Goal: Task Accomplishment & Management: Manage account settings

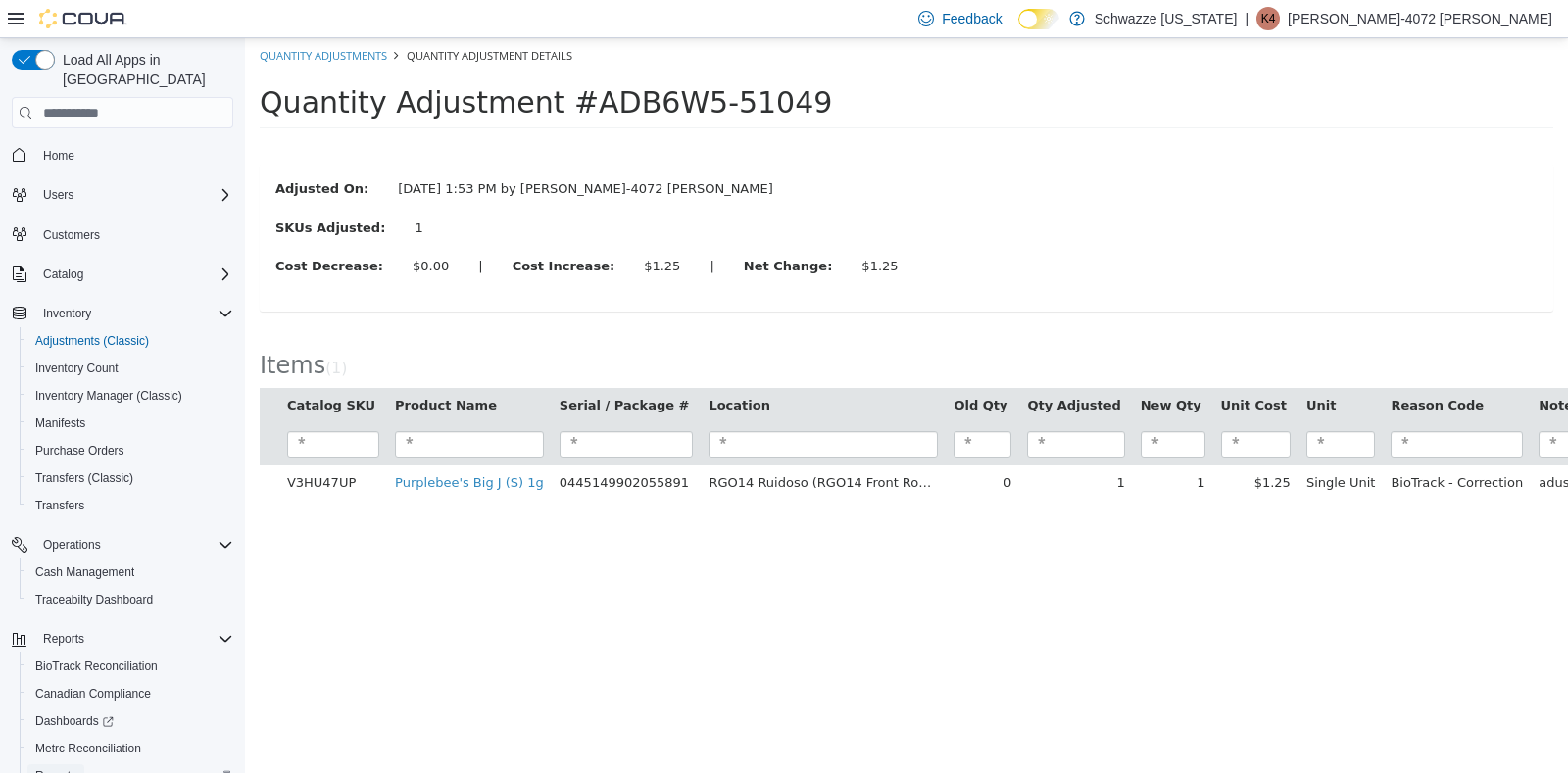
click at [49, 768] on span "Reports" at bounding box center [56, 776] width 41 height 16
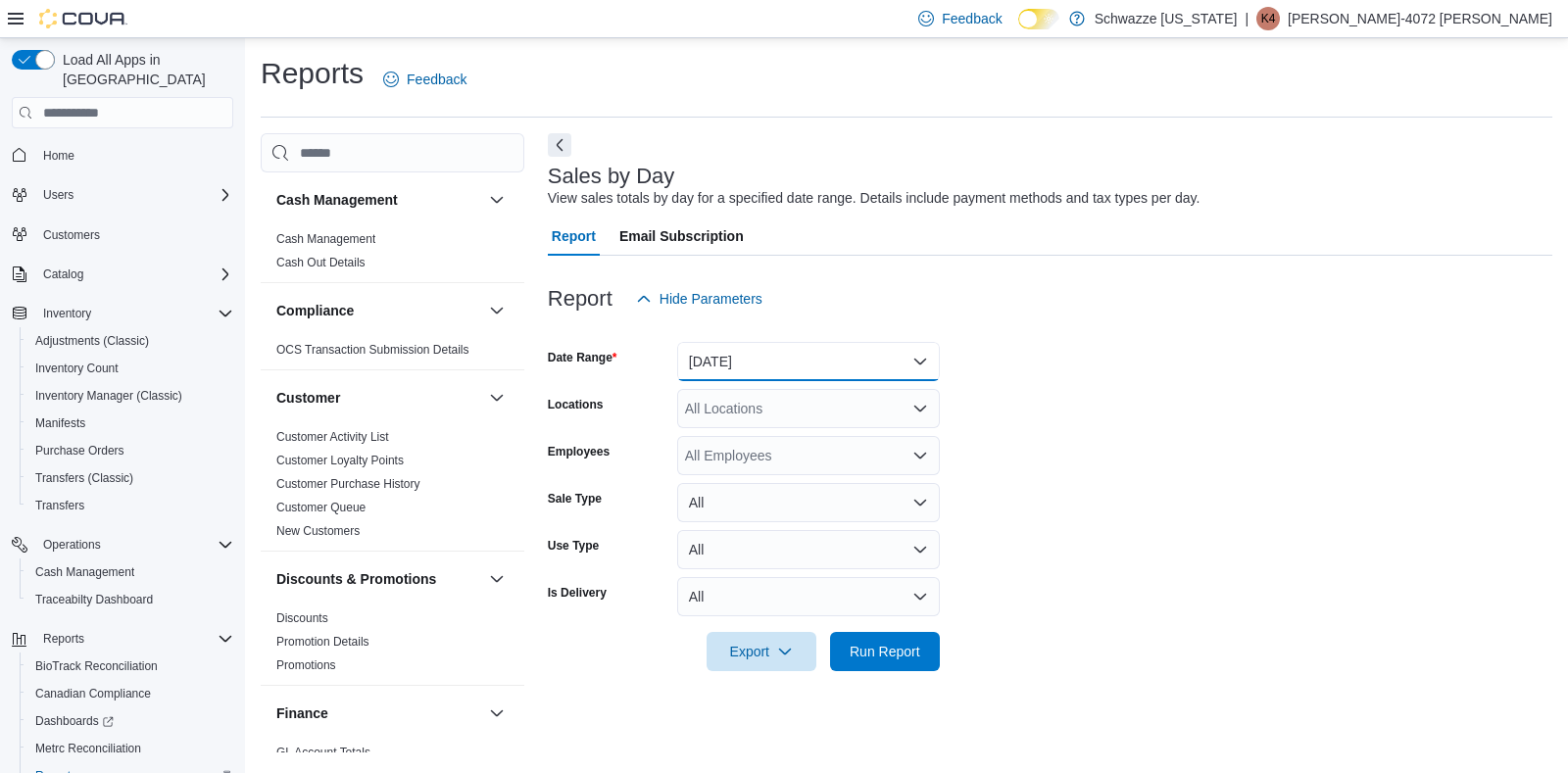
click at [920, 352] on button "[DATE]" at bounding box center [808, 361] width 262 height 39
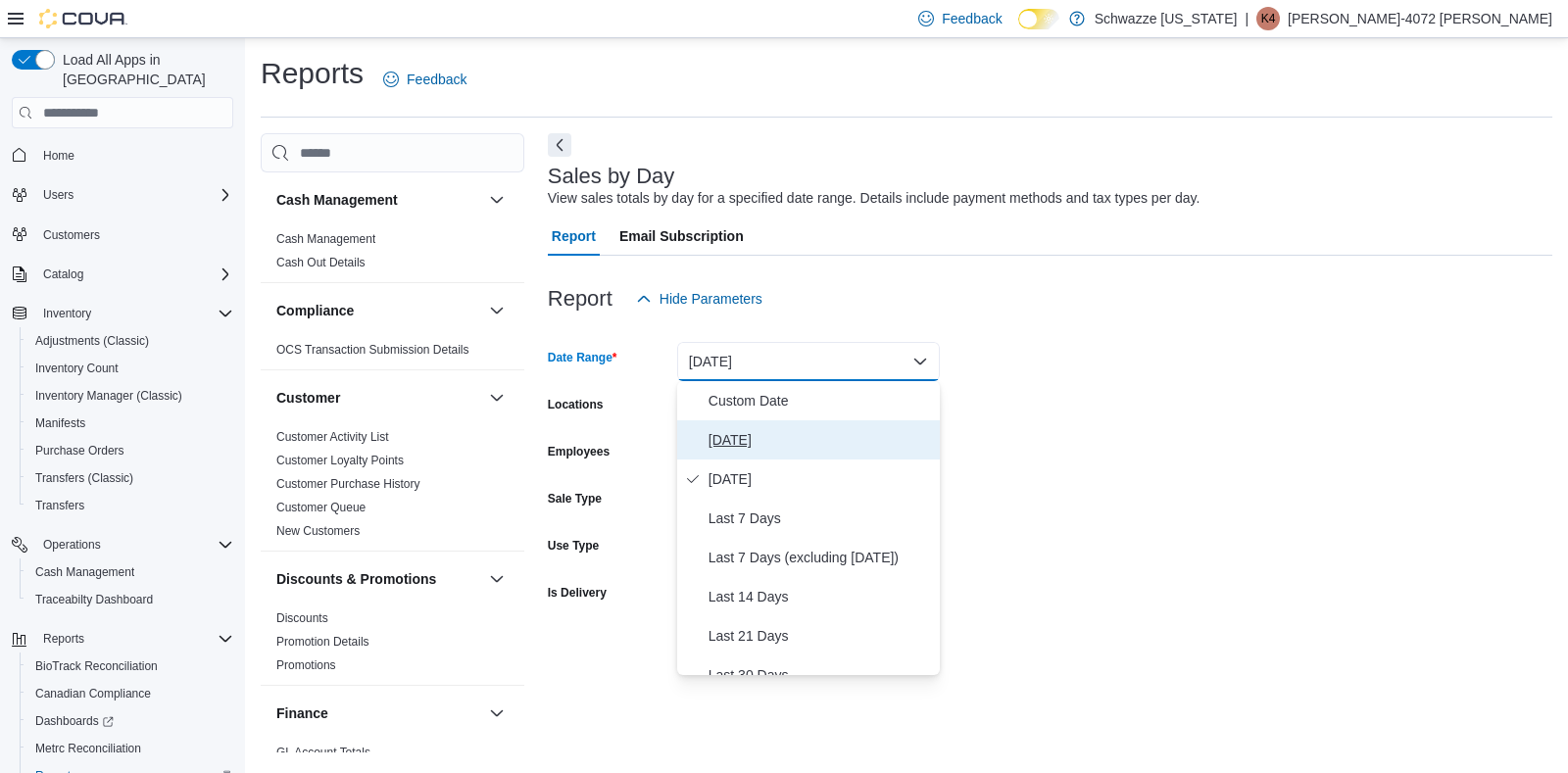
click at [728, 442] on span "[DATE]" at bounding box center [819, 440] width 223 height 24
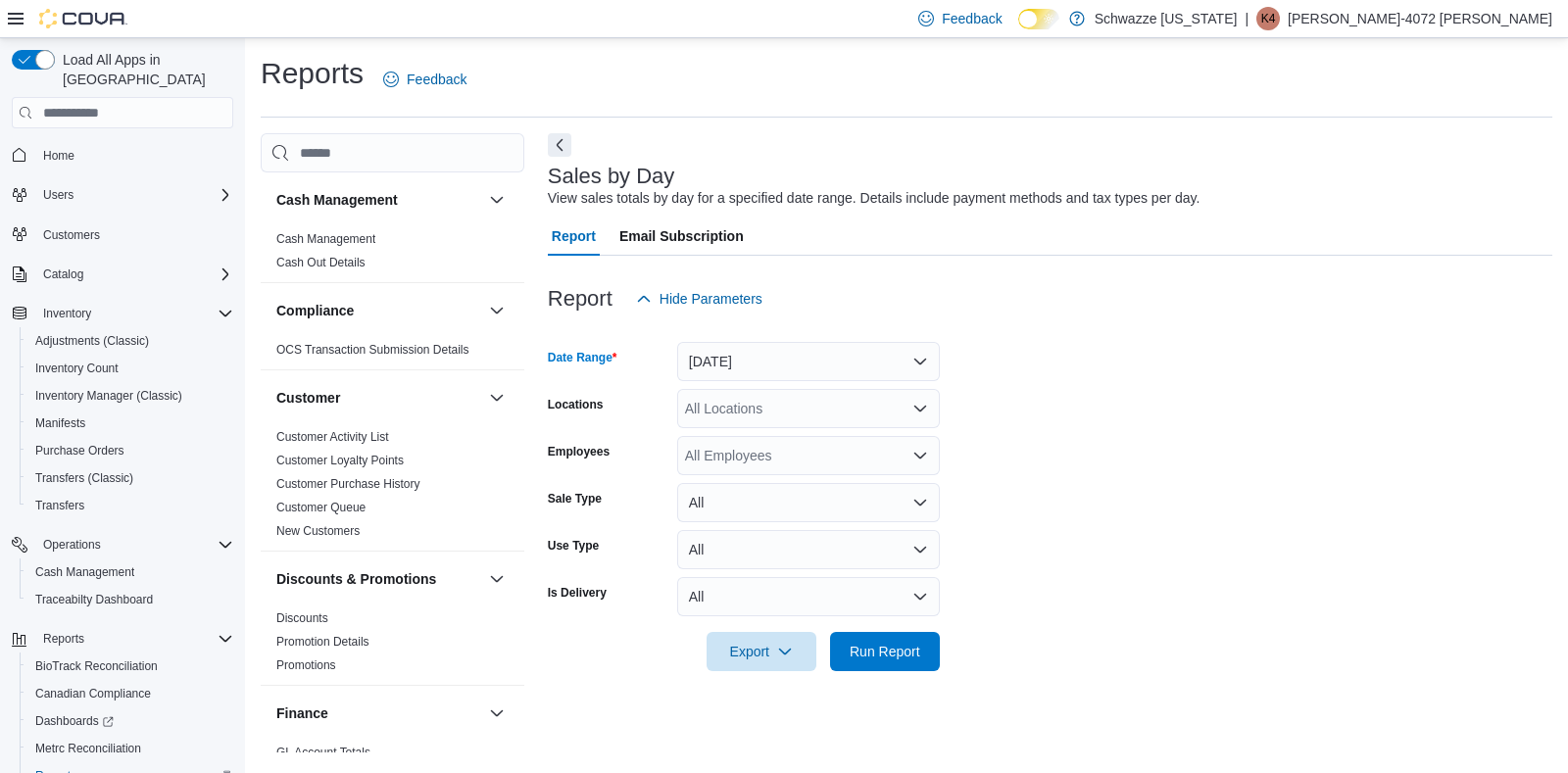
click at [917, 408] on icon "Open list of options" at bounding box center [920, 409] width 12 height 6
type input "***"
click at [776, 441] on span "RGO14 Ruidoso" at bounding box center [779, 442] width 101 height 20
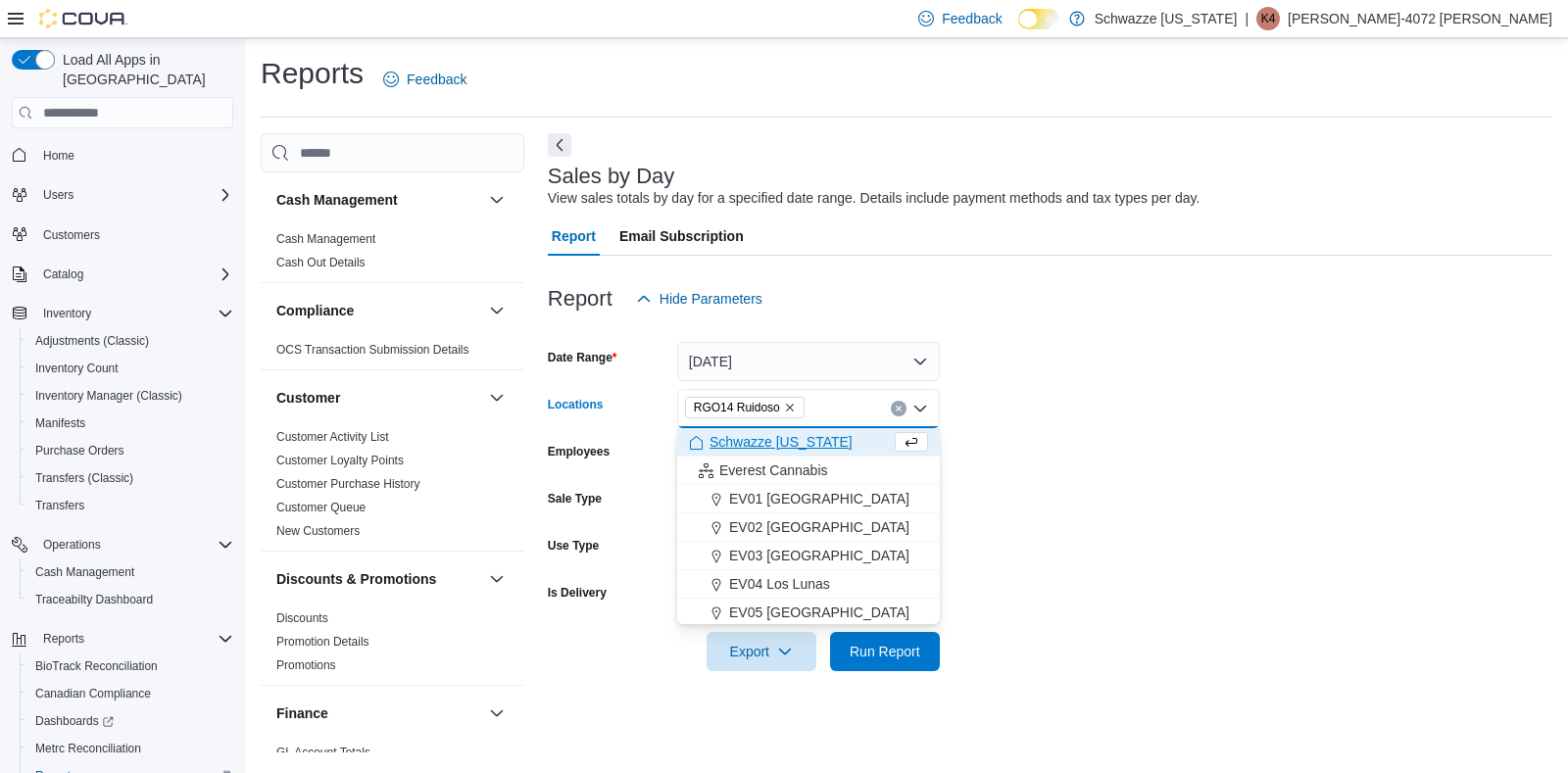
click at [1189, 486] on form "Date Range [DATE] Locations RGO14 Ruidoso Combo box. Selected. RGO14 Ruidoso. P…" at bounding box center [1049, 494] width 1004 height 353
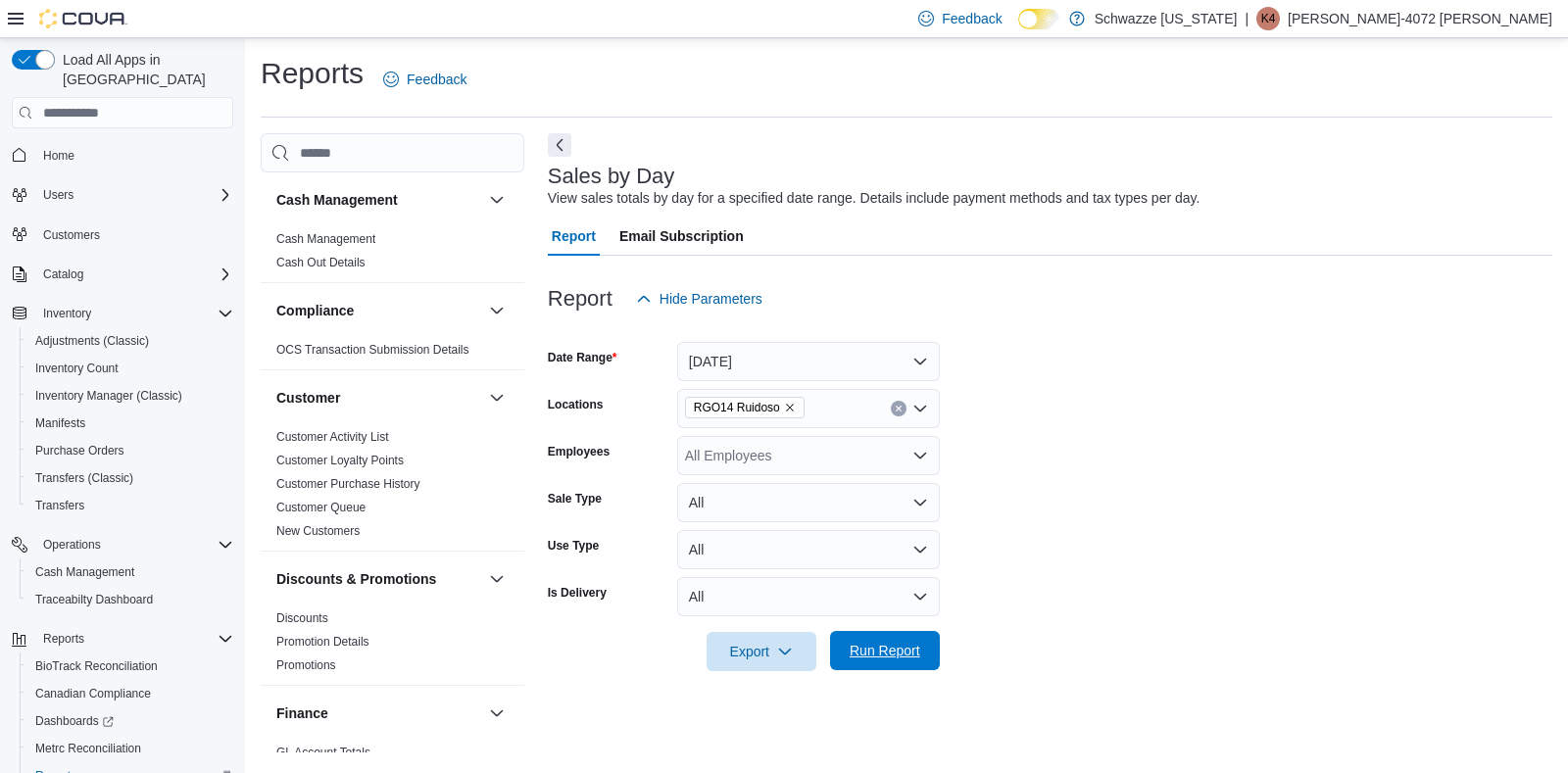
click at [877, 646] on span "Run Report" at bounding box center [885, 650] width 71 height 20
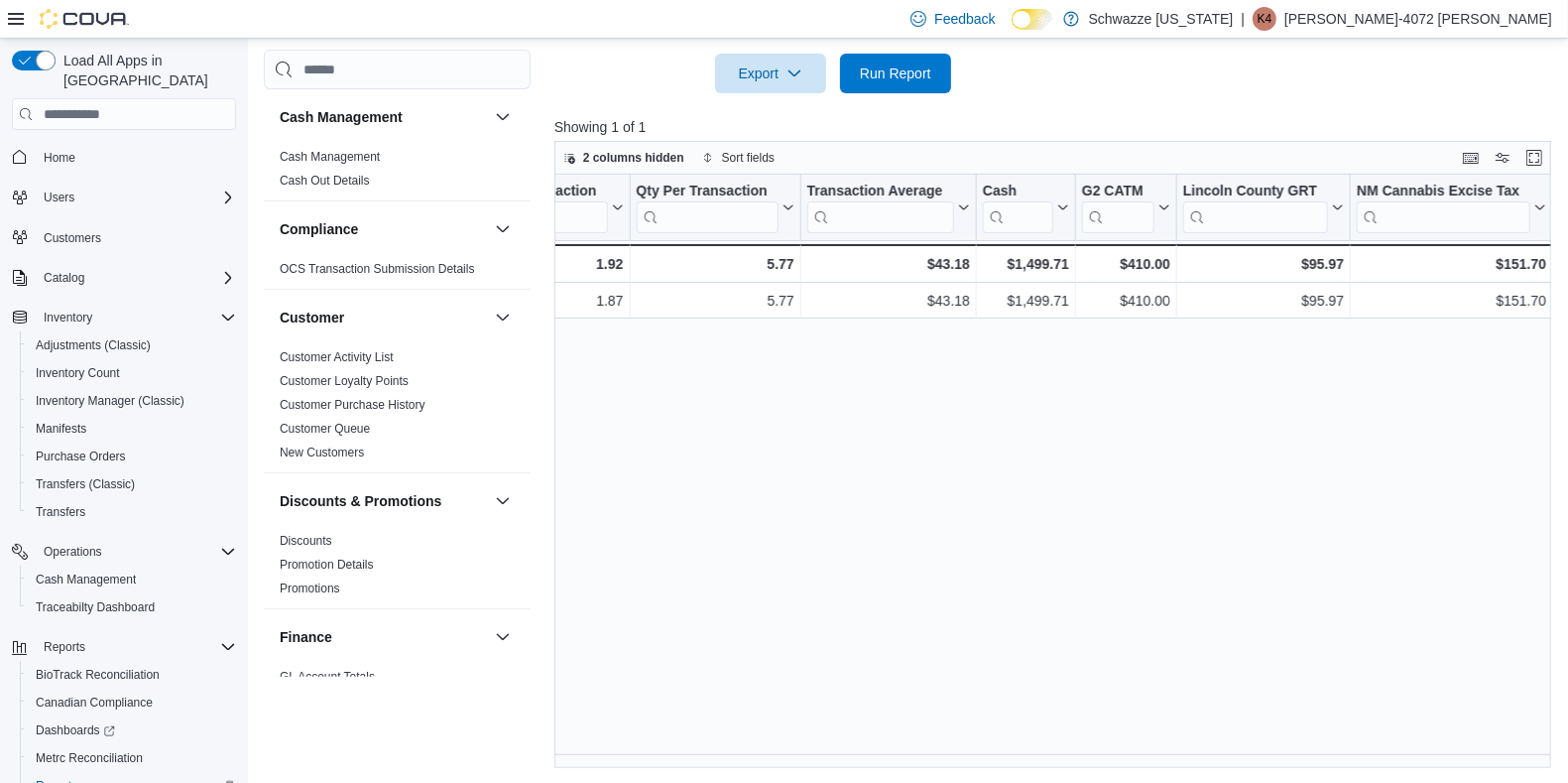
scroll to position [0, 1657]
click at [119, 389] on span "Inventory Manager (Classic)" at bounding box center [110, 401] width 149 height 24
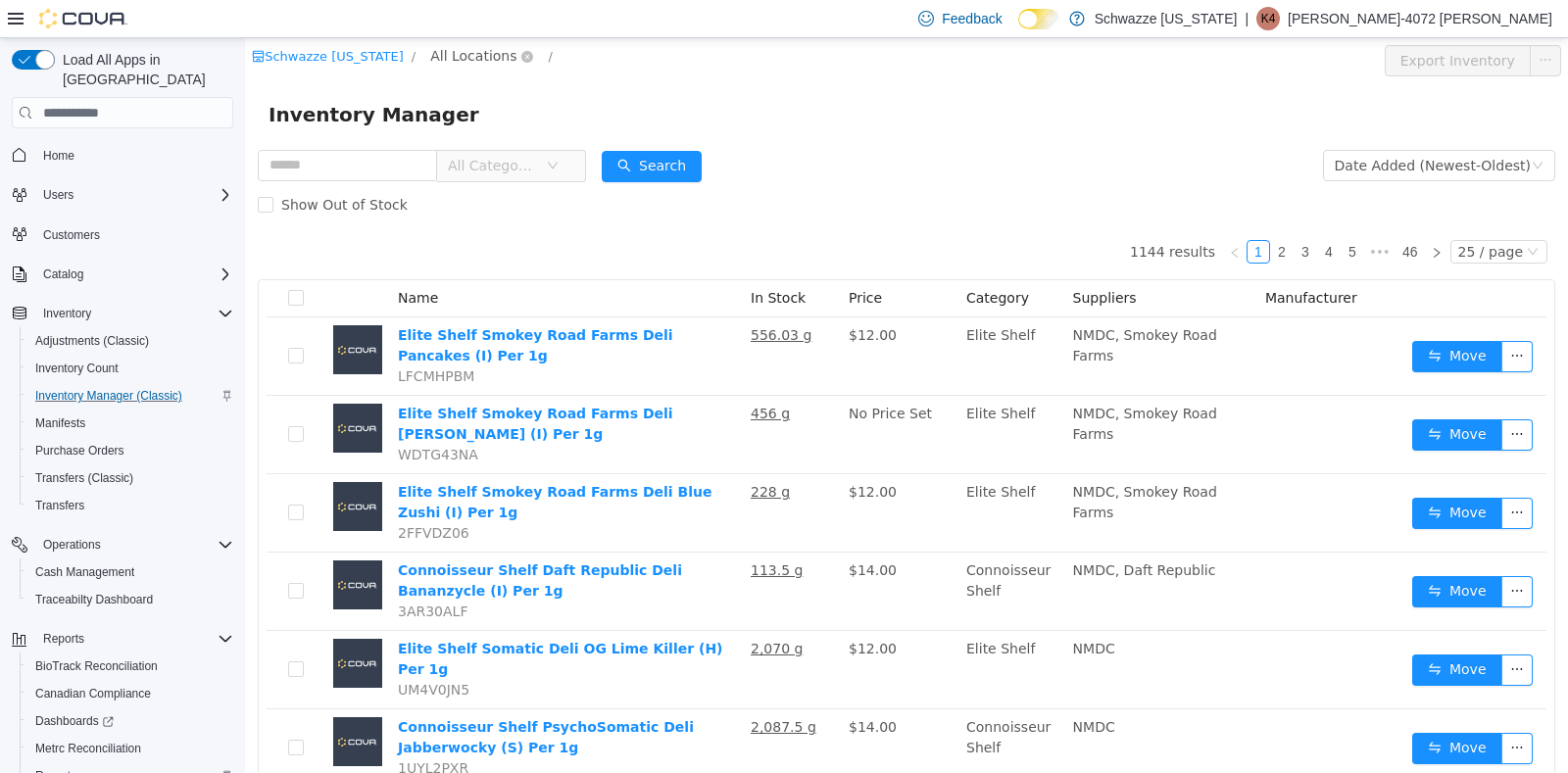
click at [486, 53] on span "All Locations" at bounding box center [474, 56] width 86 height 22
type input "***"
click at [515, 193] on span "RGO14 Ruidoso" at bounding box center [536, 195] width 107 height 16
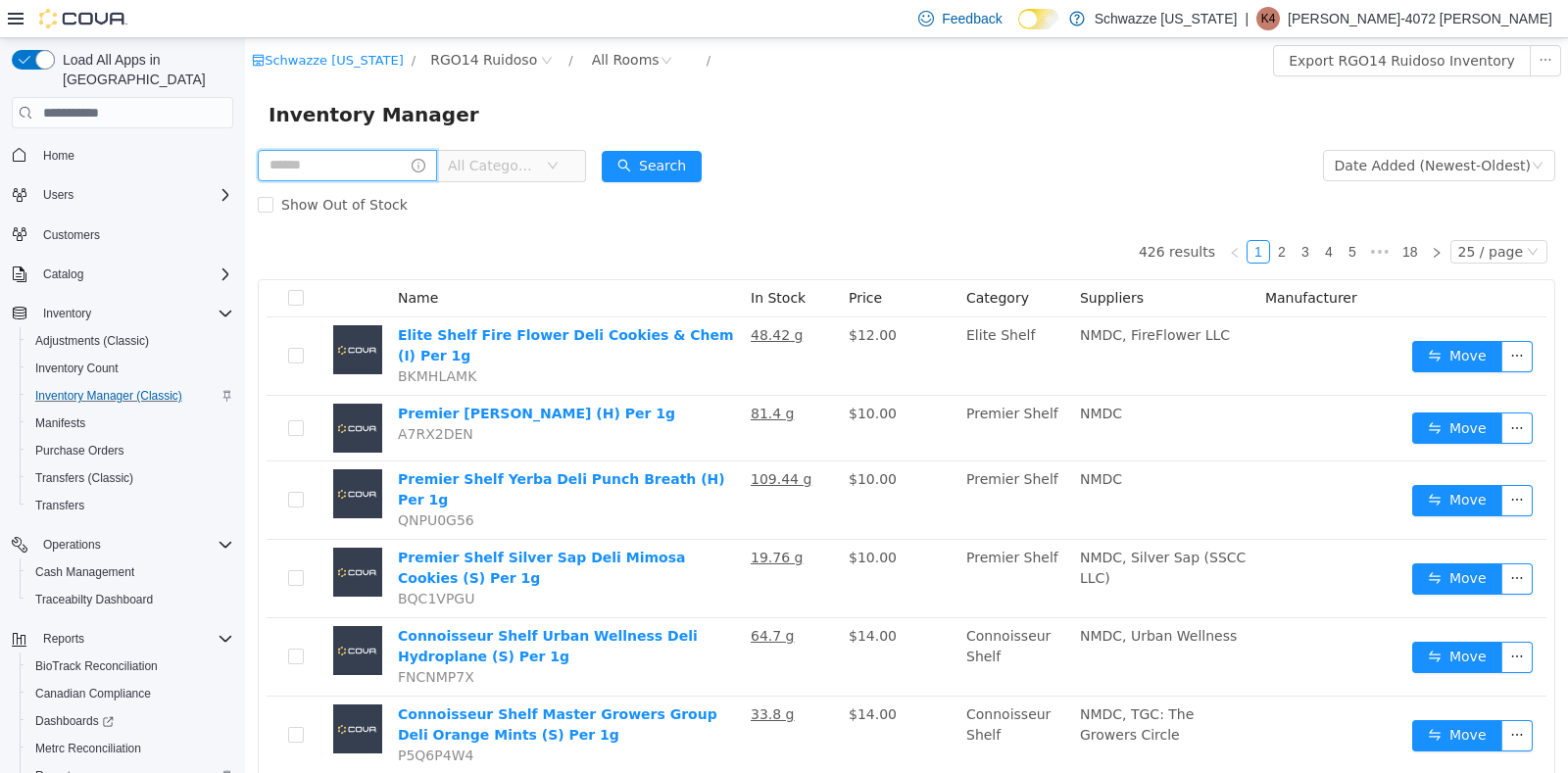
click at [308, 164] on input "text" at bounding box center [347, 166] width 179 height 31
type input "********"
click at [708, 155] on button "Search" at bounding box center [670, 167] width 100 height 31
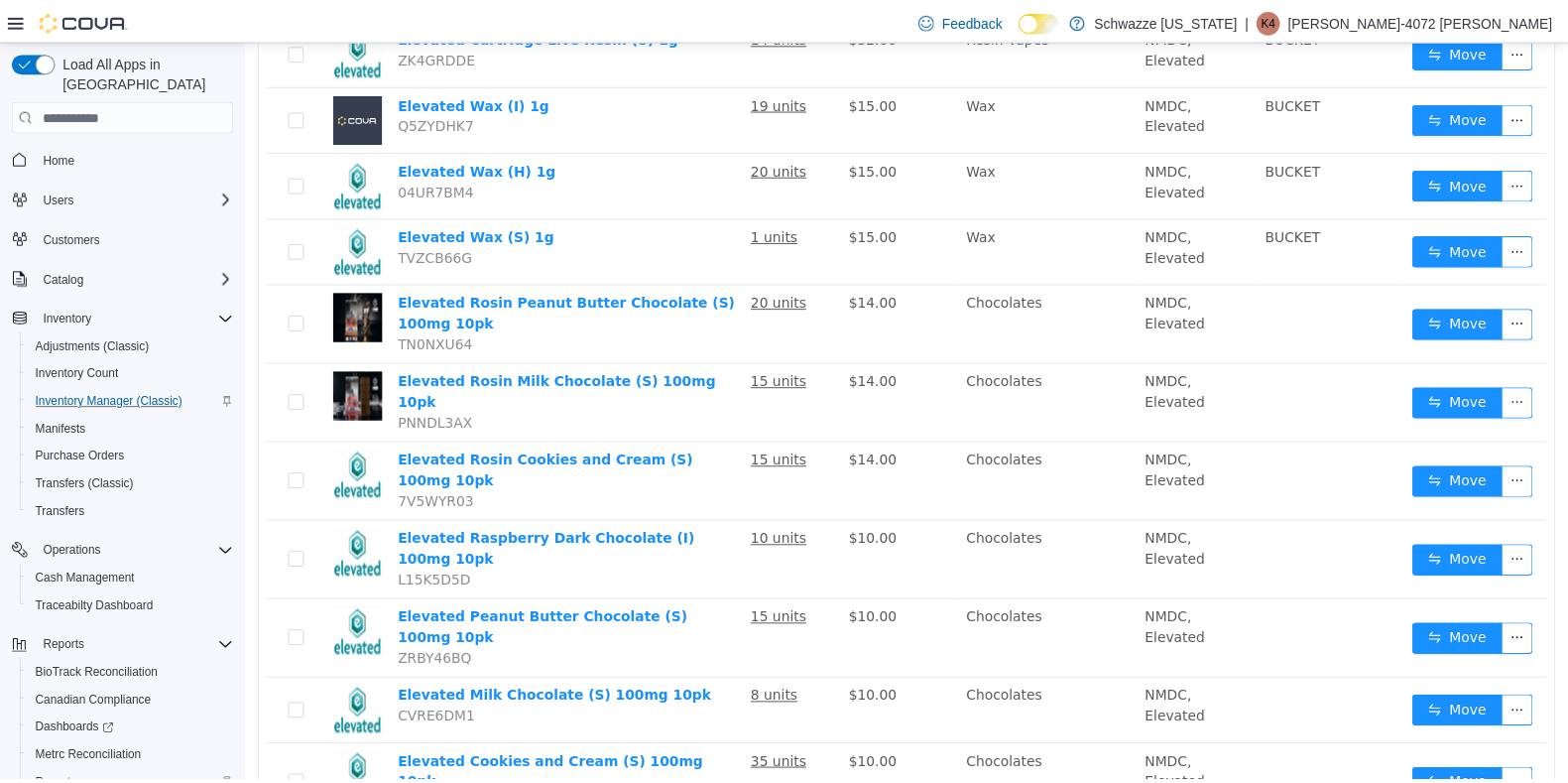
scroll to position [394, 0]
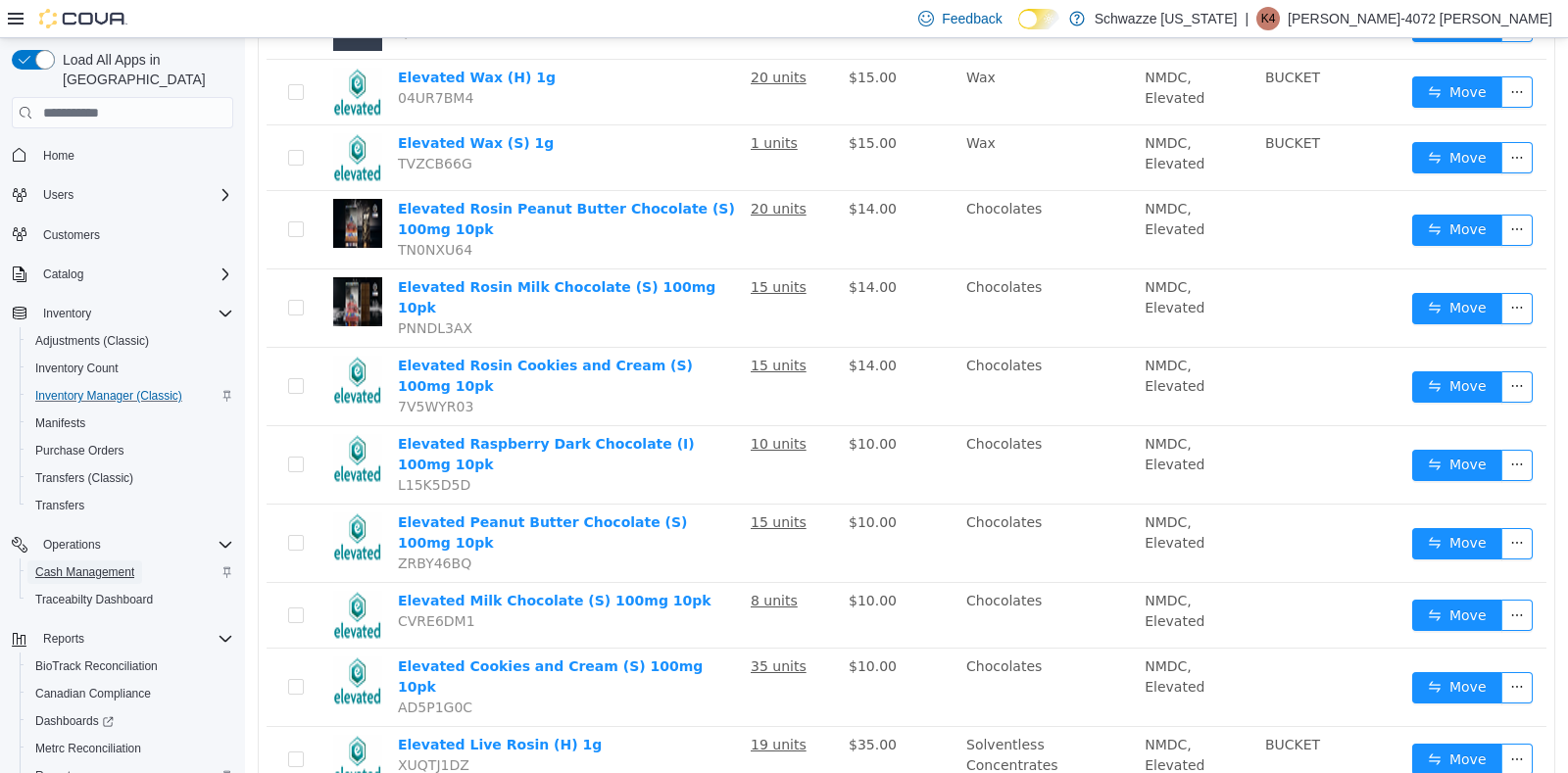
click at [67, 564] on span "Cash Management" at bounding box center [84, 572] width 99 height 16
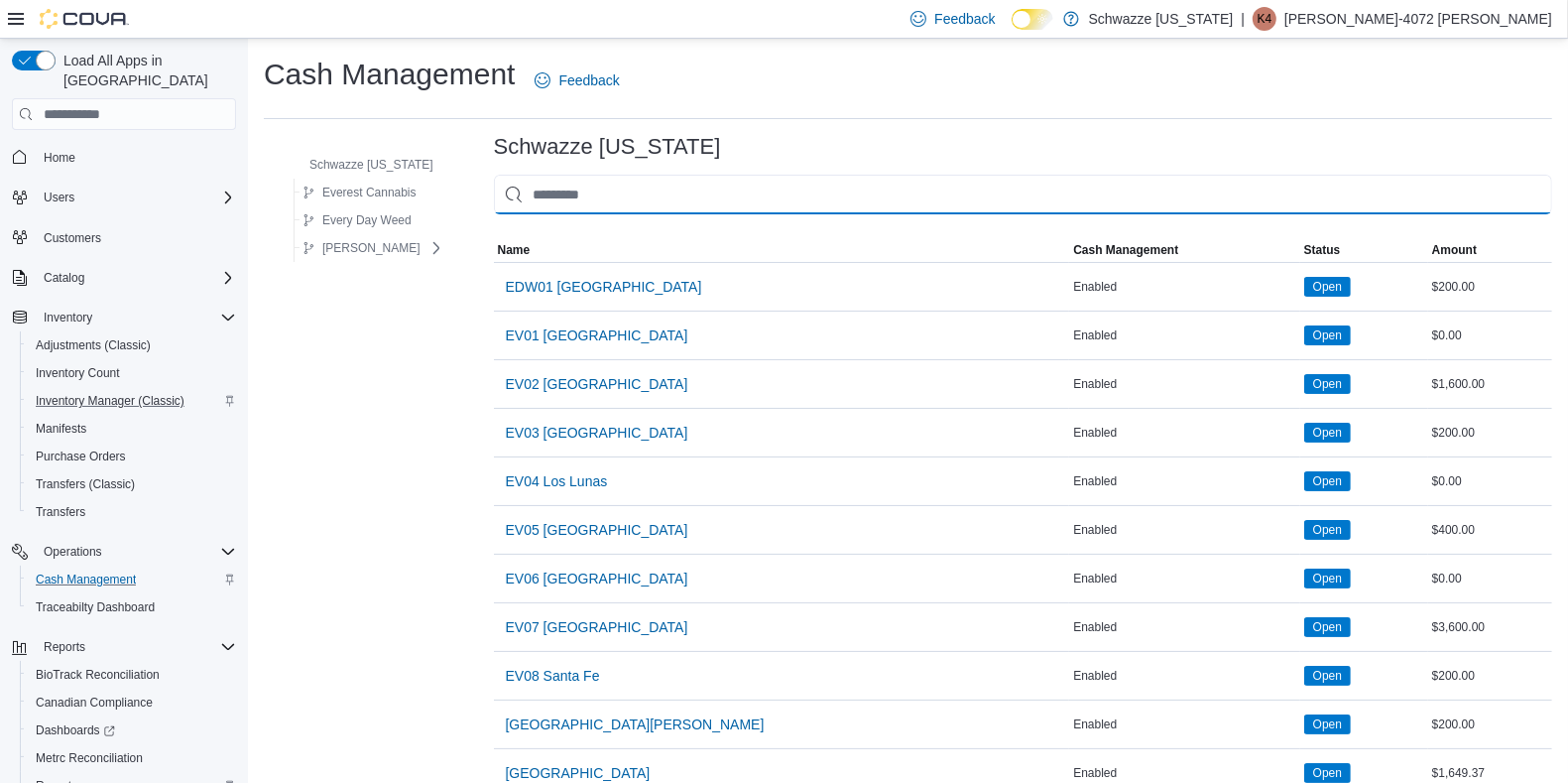
click at [666, 183] on input "This is a search bar. As you type, the results lower in the page will automatic…" at bounding box center [1023, 195] width 1058 height 40
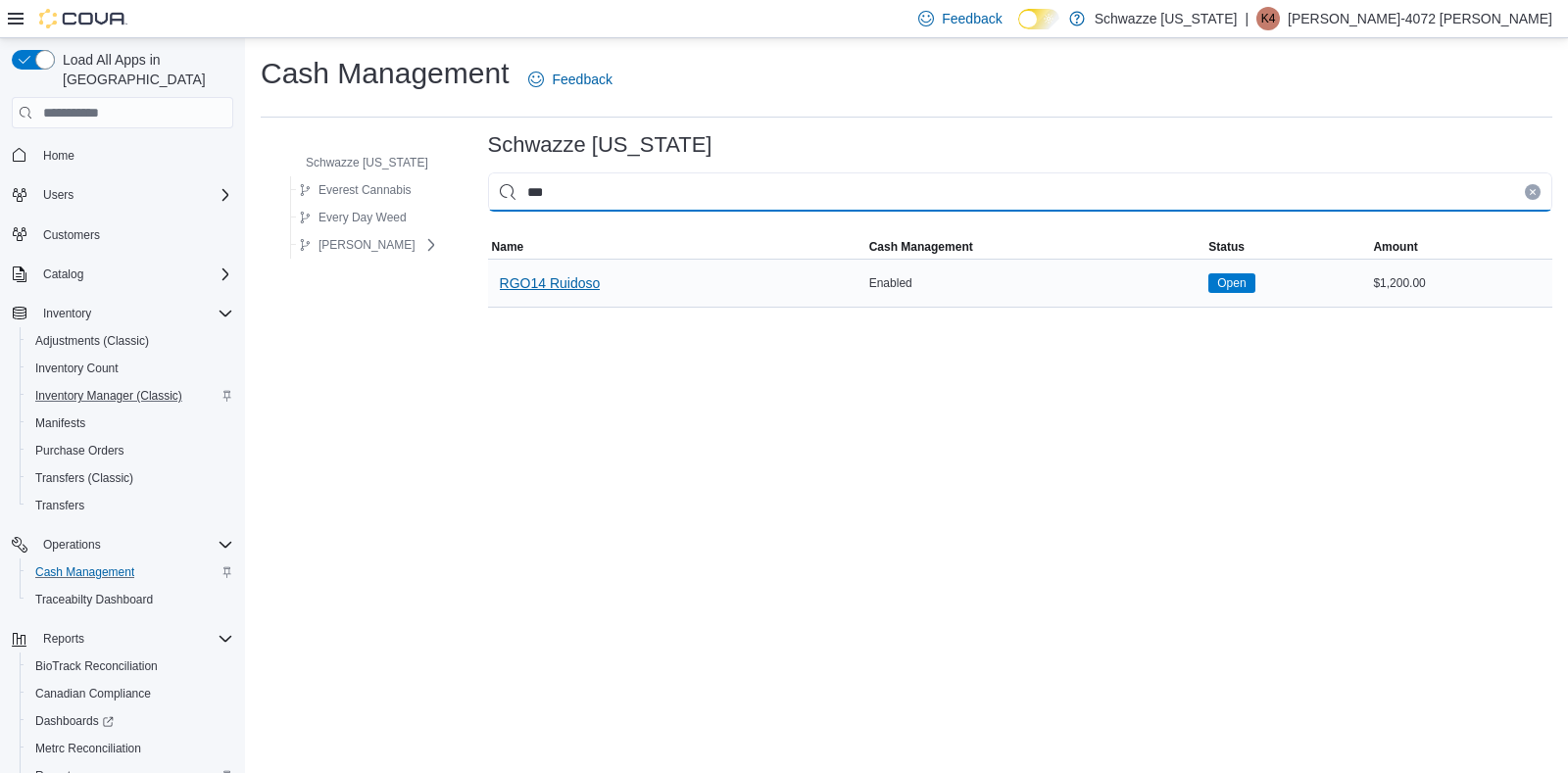
type input "***"
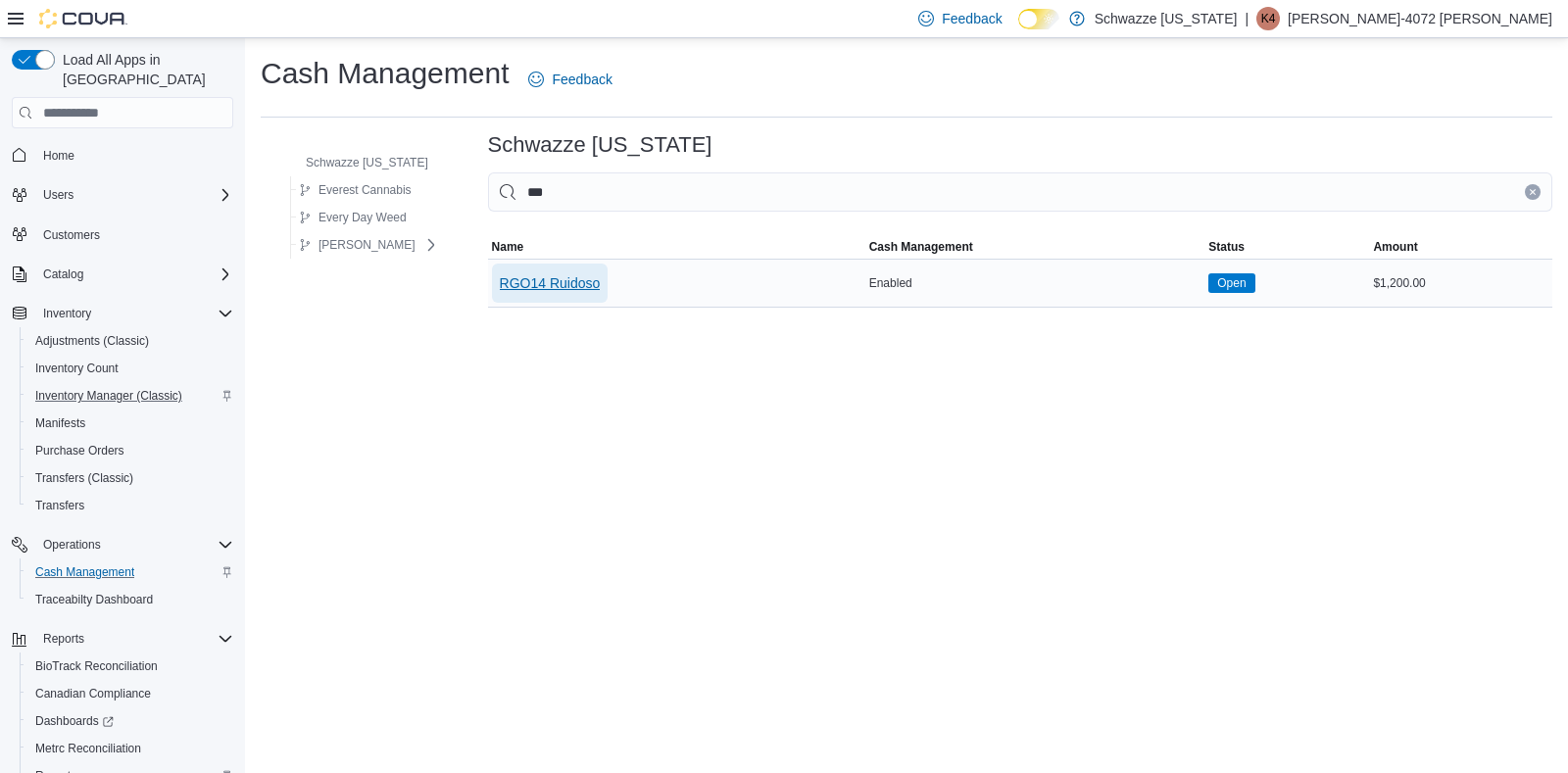
click at [551, 288] on span "RGO14 Ruidoso" at bounding box center [550, 283] width 101 height 20
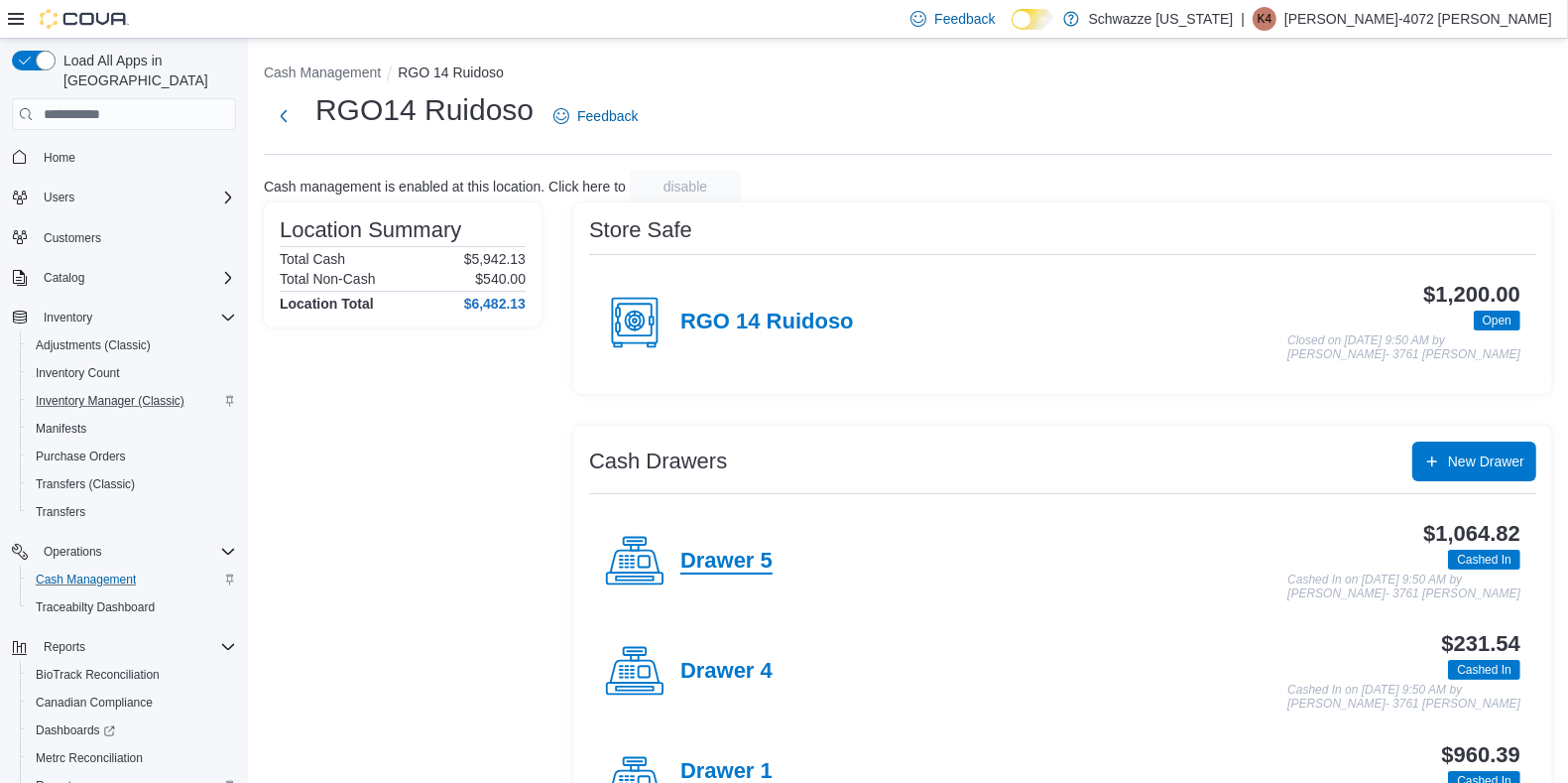
click at [697, 555] on h4 "Drawer 5" at bounding box center [726, 561] width 92 height 26
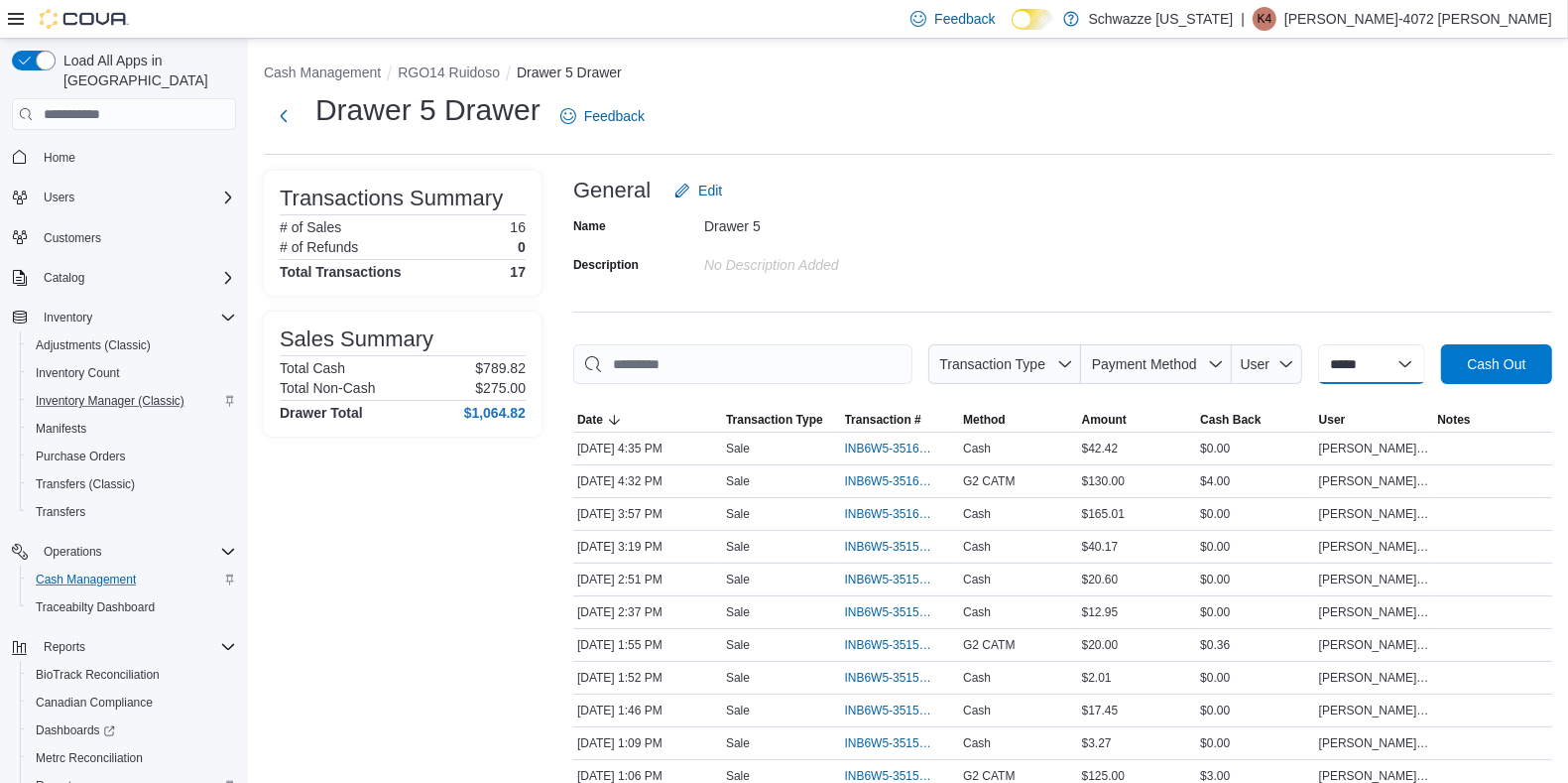
click at [1425, 353] on select "**********" at bounding box center [1371, 364] width 107 height 40
select select "*********"
click at [1317, 344] on select "**********" at bounding box center [1371, 364] width 107 height 40
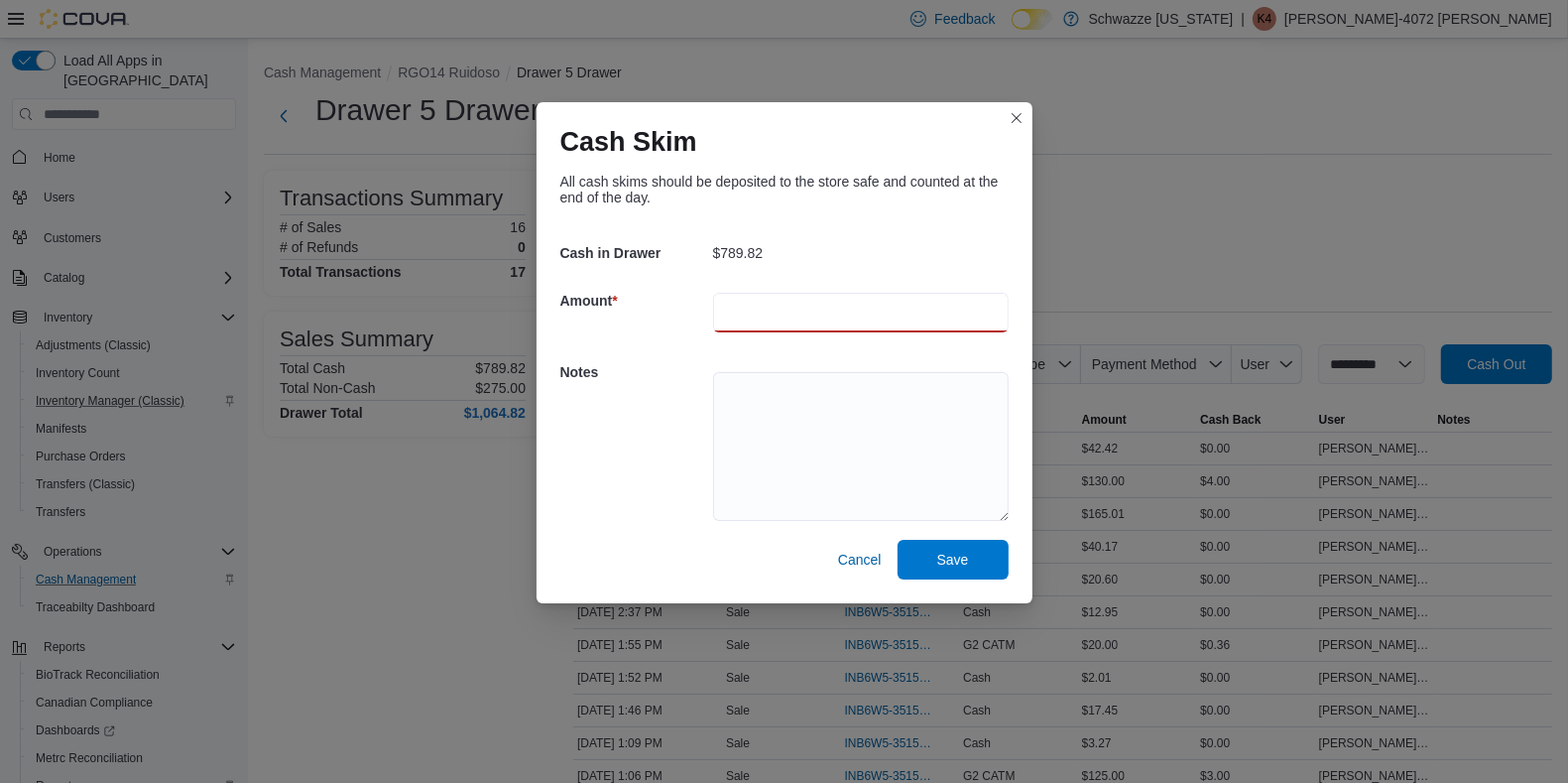
click at [757, 294] on input "number" at bounding box center [860, 312] width 295 height 40
type input "***"
drag, startPoint x: 737, startPoint y: 388, endPoint x: 755, endPoint y: 377, distance: 21.1
click at [755, 377] on textarea at bounding box center [860, 447] width 295 height 149
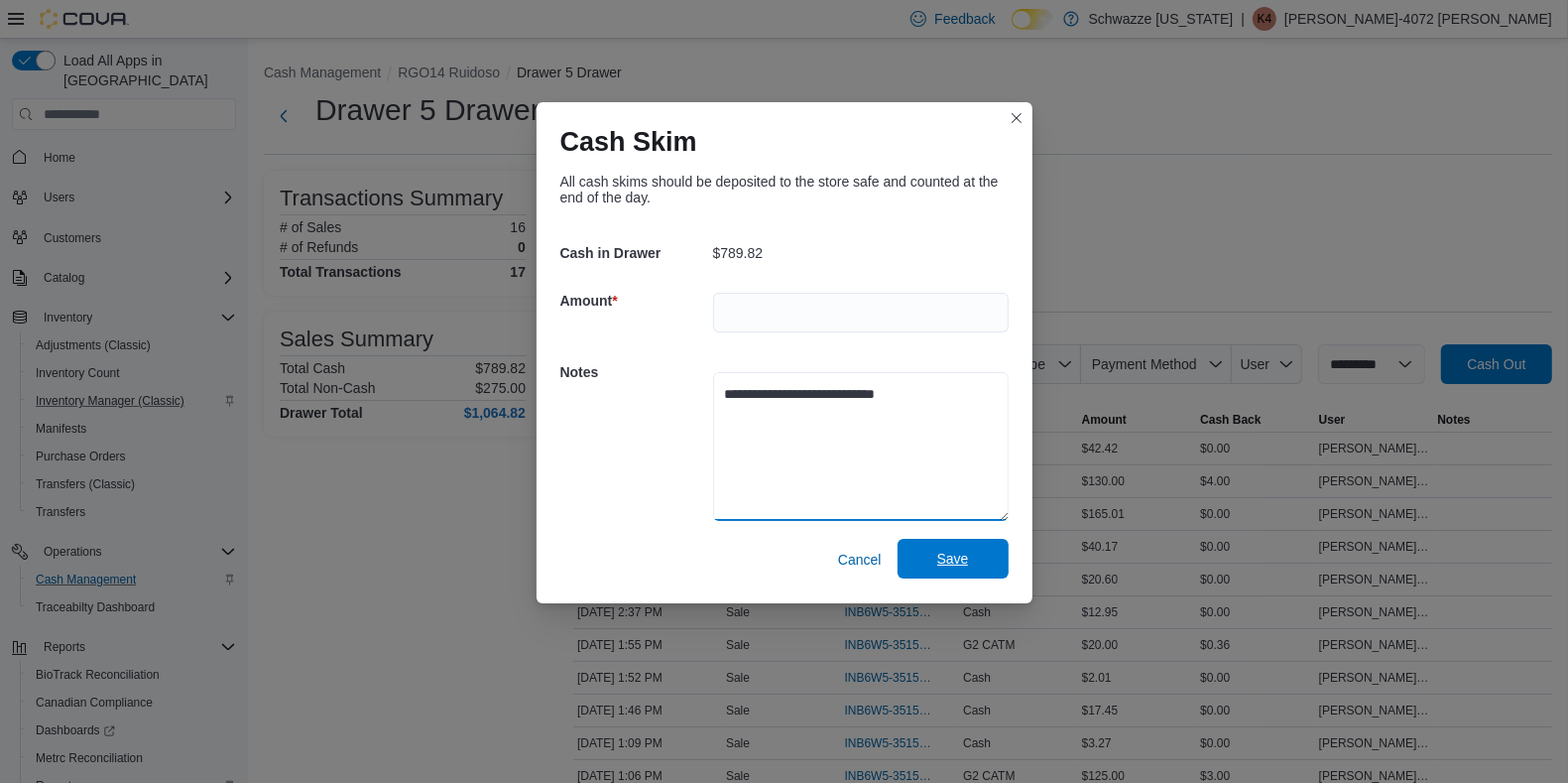
type textarea "**********"
click at [937, 565] on span "Save" at bounding box center [953, 558] width 32 height 20
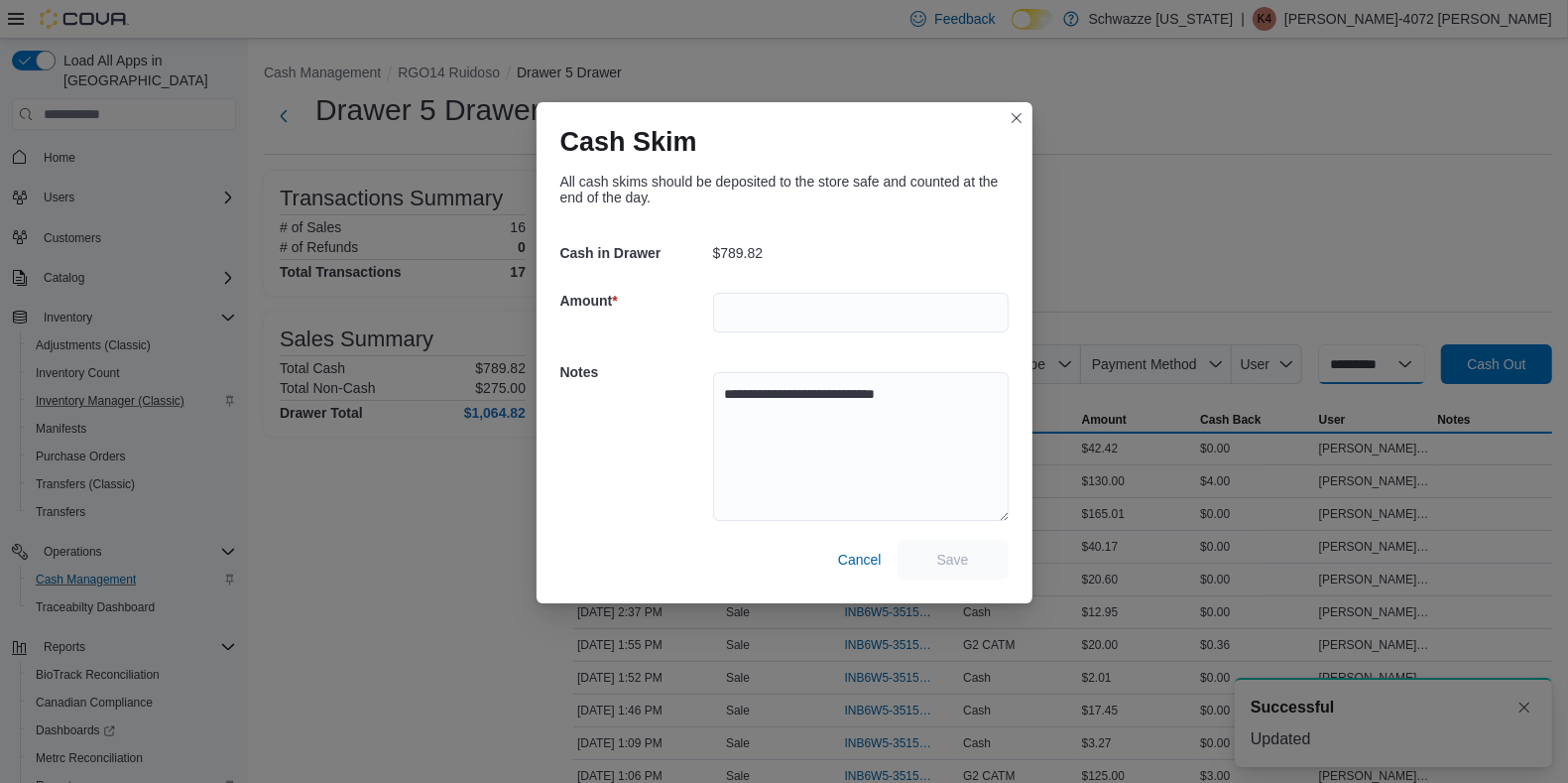
select select
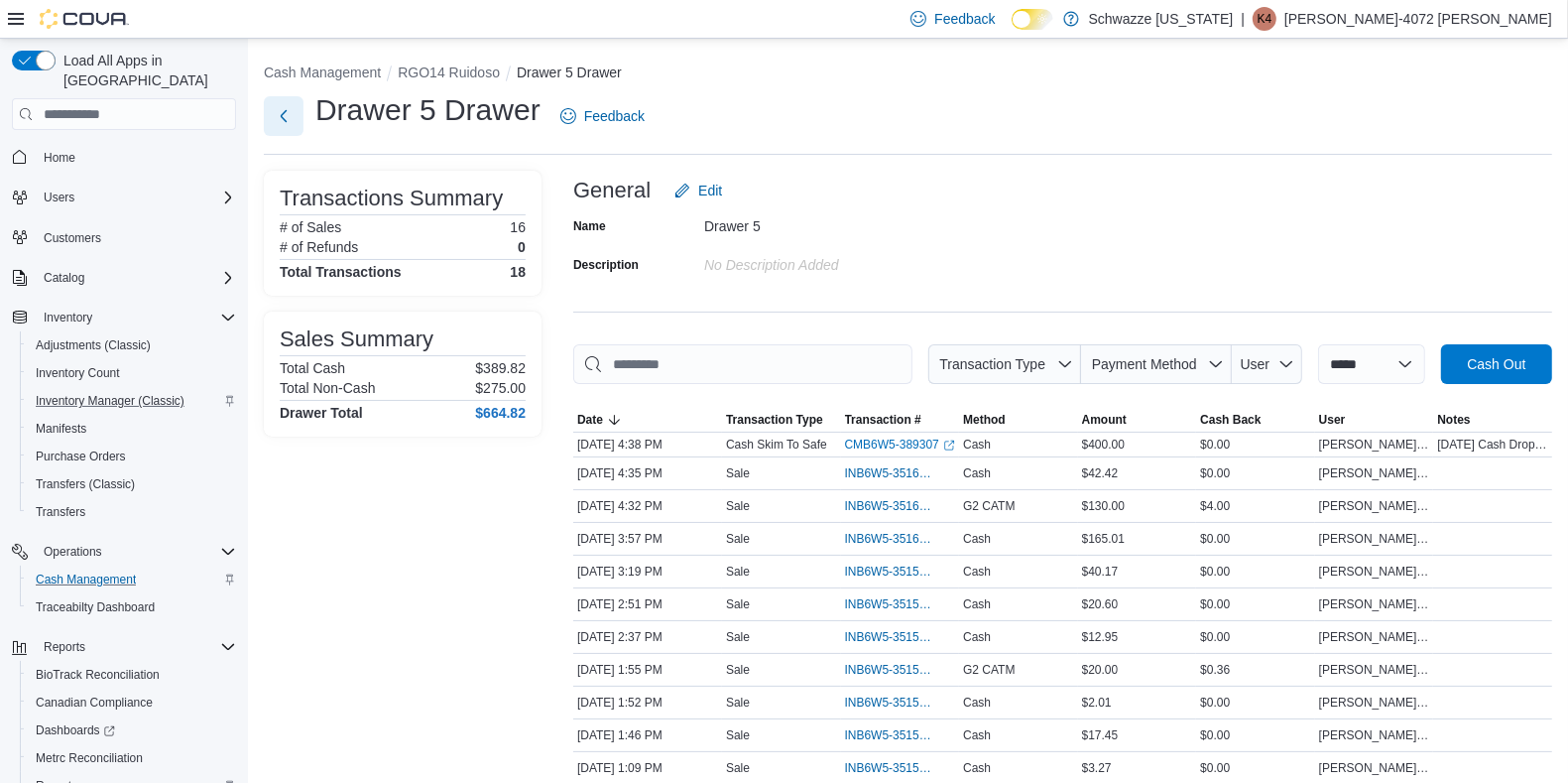
drag, startPoint x: 286, startPoint y: 126, endPoint x: 300, endPoint y: 115, distance: 17.8
click at [300, 115] on button "Next" at bounding box center [283, 116] width 40 height 40
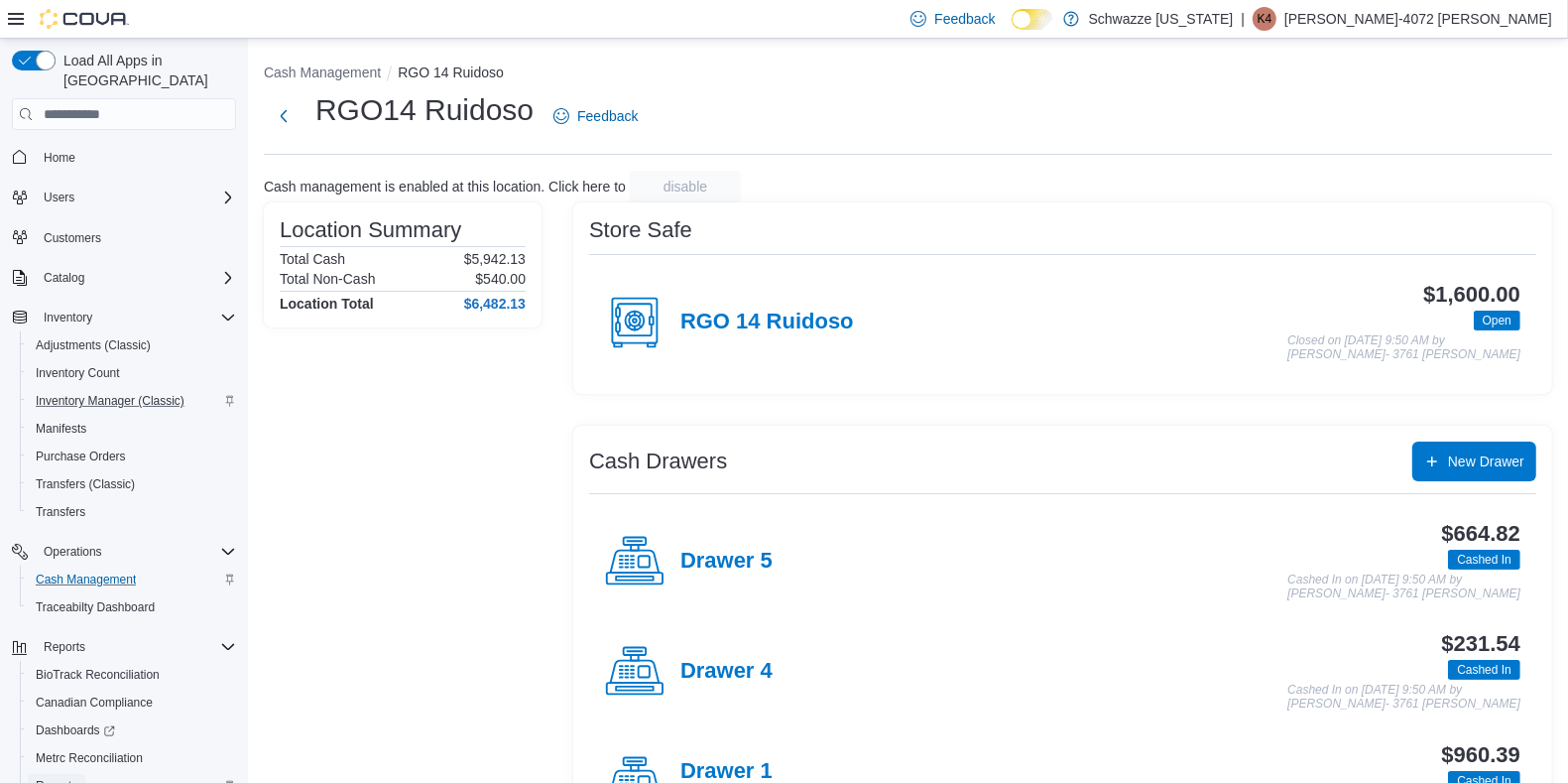
click at [50, 774] on span "Reports" at bounding box center [57, 786] width 42 height 24
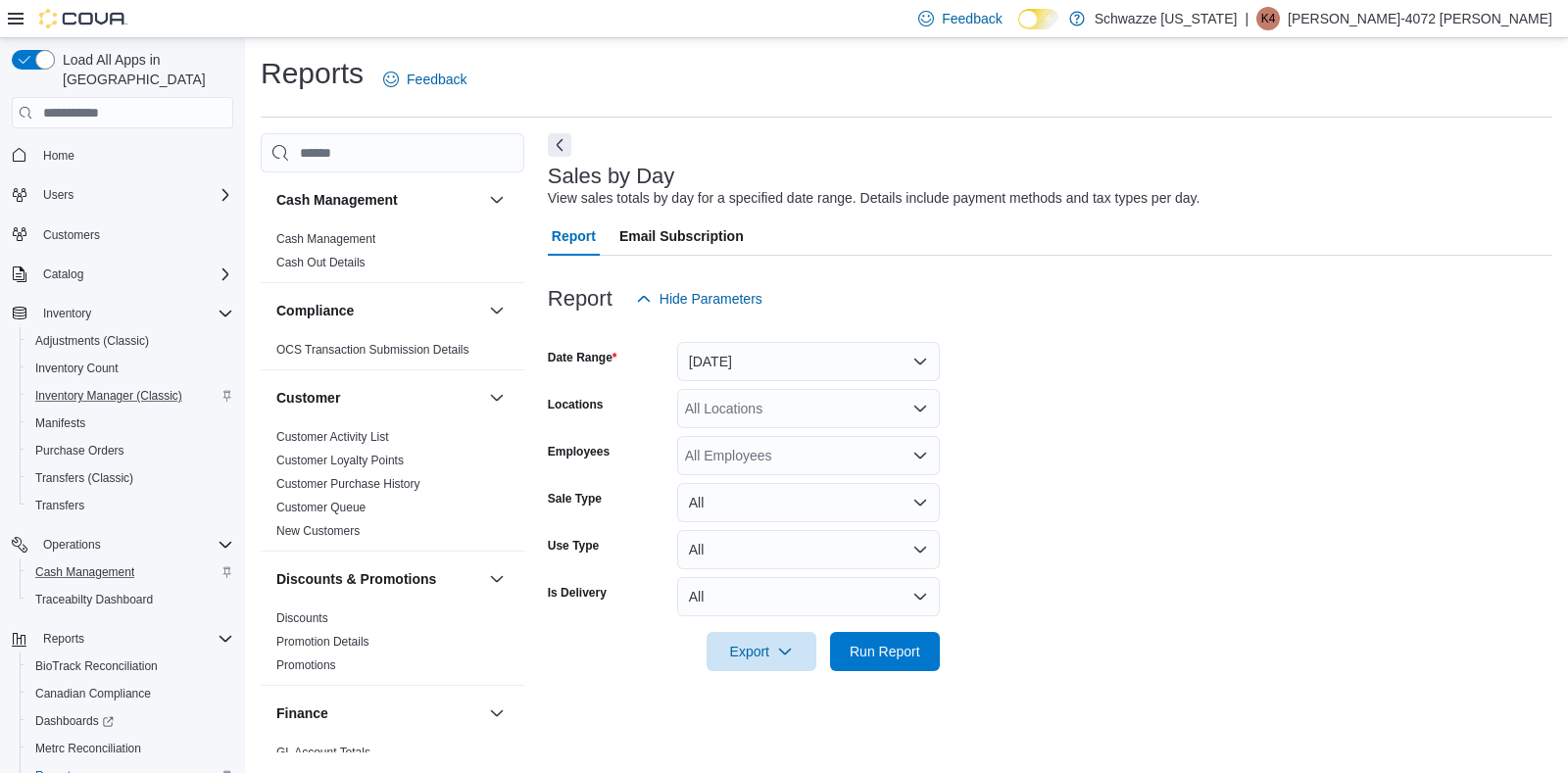
click at [108, 382] on button "Inventory Manager (Classic)" at bounding box center [130, 396] width 221 height 28
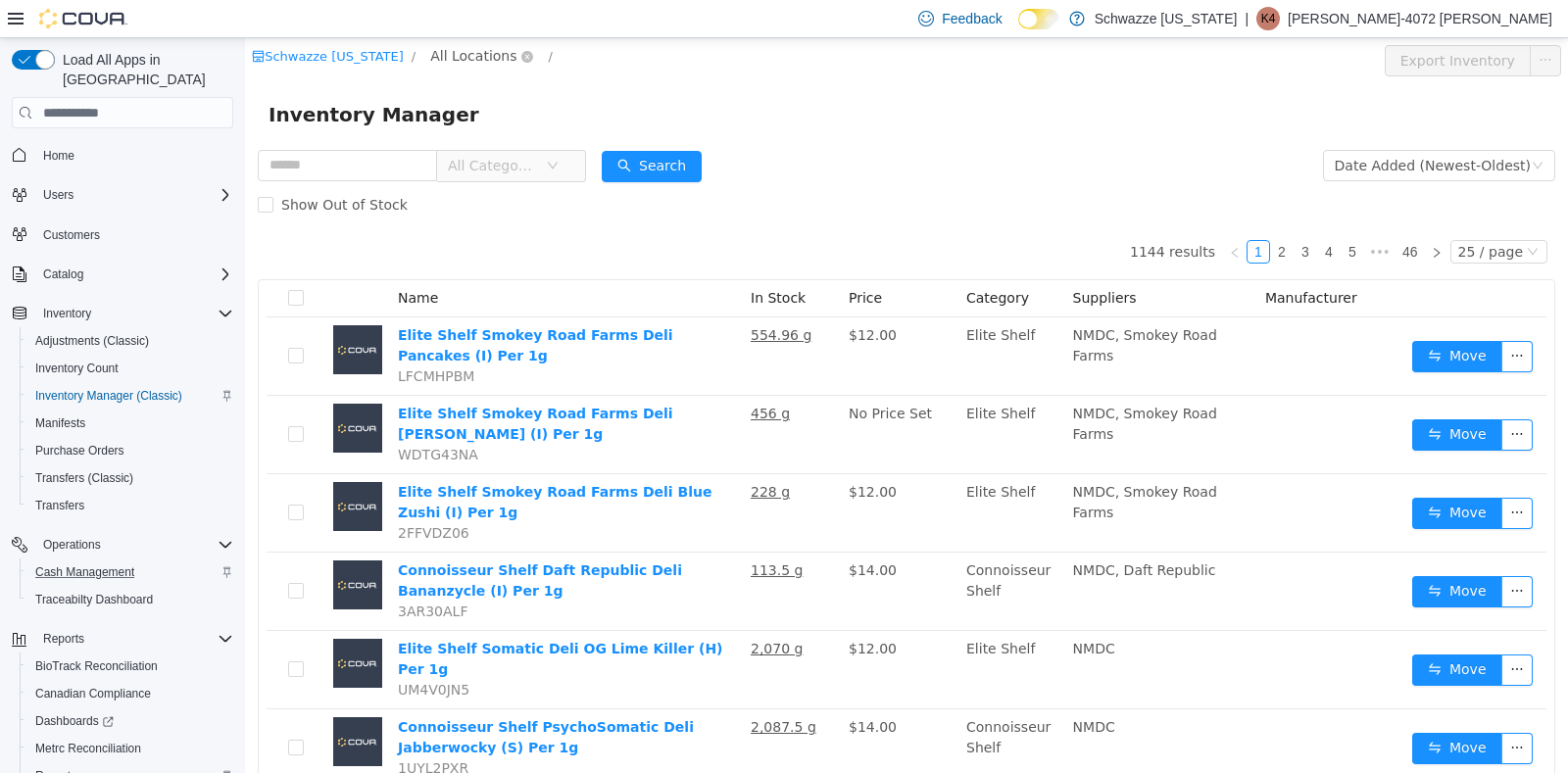
click at [488, 56] on span "All Locations" at bounding box center [474, 56] width 86 height 22
type input "***"
click at [535, 184] on span "RGO14 Ruidoso" at bounding box center [536, 195] width 117 height 27
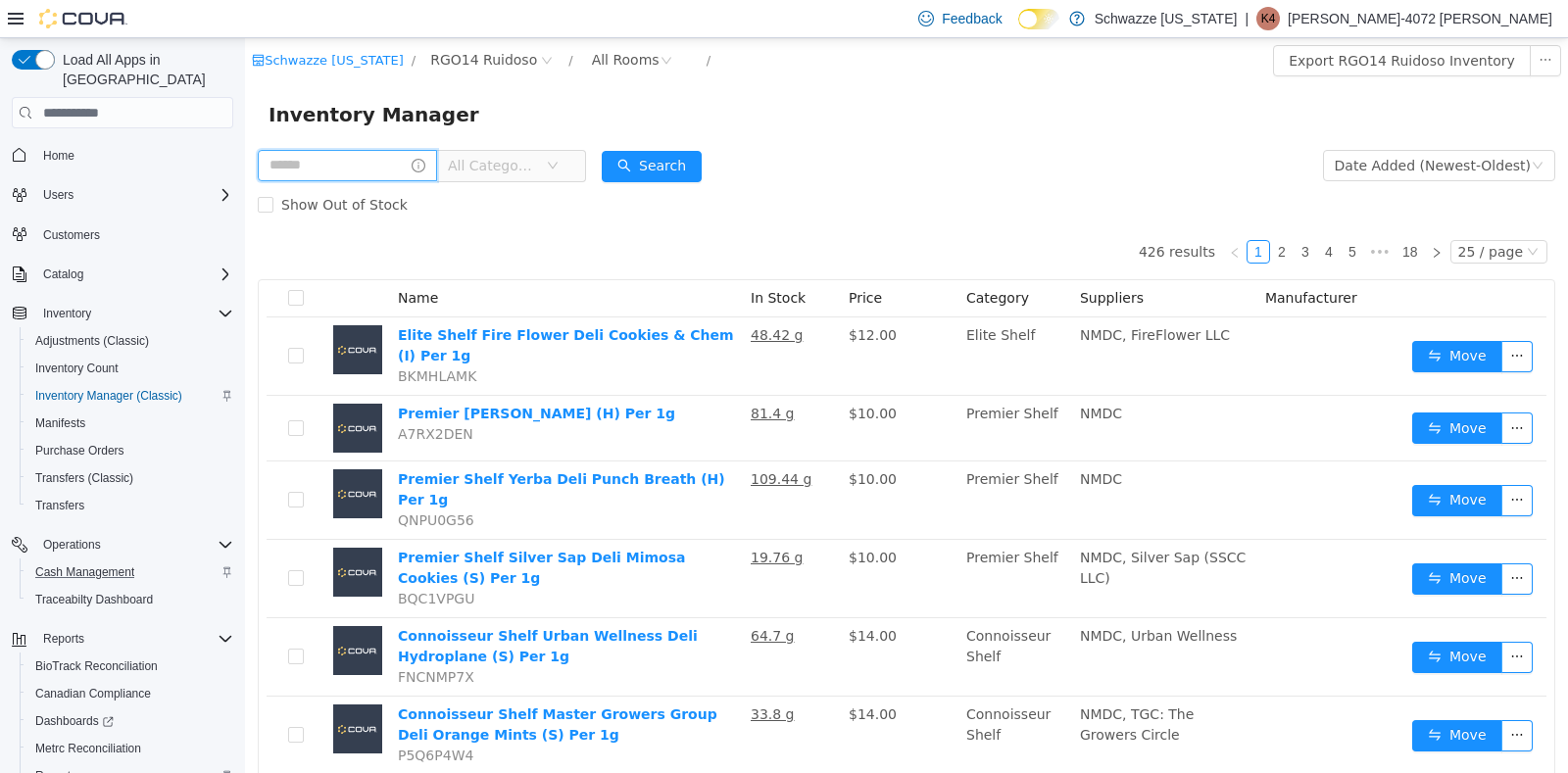
click at [339, 160] on input "text" at bounding box center [347, 166] width 179 height 31
type input "********"
click at [674, 153] on button "Search" at bounding box center [670, 167] width 100 height 31
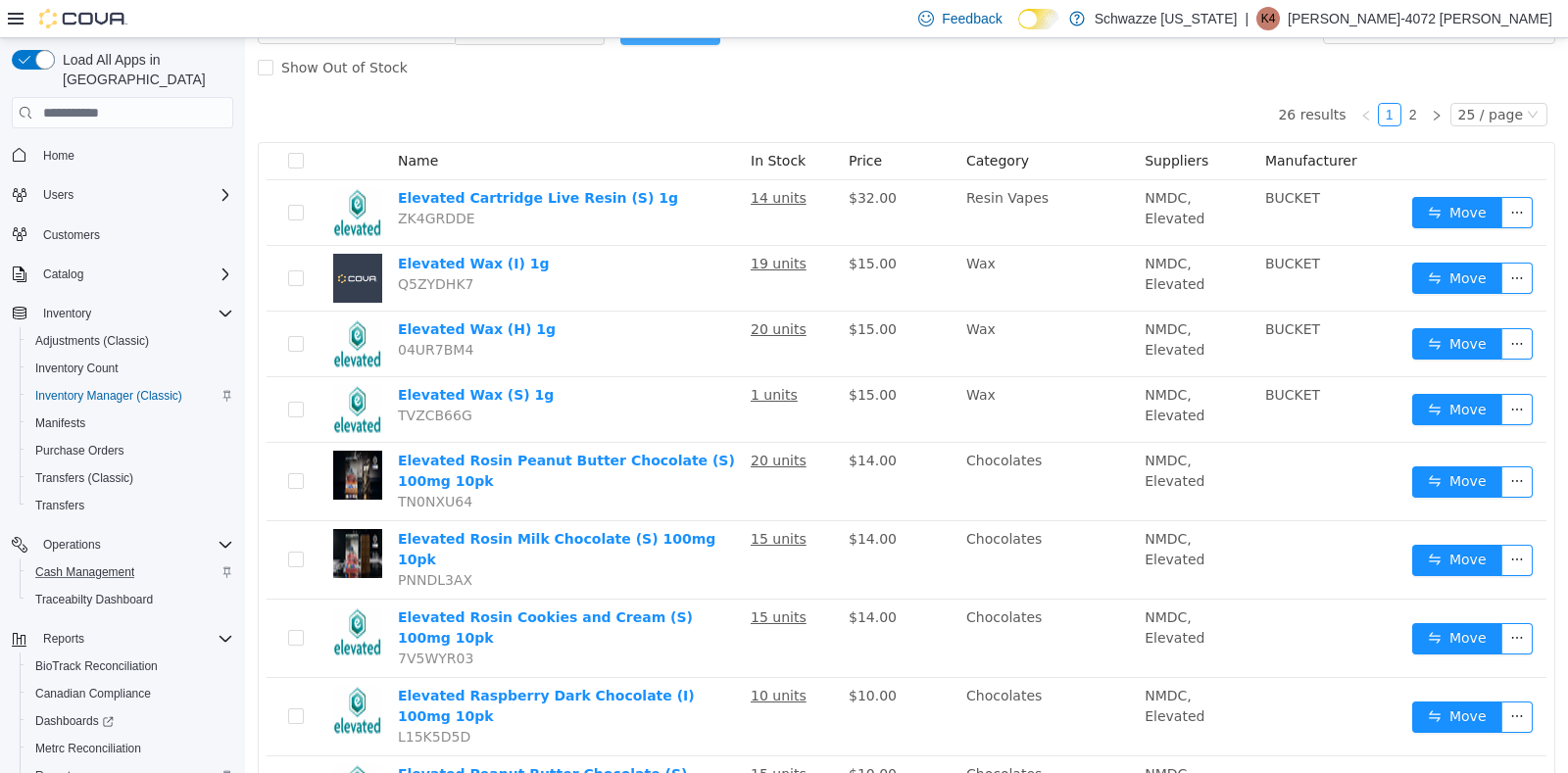
scroll to position [142, 0]
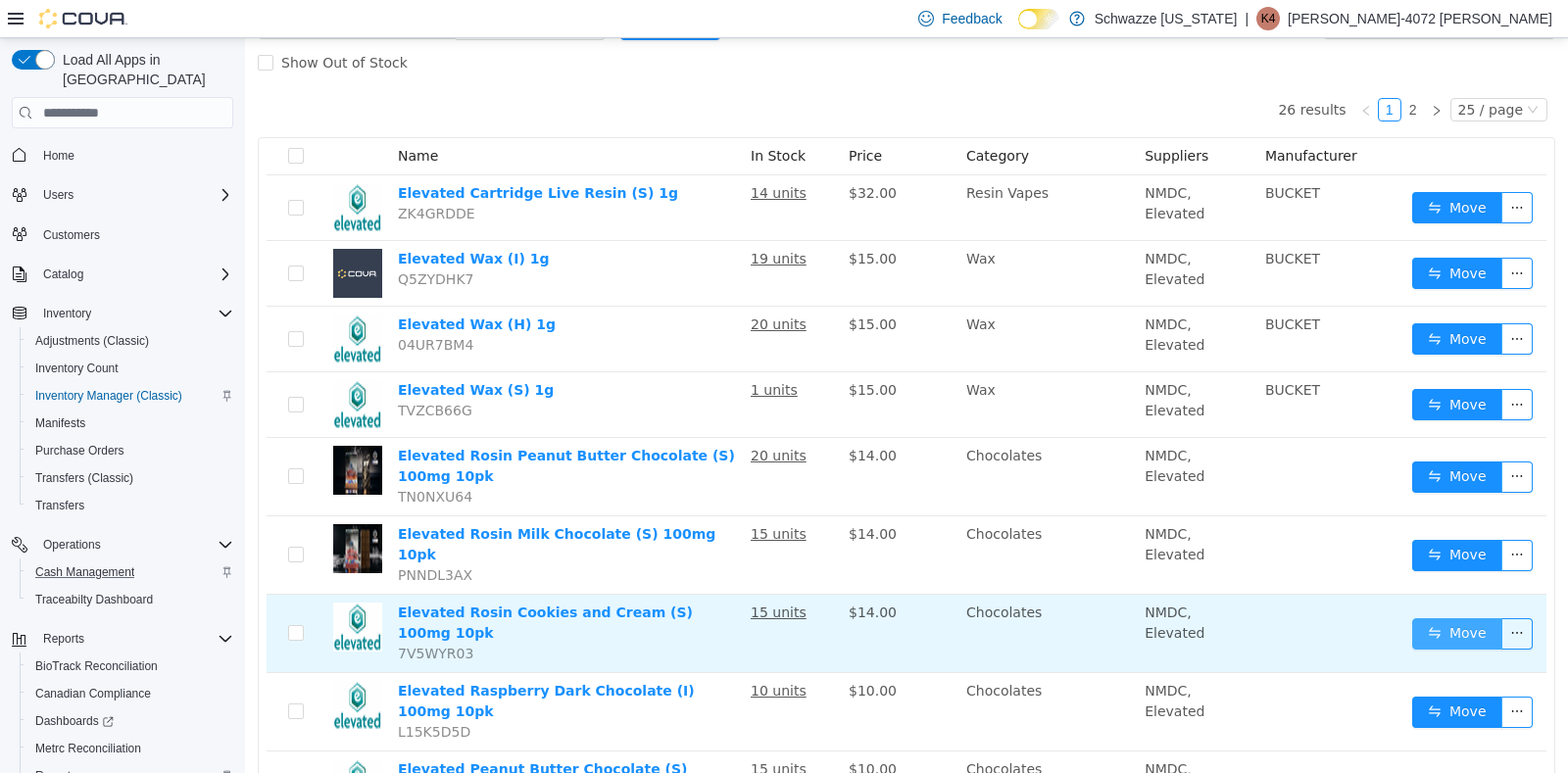
click at [1430, 618] on button "Move" at bounding box center [1457, 634] width 90 height 31
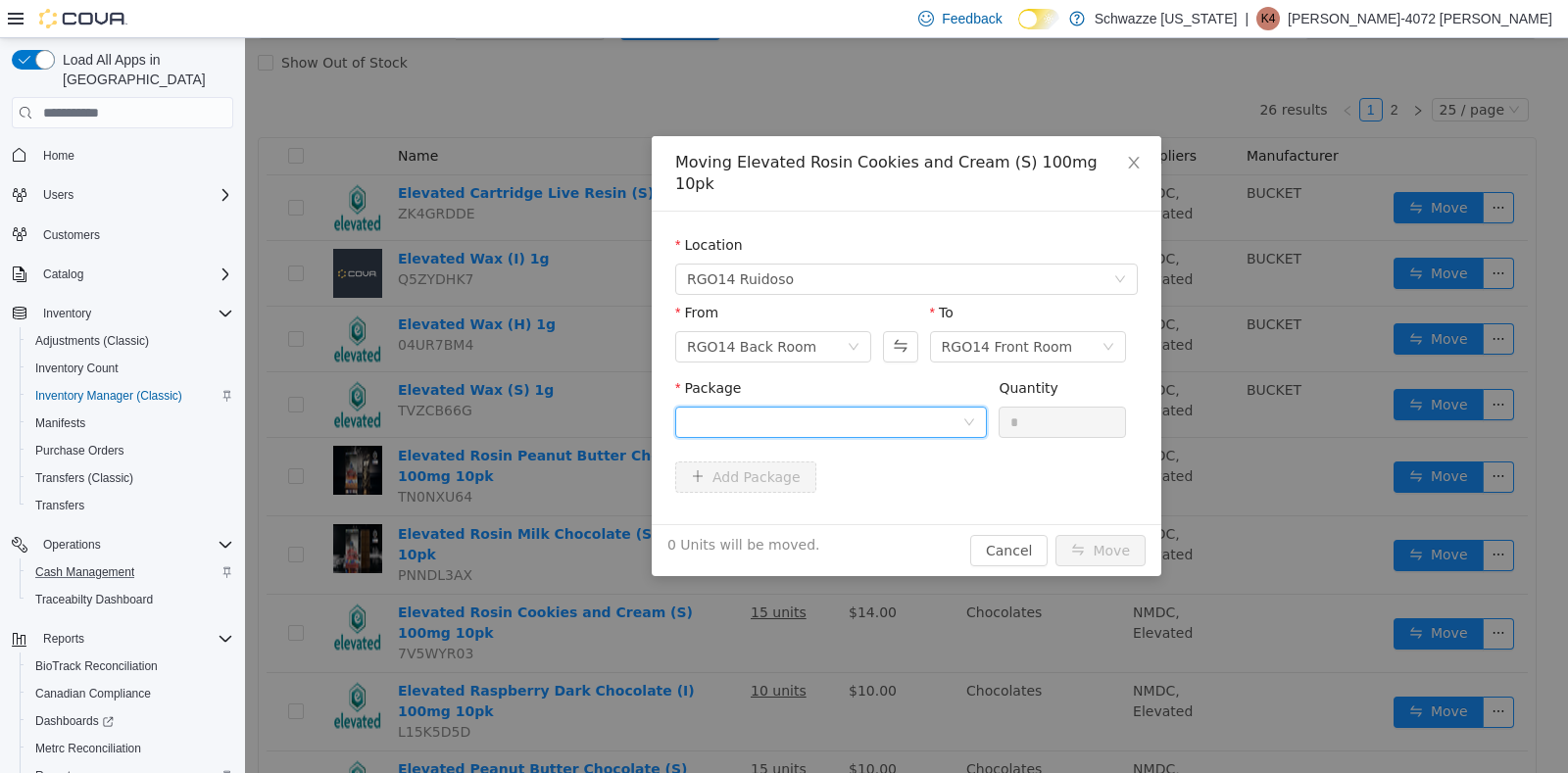
click at [971, 419] on icon "icon: down" at bounding box center [969, 422] width 10 height 7
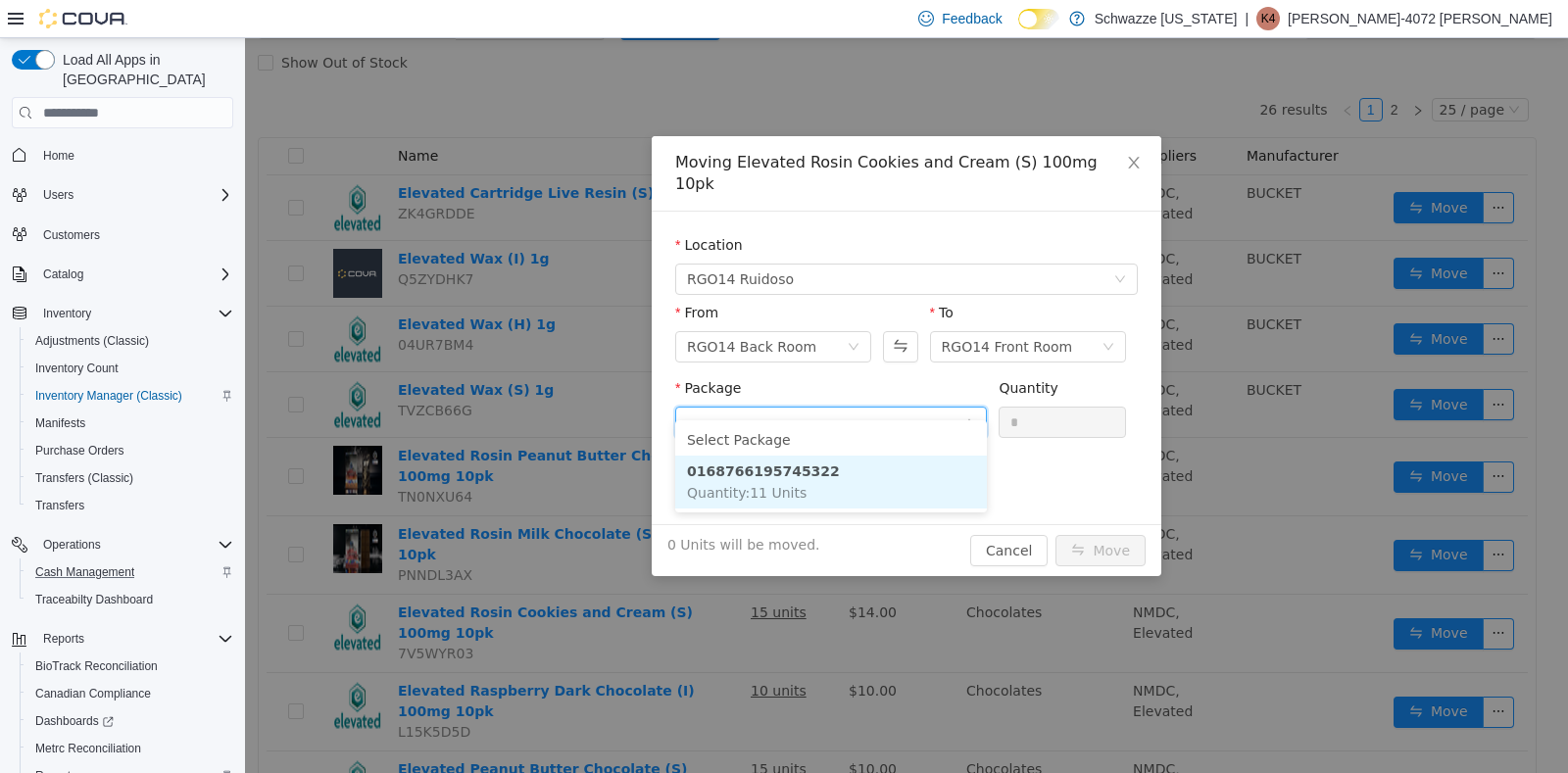
click at [813, 463] on li "0168766195745322 Quantity : 11 Units" at bounding box center [830, 482] width 311 height 53
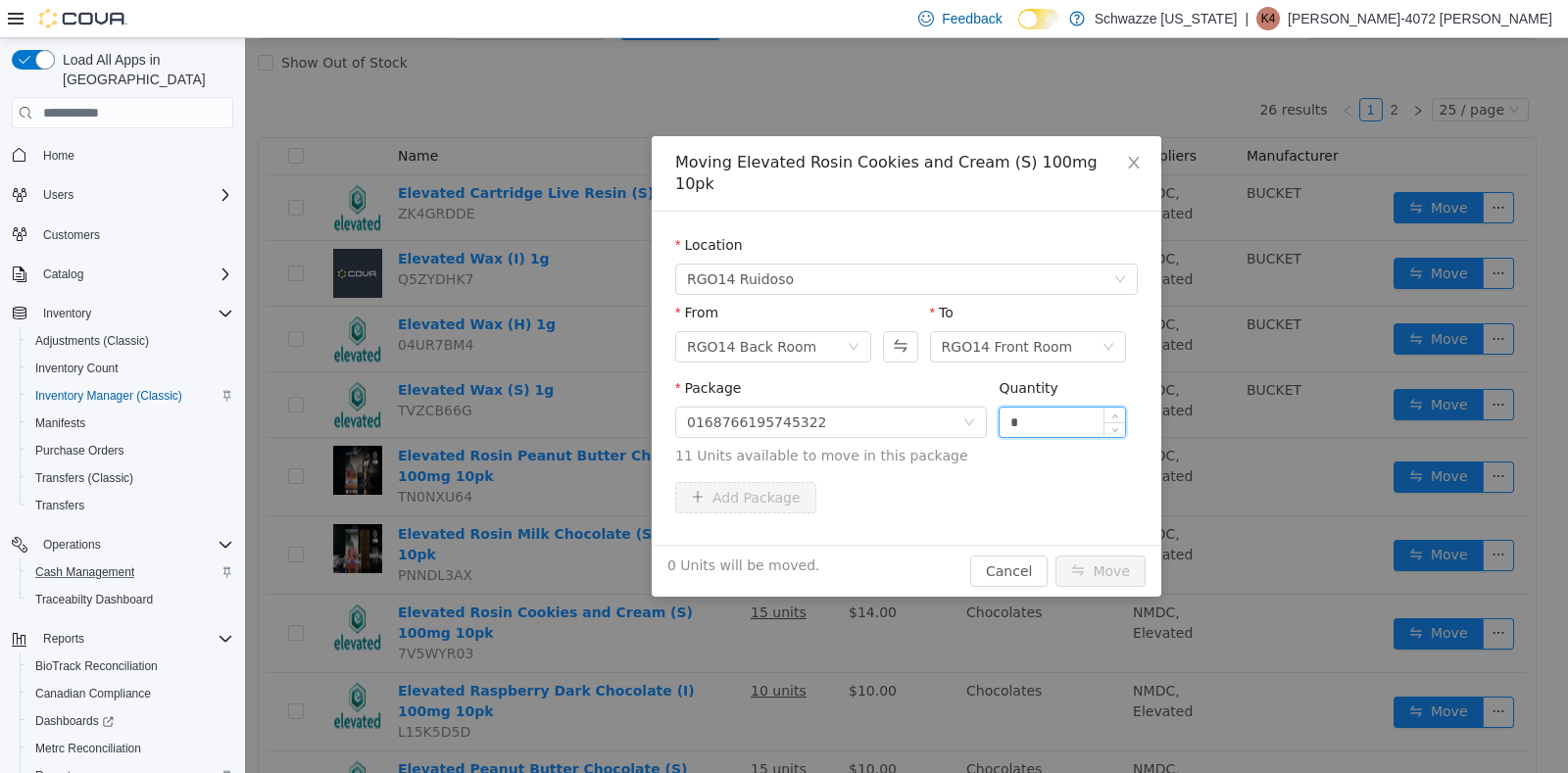
click at [1025, 408] on input "*" at bounding box center [1062, 422] width 126 height 29
type input "**"
click at [1097, 555] on button "Move" at bounding box center [1100, 571] width 90 height 31
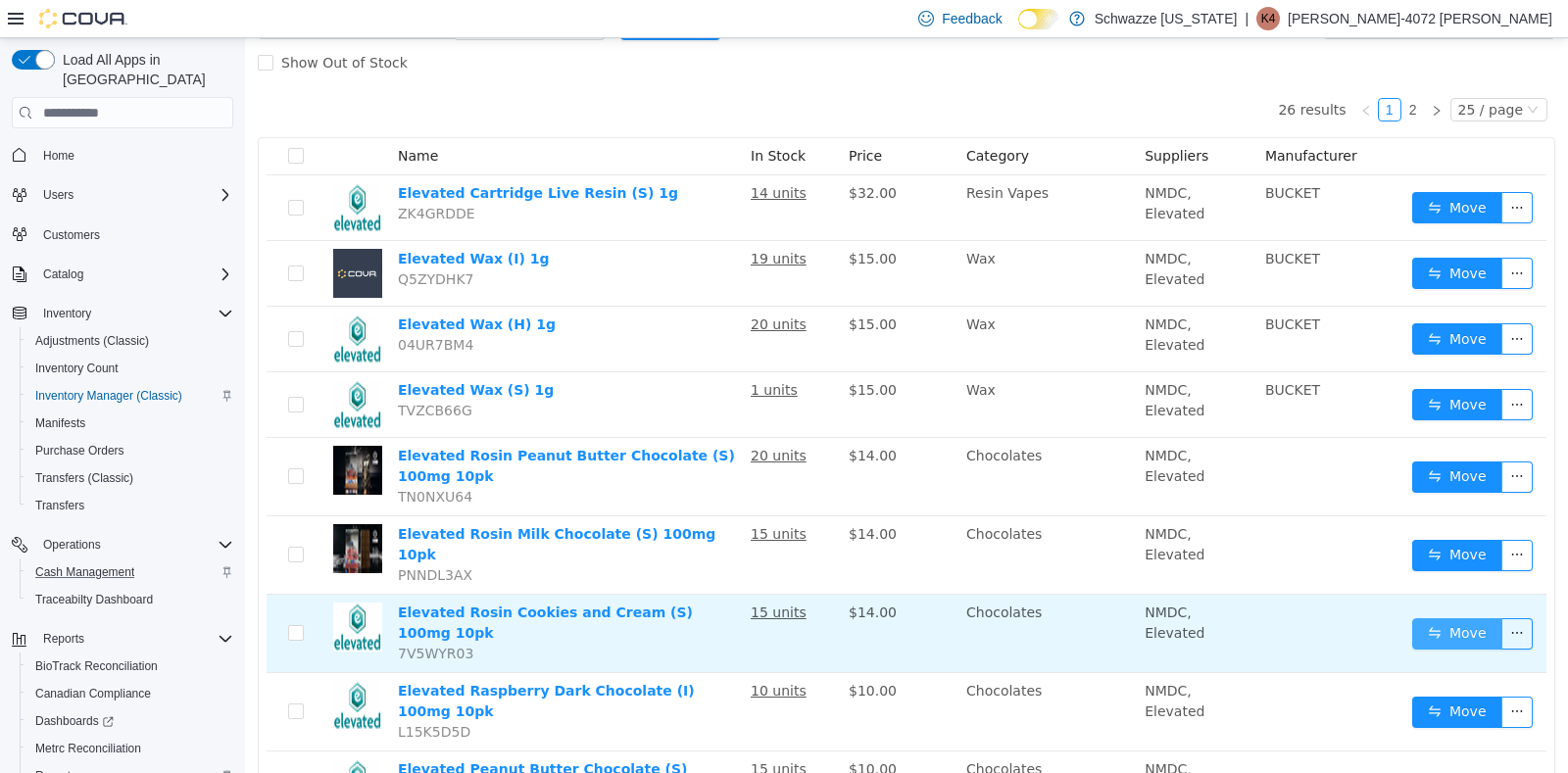
click at [1428, 622] on button "Move" at bounding box center [1457, 634] width 90 height 31
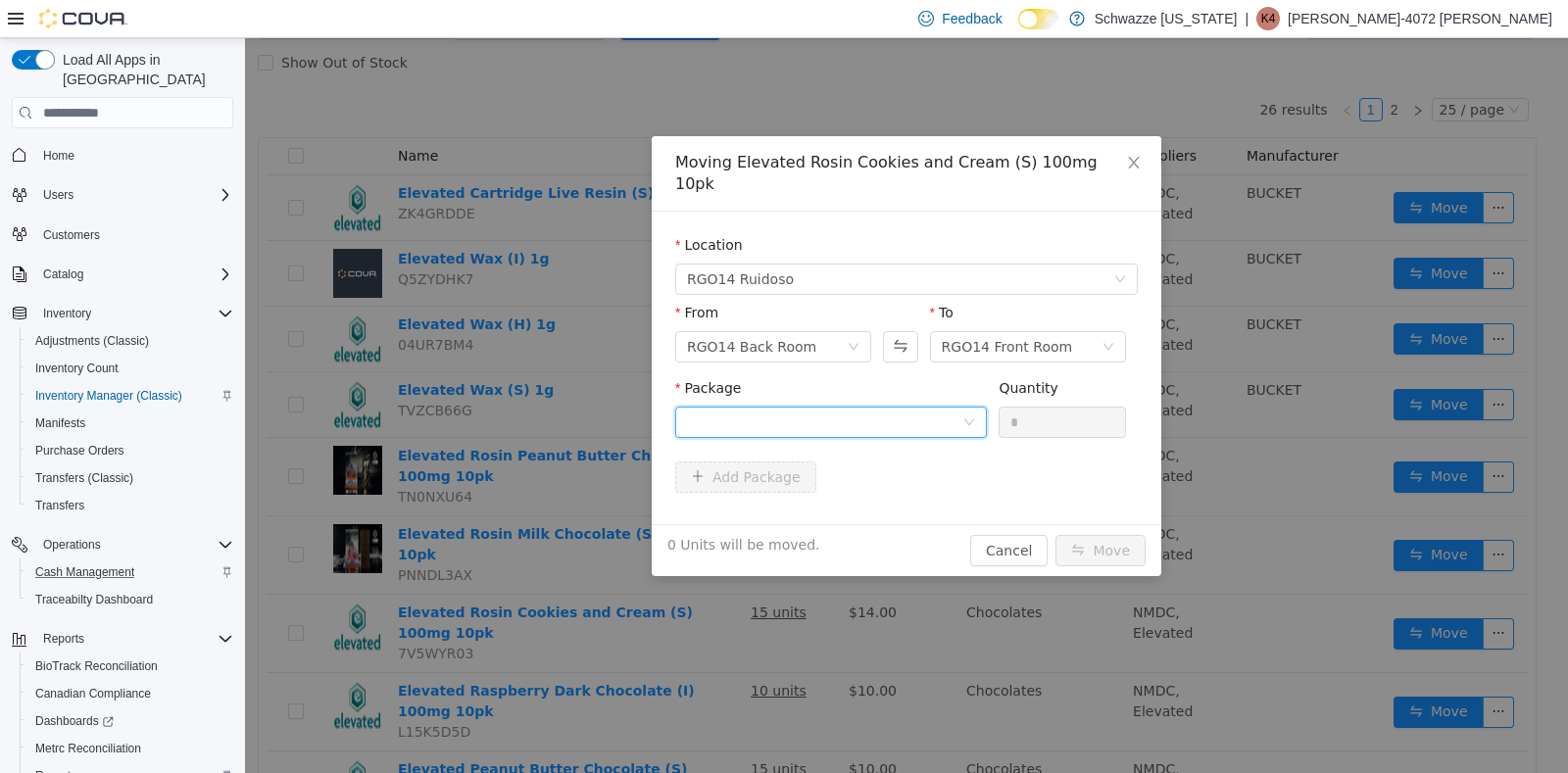
click at [955, 408] on div at bounding box center [824, 422] width 275 height 29
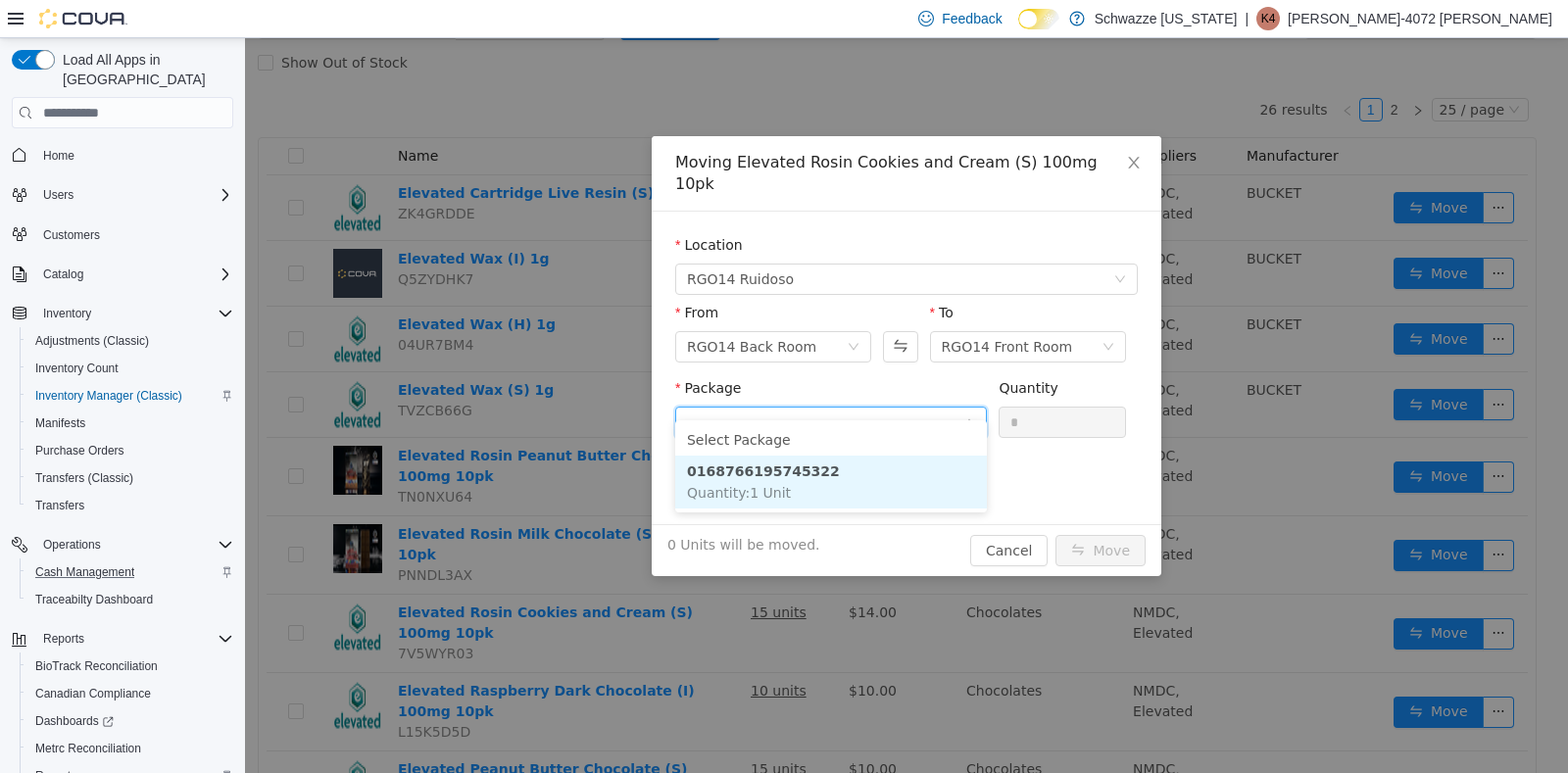
click at [777, 493] on span "Quantity : 1 Unit" at bounding box center [739, 493] width 104 height 16
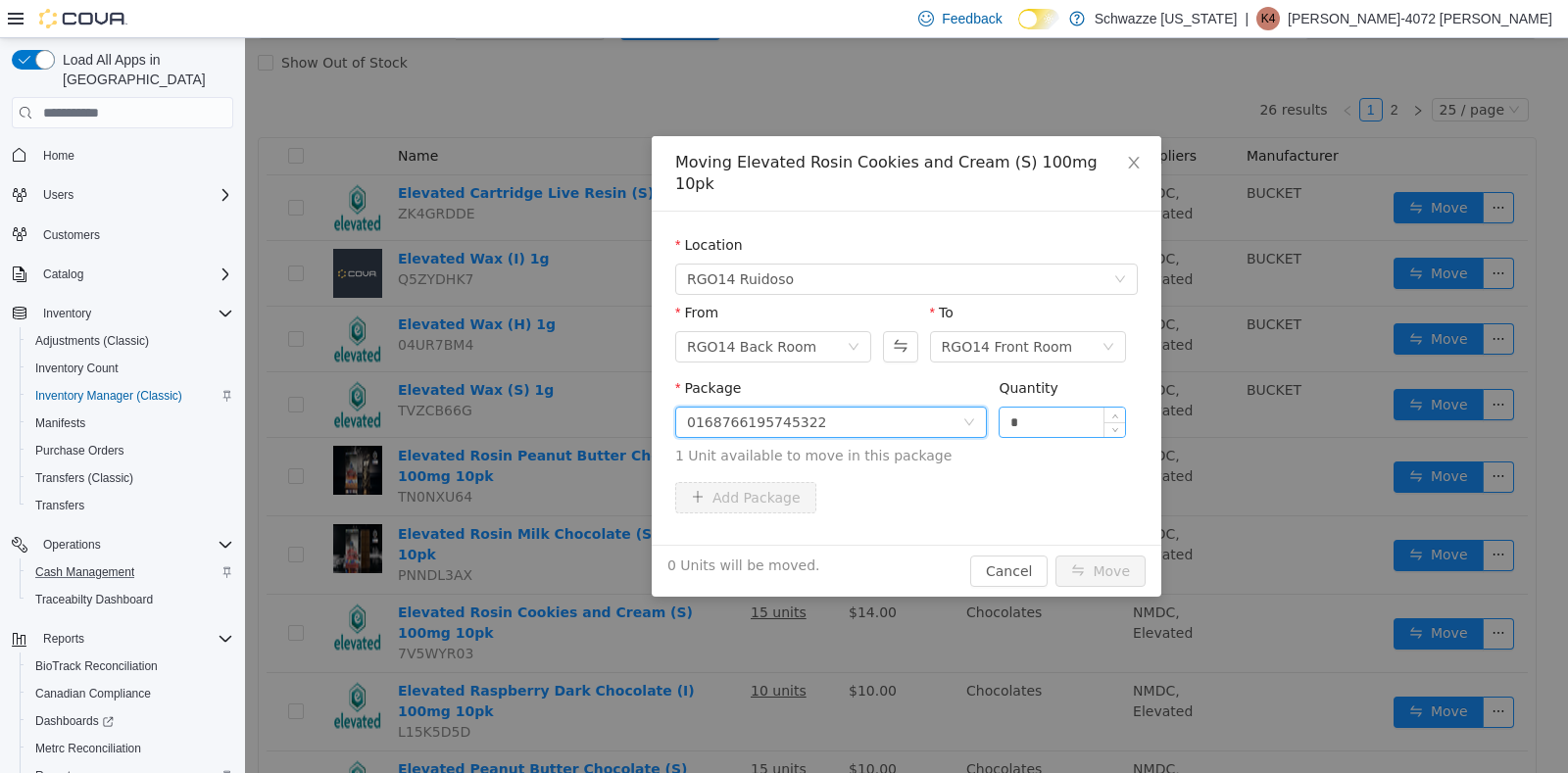
click at [1014, 408] on input "*" at bounding box center [1062, 422] width 126 height 29
type input "*"
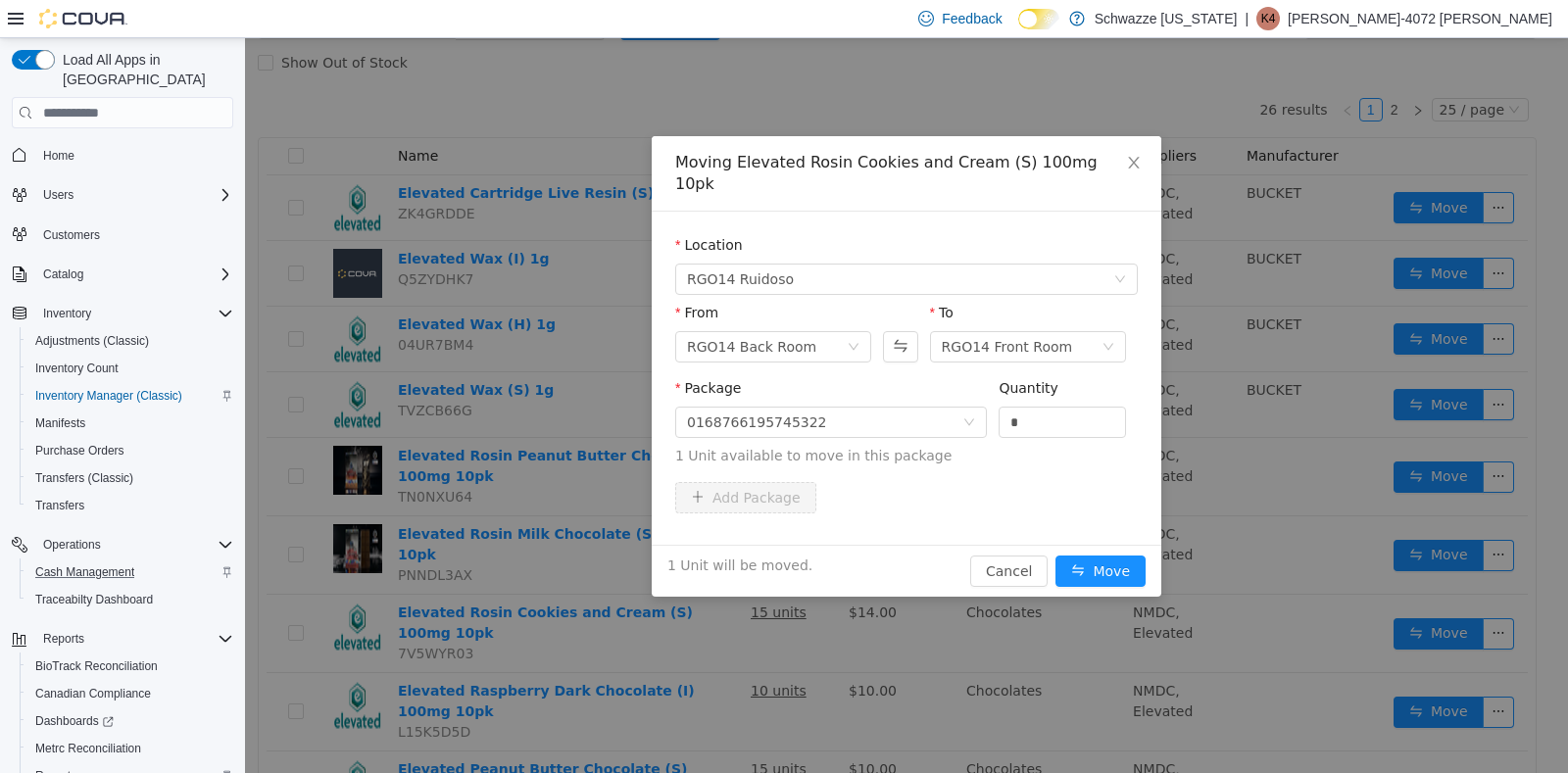
click at [1123, 506] on div "Location RGO14 Ruidoso From RGO14 Back Room To RGO14 Front Room Package 0168766…" at bounding box center [906, 377] width 510 height 333
click at [1120, 555] on button "Move" at bounding box center [1100, 571] width 90 height 31
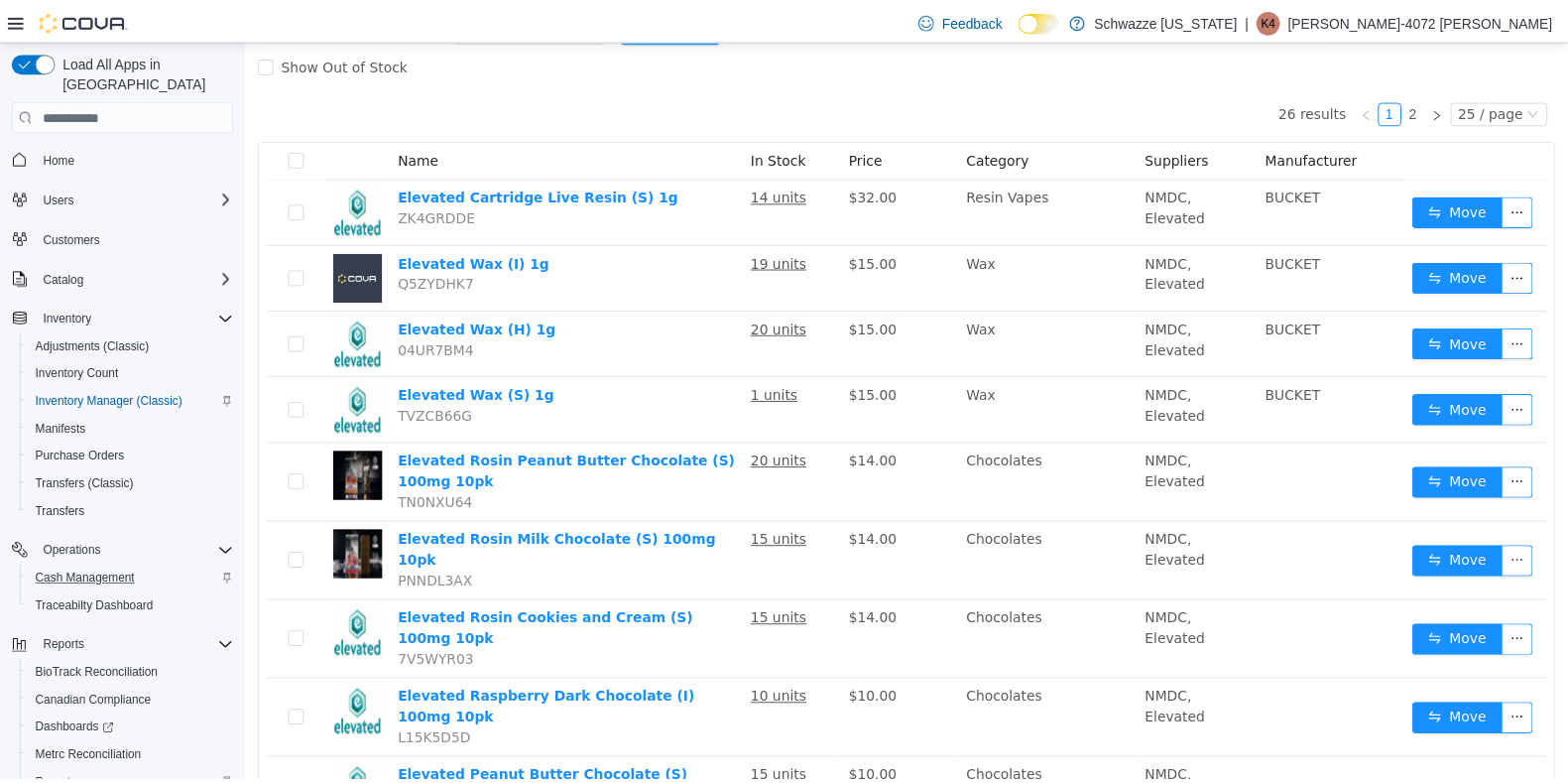
scroll to position [0, 0]
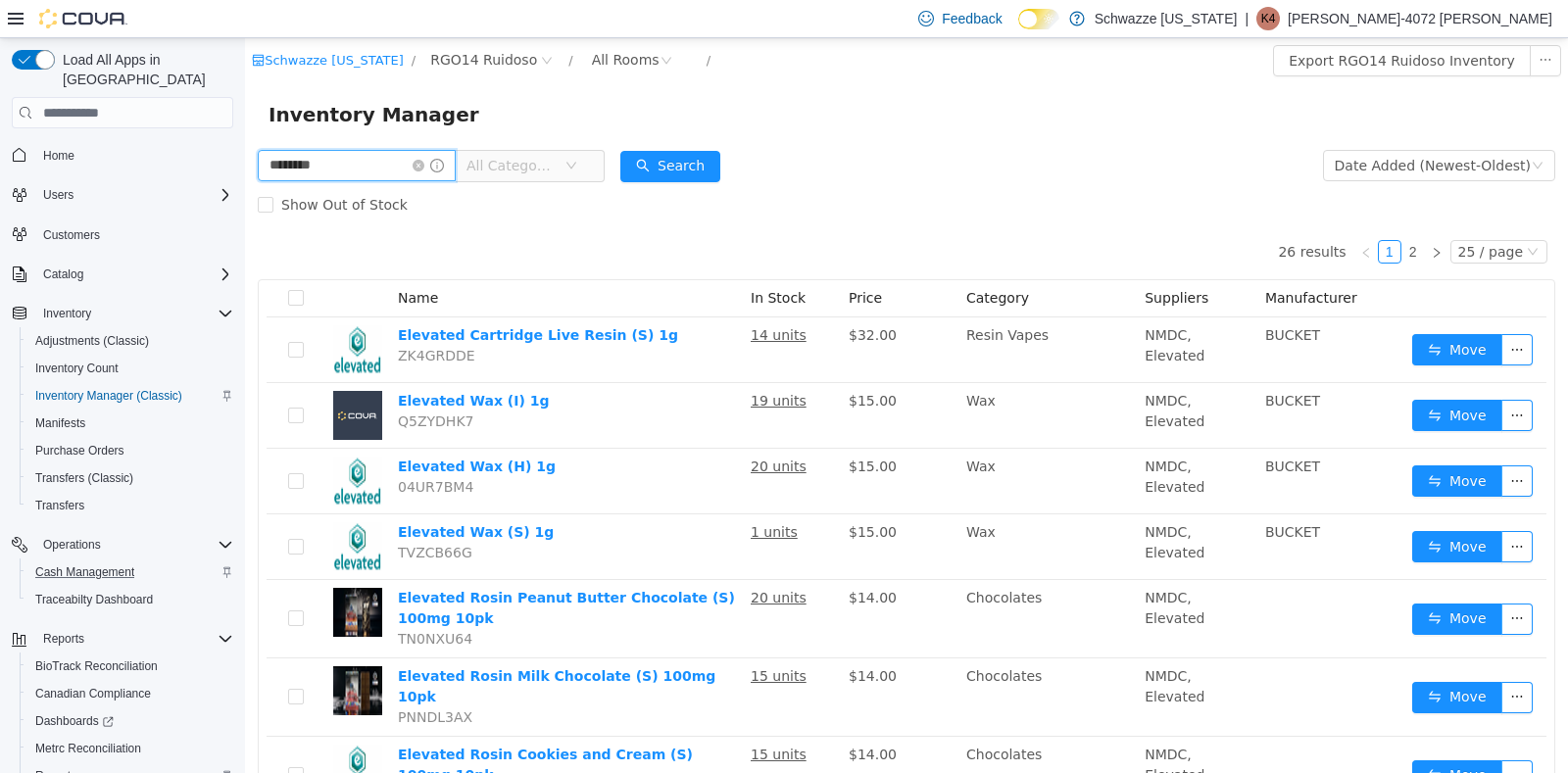
click at [356, 167] on input "********" at bounding box center [356, 166] width 197 height 31
type input "*"
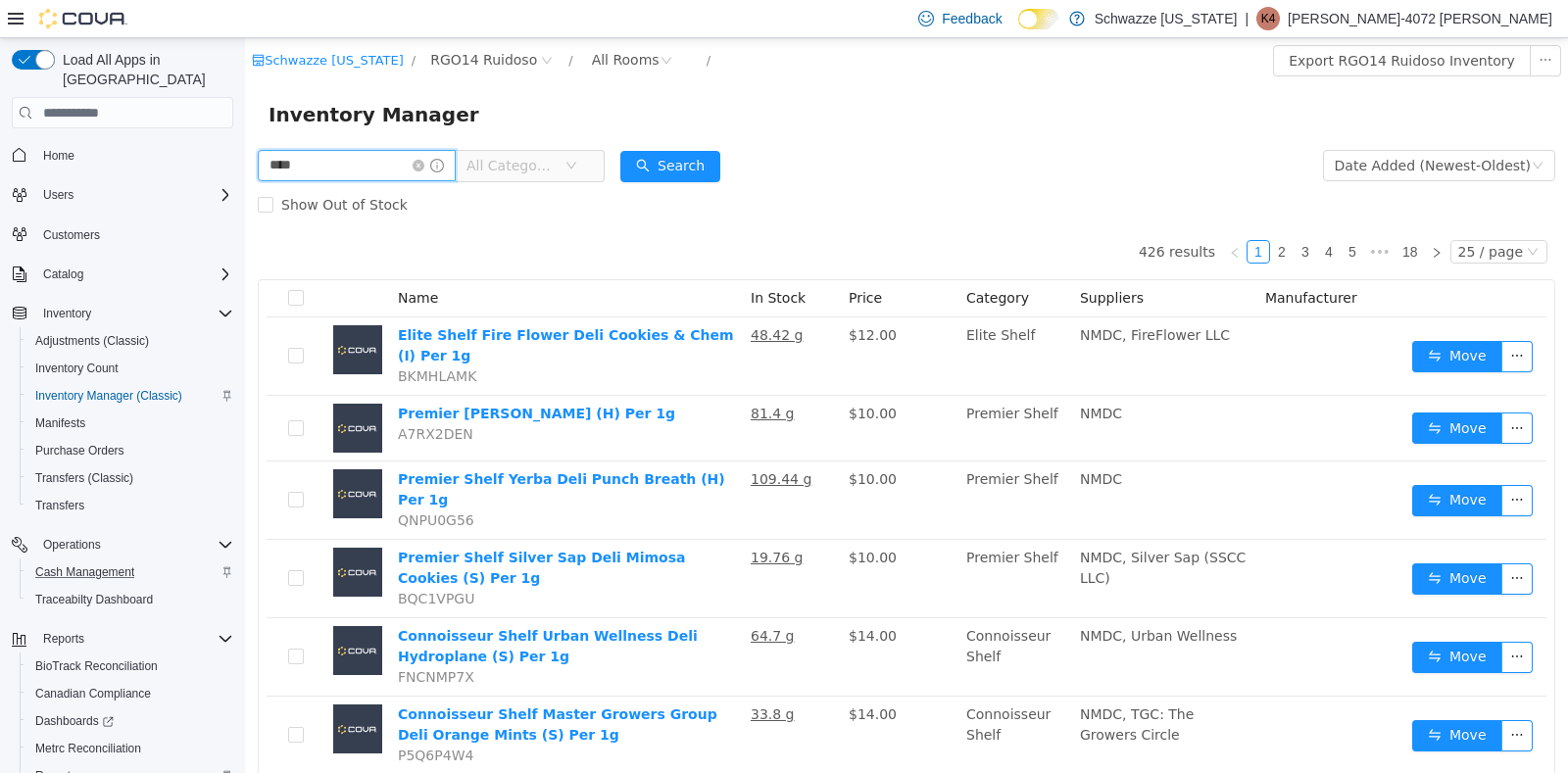
type input "*******"
click at [671, 162] on button "Search" at bounding box center [670, 167] width 100 height 31
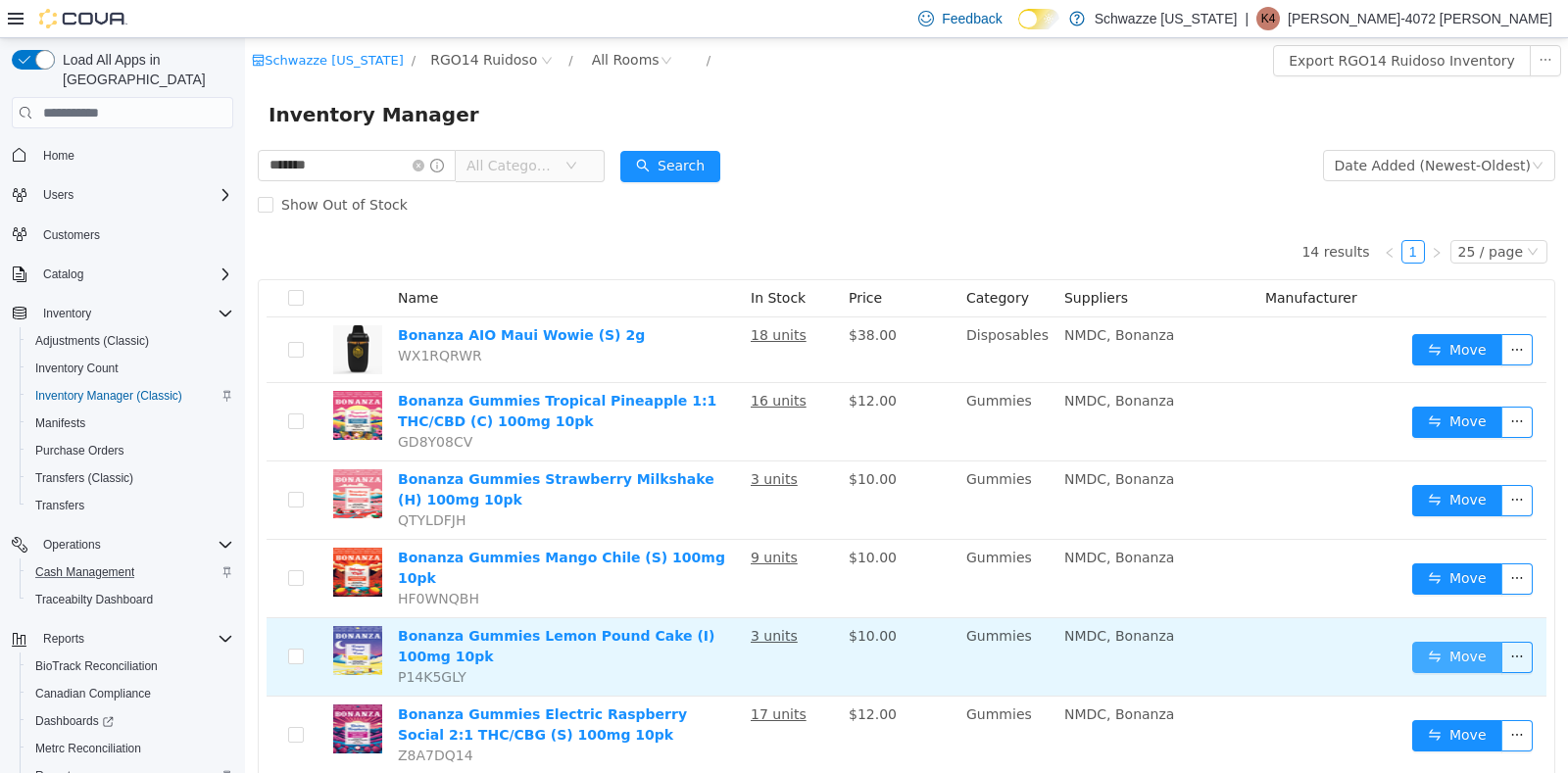
click at [1432, 641] on button "Move" at bounding box center [1457, 657] width 90 height 31
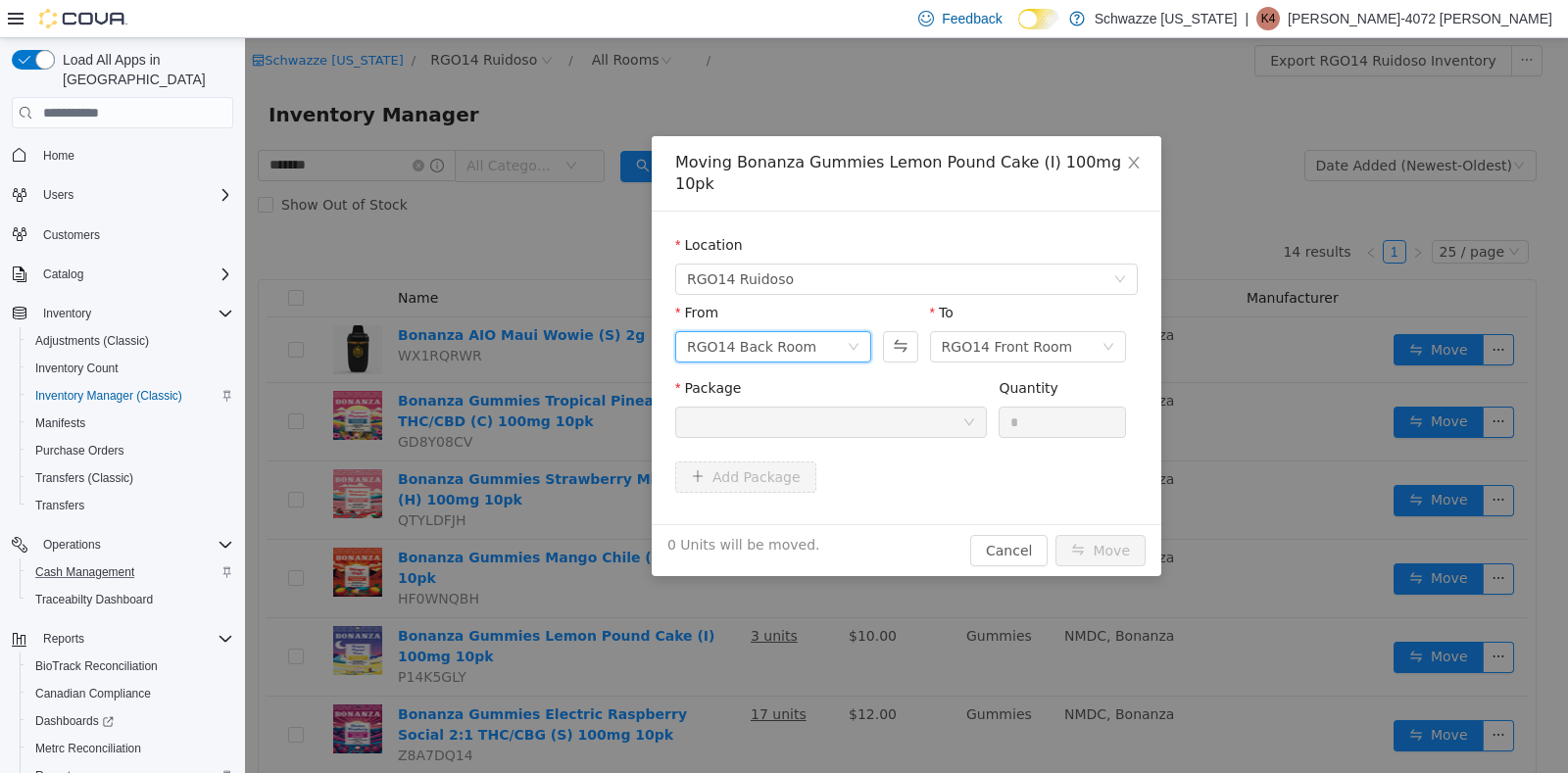
click at [859, 341] on icon "icon: down" at bounding box center [854, 347] width 12 height 12
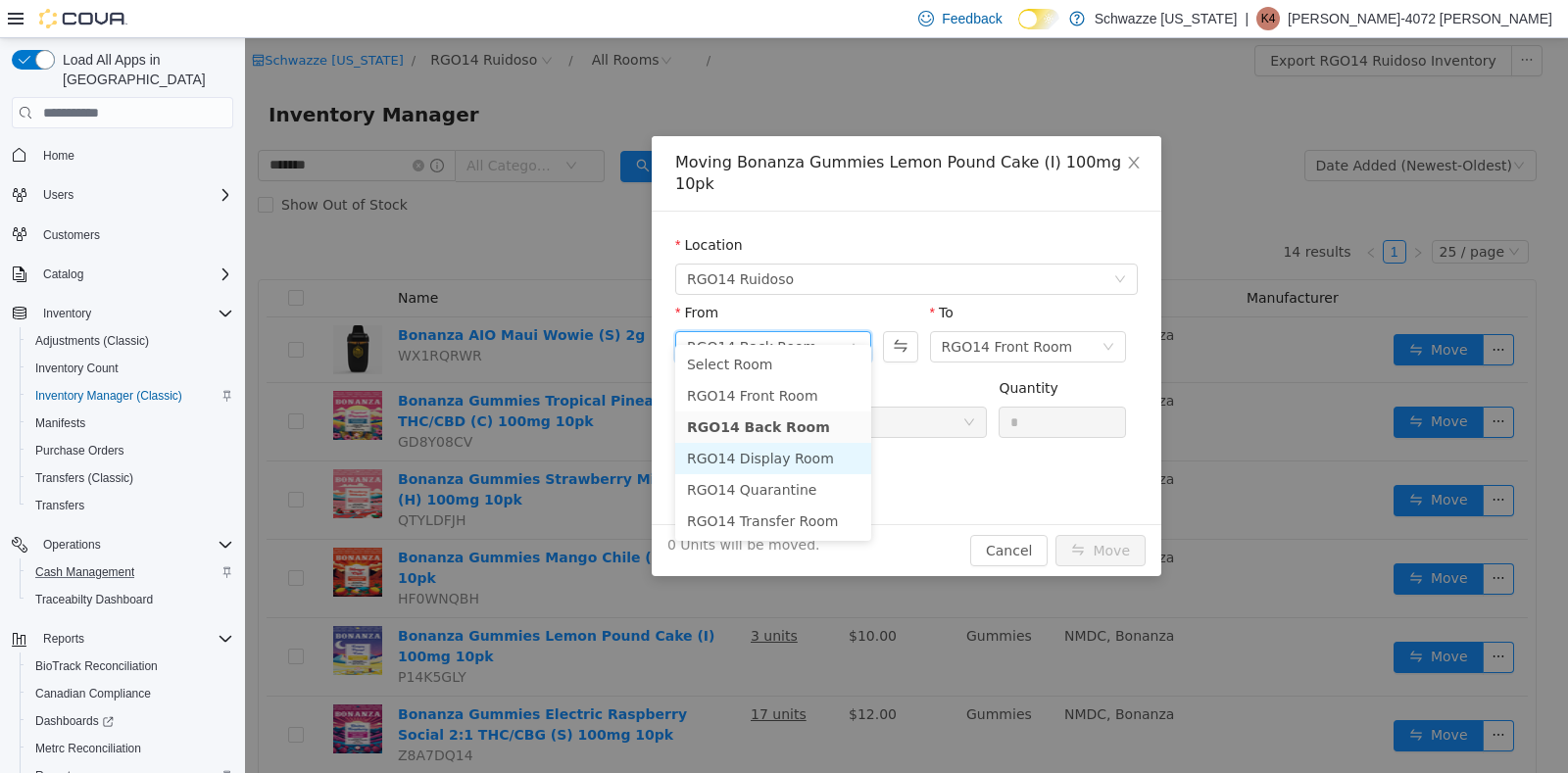
click at [804, 454] on li "RGO14 Display Room" at bounding box center [772, 459] width 196 height 31
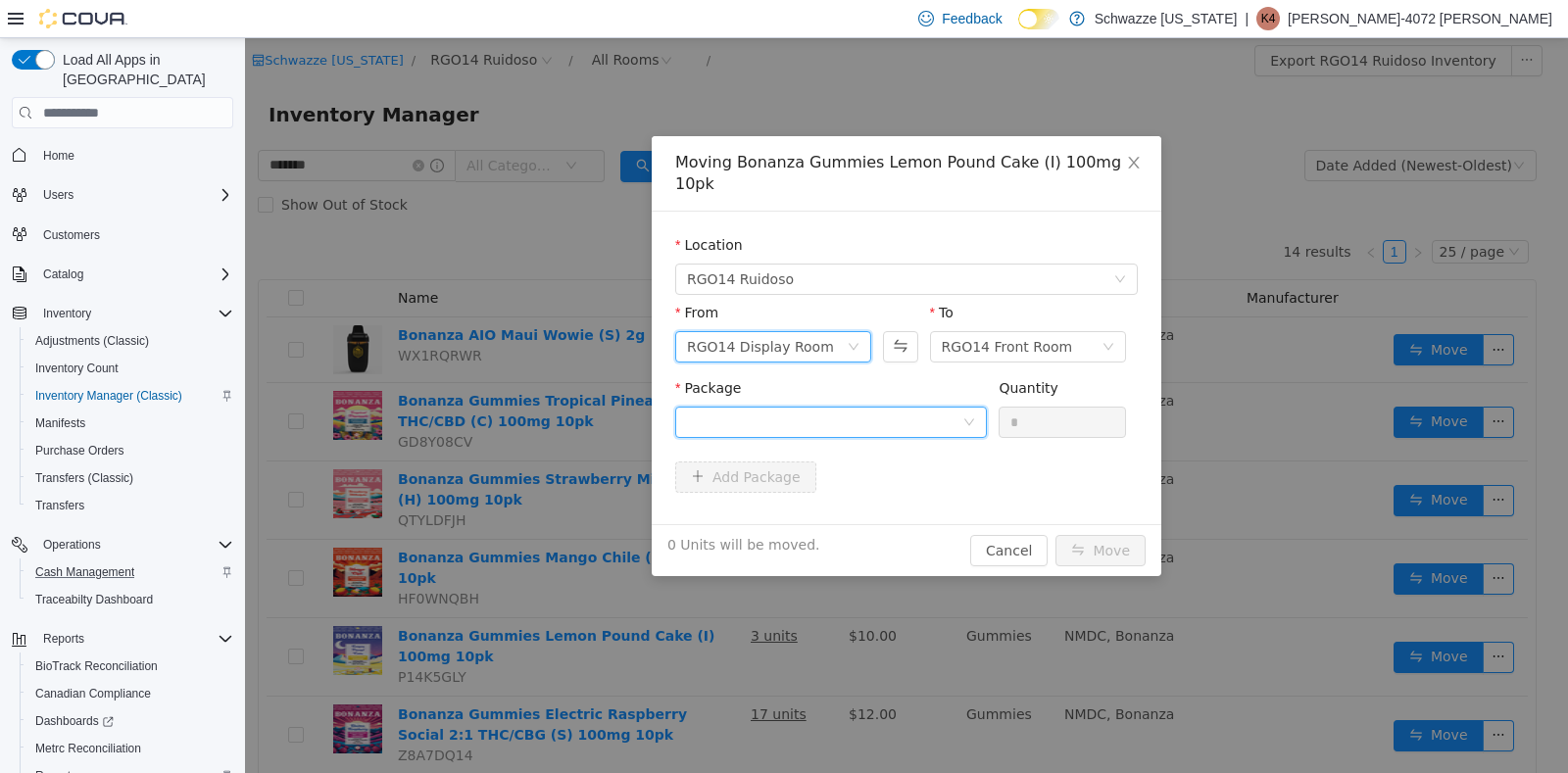
click at [971, 416] on icon "icon: down" at bounding box center [969, 422] width 12 height 12
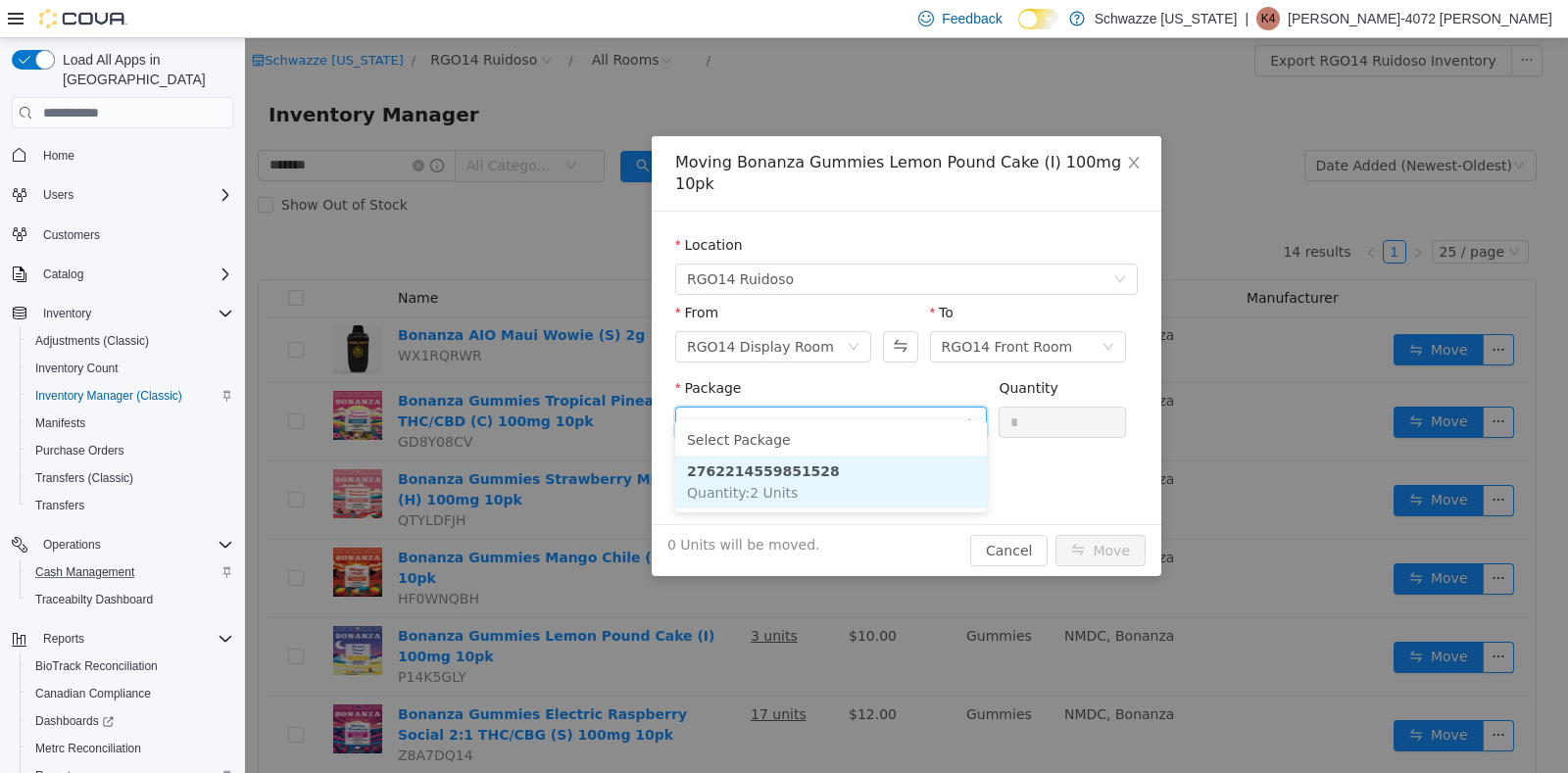
click at [772, 485] on span "Quantity : 2 Units" at bounding box center [742, 493] width 111 height 16
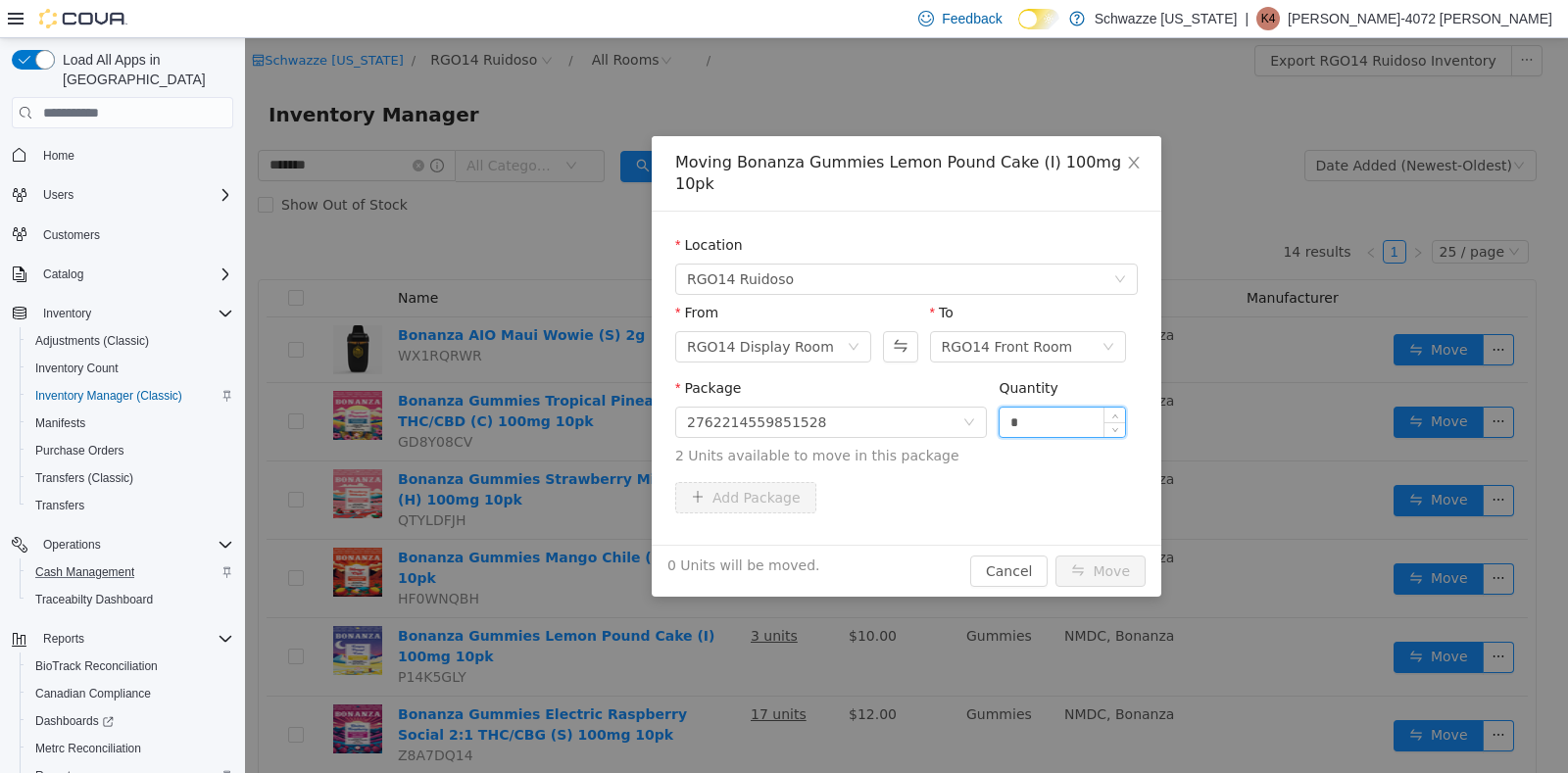
click at [1024, 408] on input "*" at bounding box center [1062, 422] width 126 height 29
type input "*"
click at [1099, 555] on button "Move" at bounding box center [1100, 571] width 90 height 31
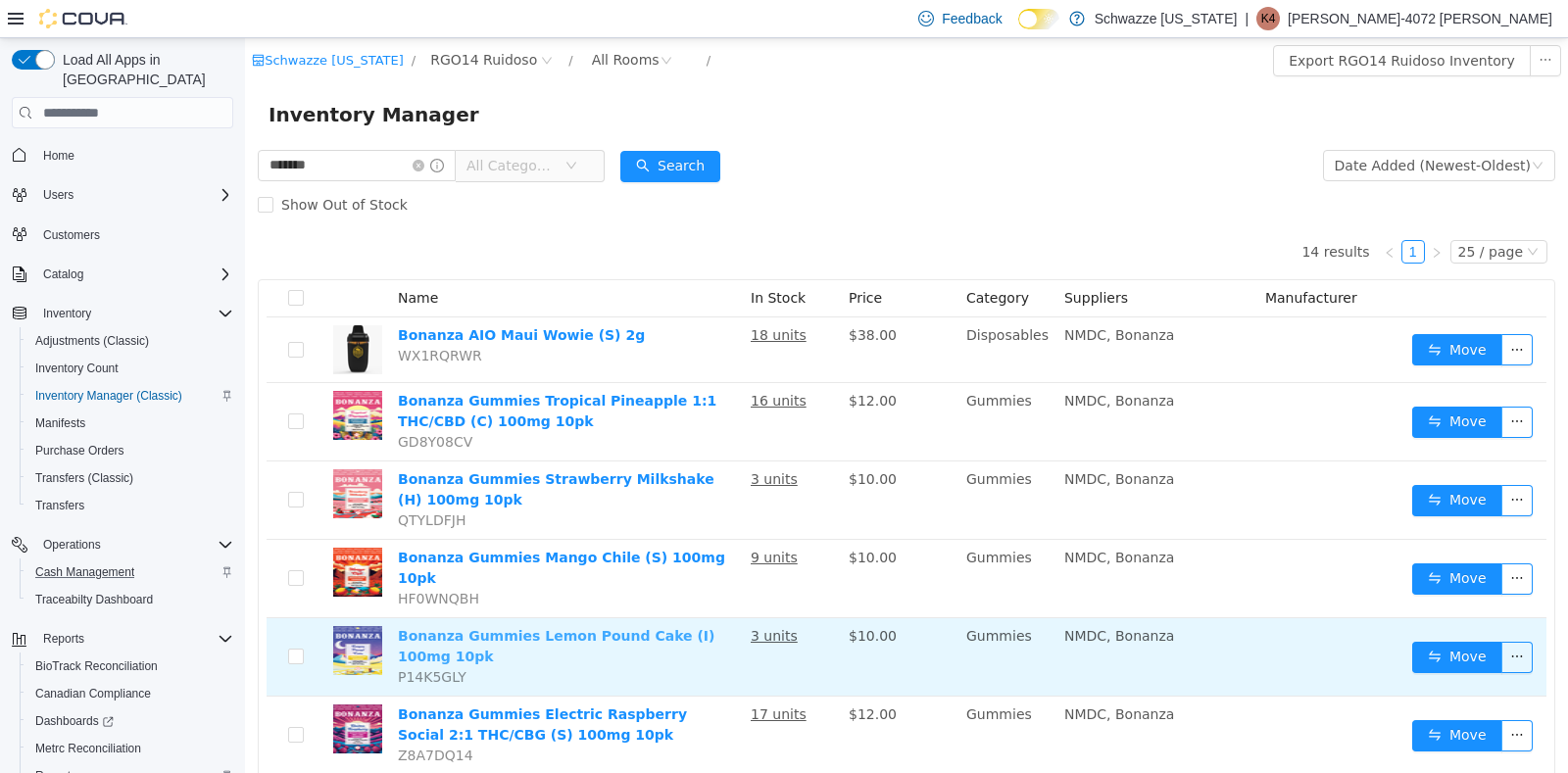
click at [696, 628] on link "Bonanza Gummies Lemon Pound Cake (I) 100mg 10pk" at bounding box center [556, 645] width 316 height 36
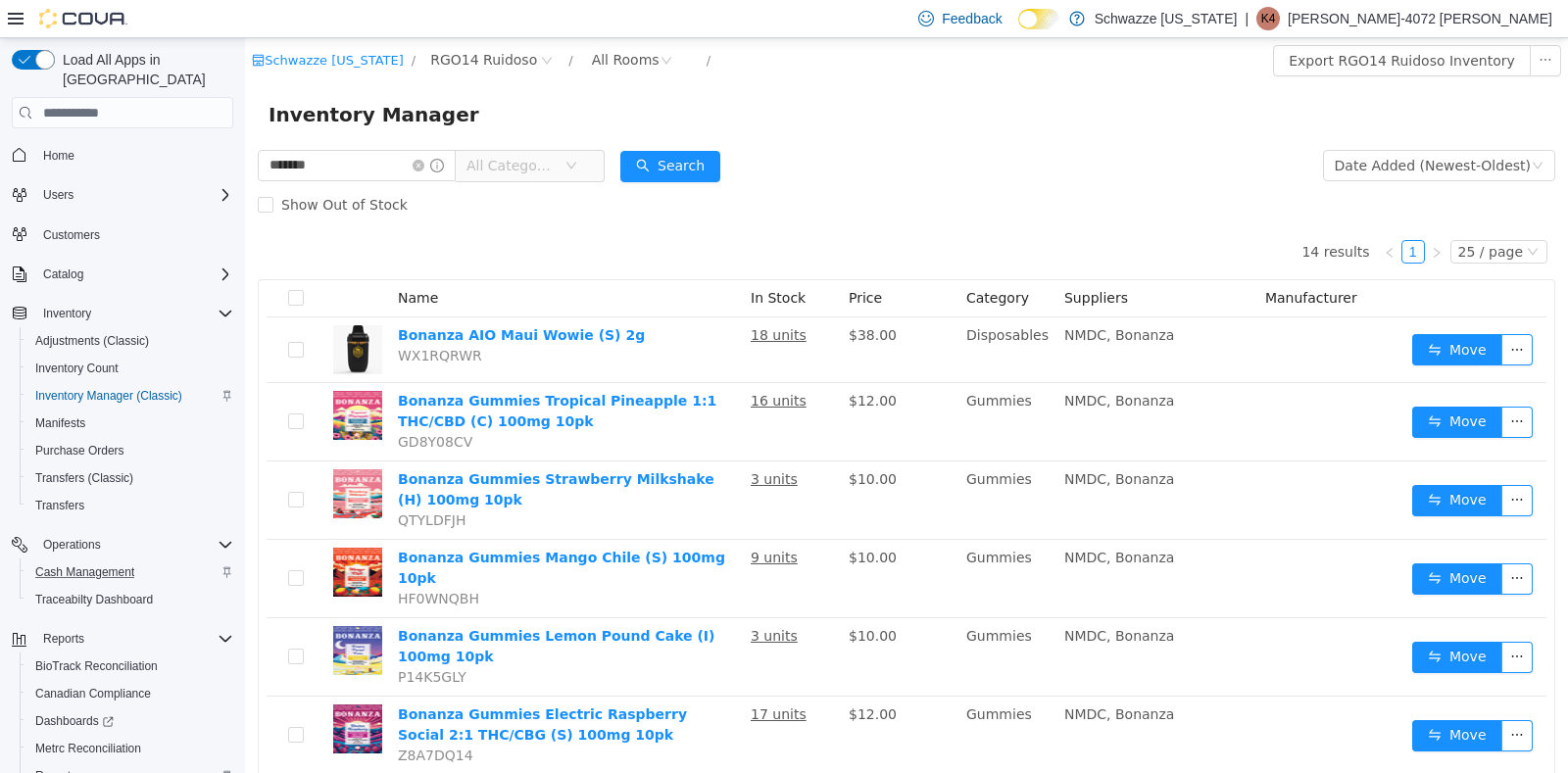
click at [58, 768] on span "Reports" at bounding box center [56, 776] width 41 height 16
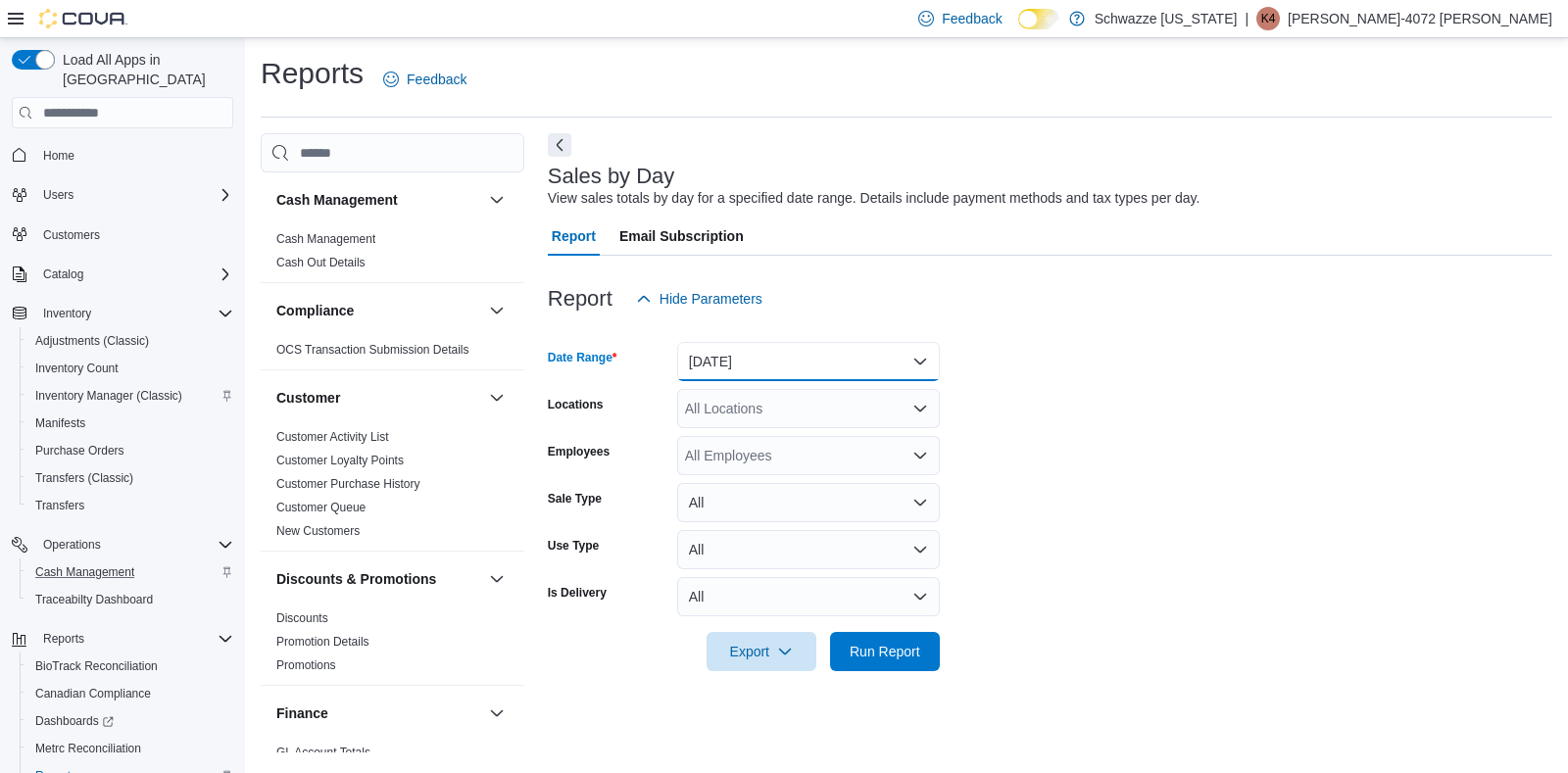
click at [915, 353] on button "[DATE]" at bounding box center [808, 361] width 262 height 39
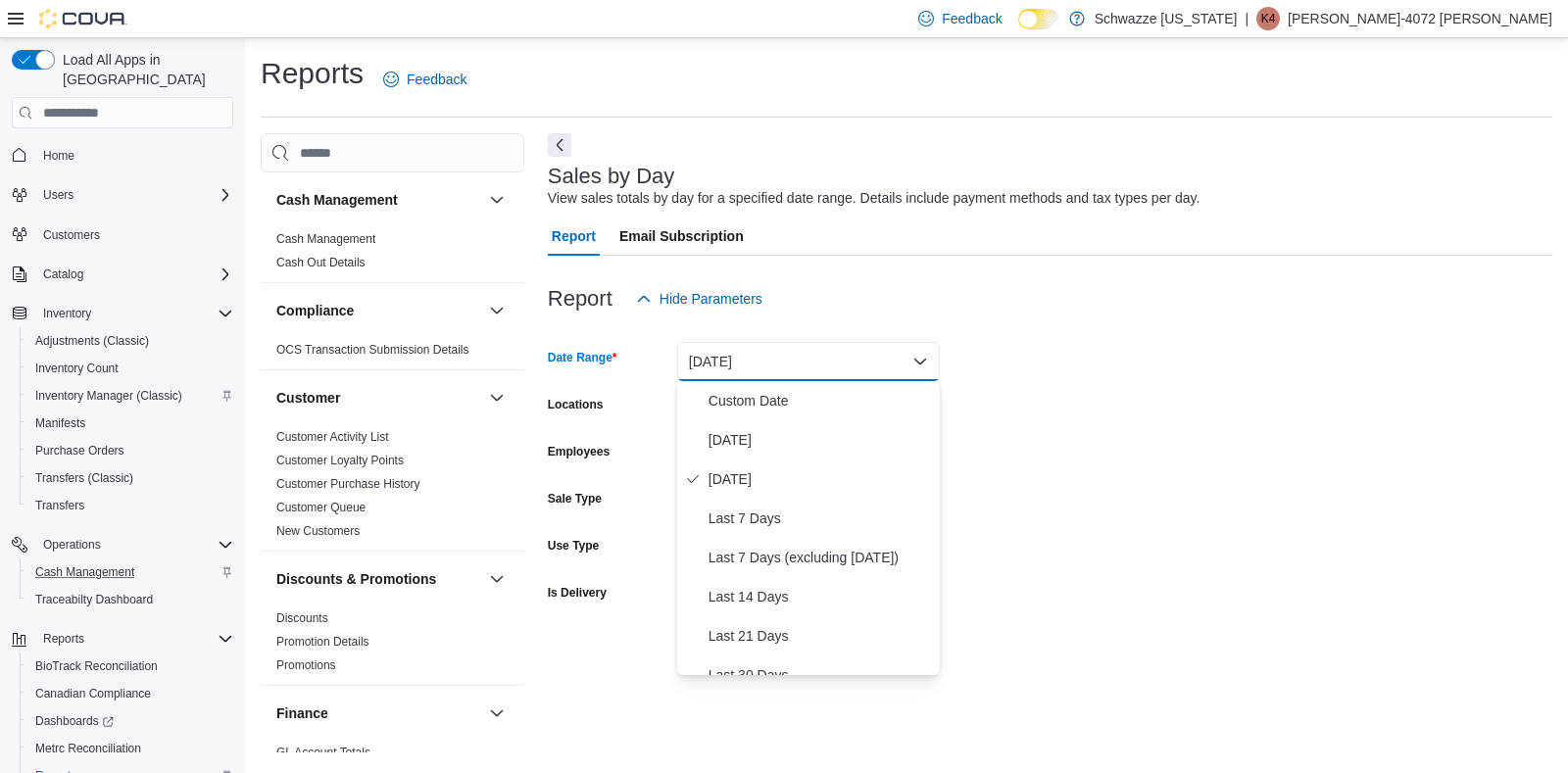
click at [915, 353] on button "[DATE]" at bounding box center [808, 361] width 262 height 39
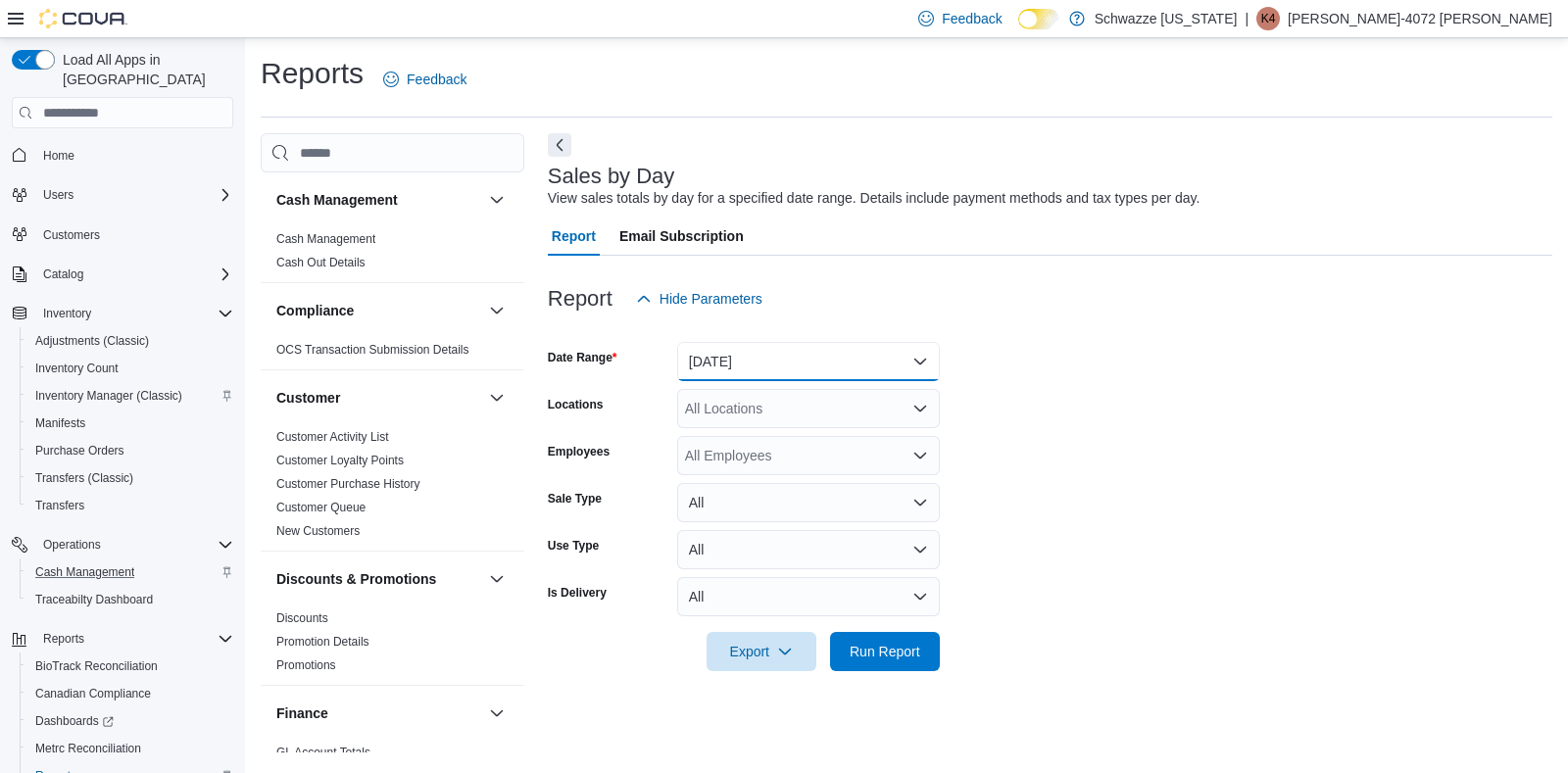
click at [929, 354] on button "[DATE]" at bounding box center [808, 361] width 262 height 39
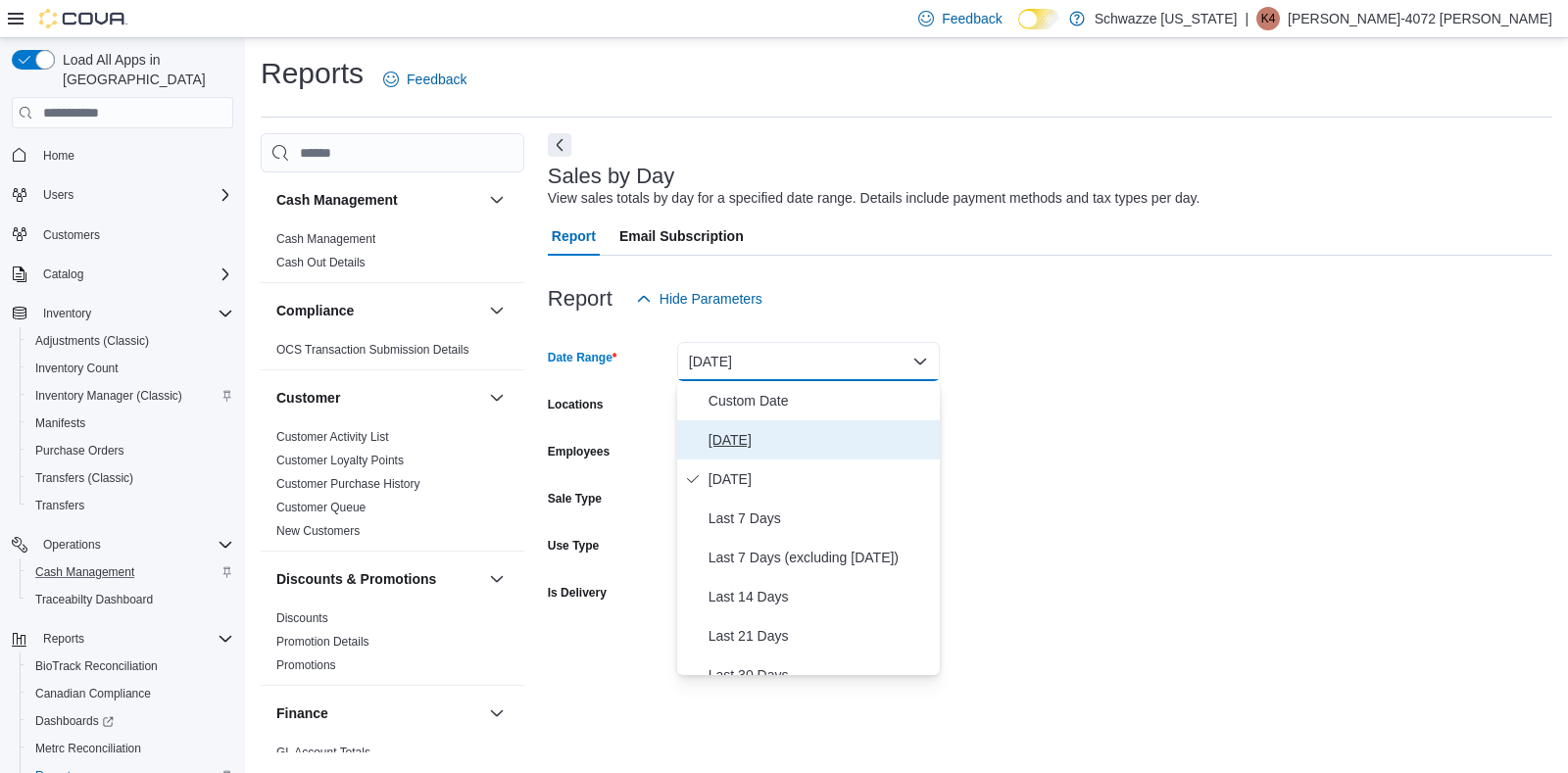
click at [757, 431] on span "[DATE]" at bounding box center [819, 440] width 223 height 24
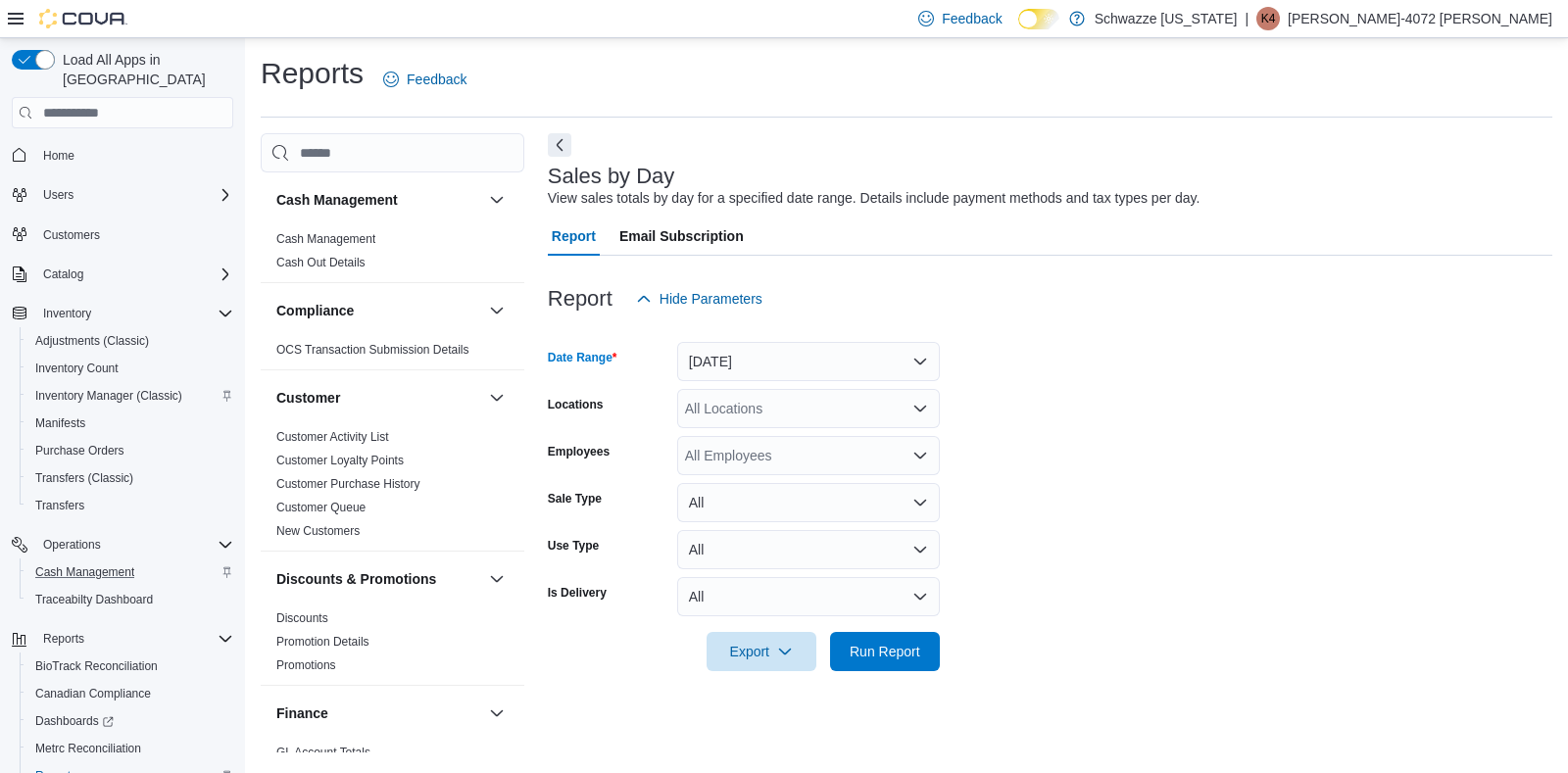
click at [916, 403] on icon "Open list of options" at bounding box center [920, 409] width 16 height 16
type input "***"
click at [777, 439] on span "RGO14 Ruidoso" at bounding box center [779, 442] width 101 height 20
click at [1182, 457] on form "Date Range [DATE] Locations RGO14 Ruidoso Employees All Employees Sale Type All…" at bounding box center [1049, 494] width 1004 height 353
click at [906, 646] on span "Run Report" at bounding box center [885, 650] width 71 height 20
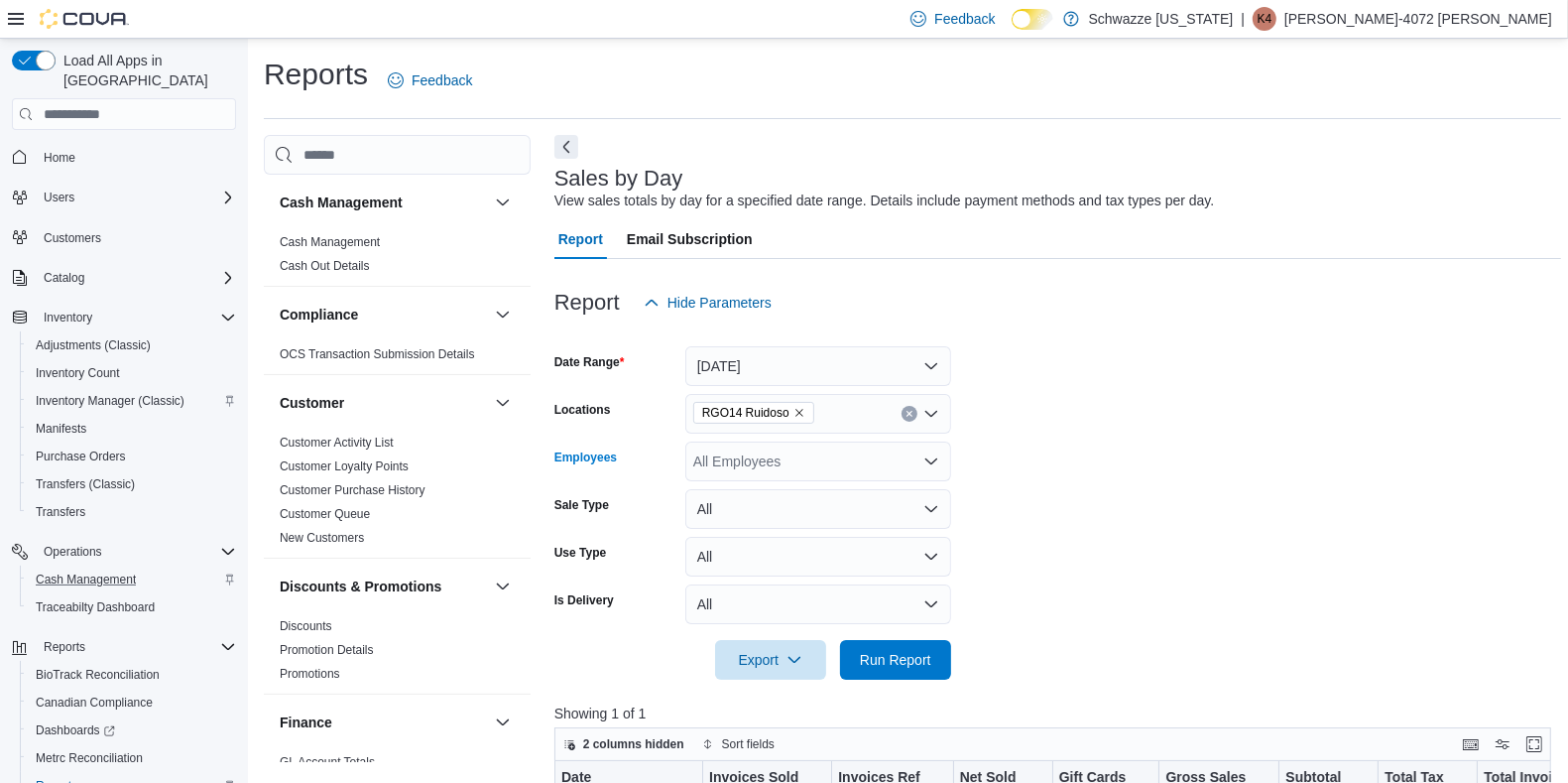
click at [770, 459] on div "All Employees" at bounding box center [817, 462] width 265 height 40
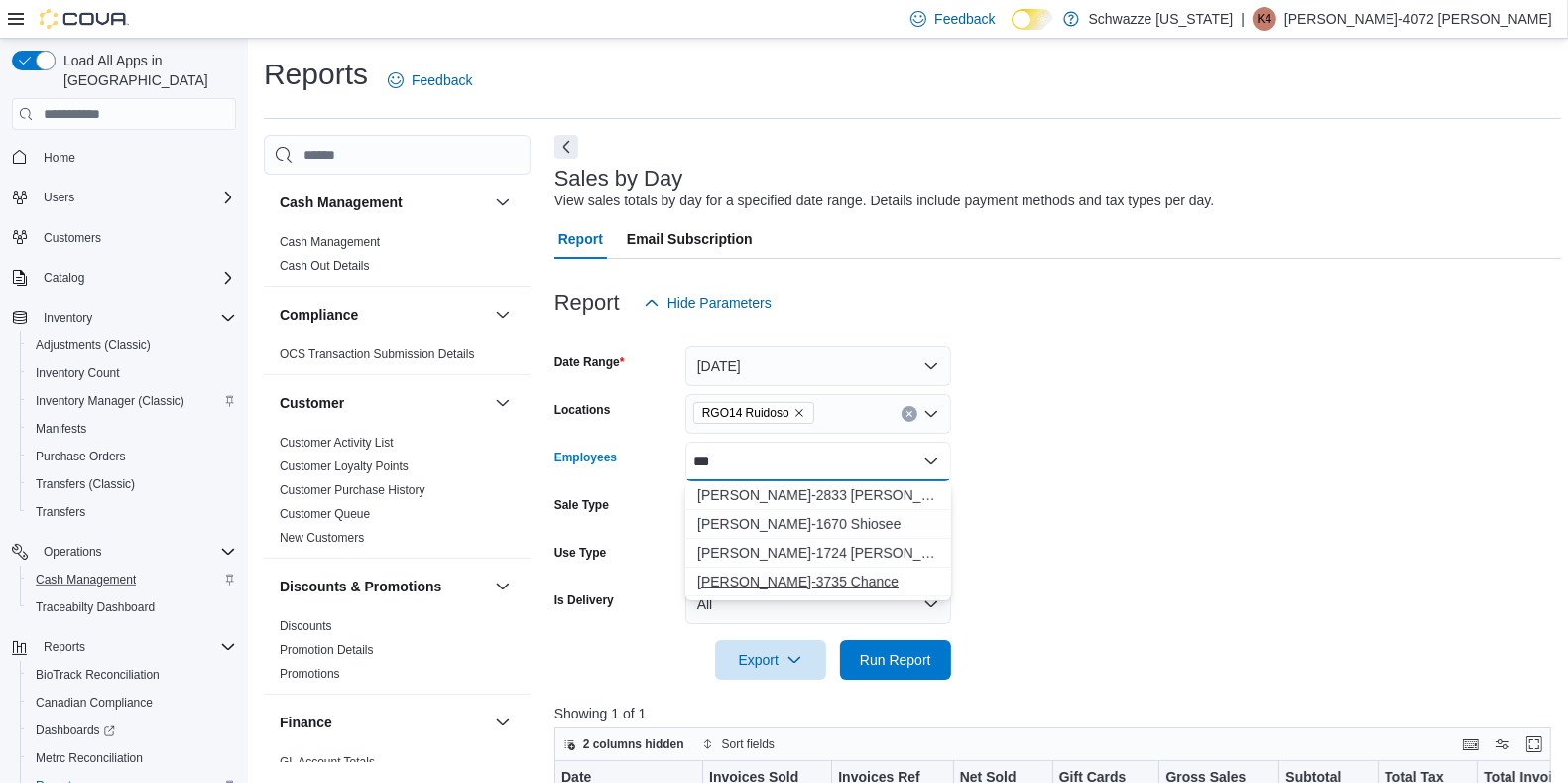
type input "***"
click at [808, 576] on span "[PERSON_NAME]-3735 Chance" at bounding box center [817, 581] width 242 height 20
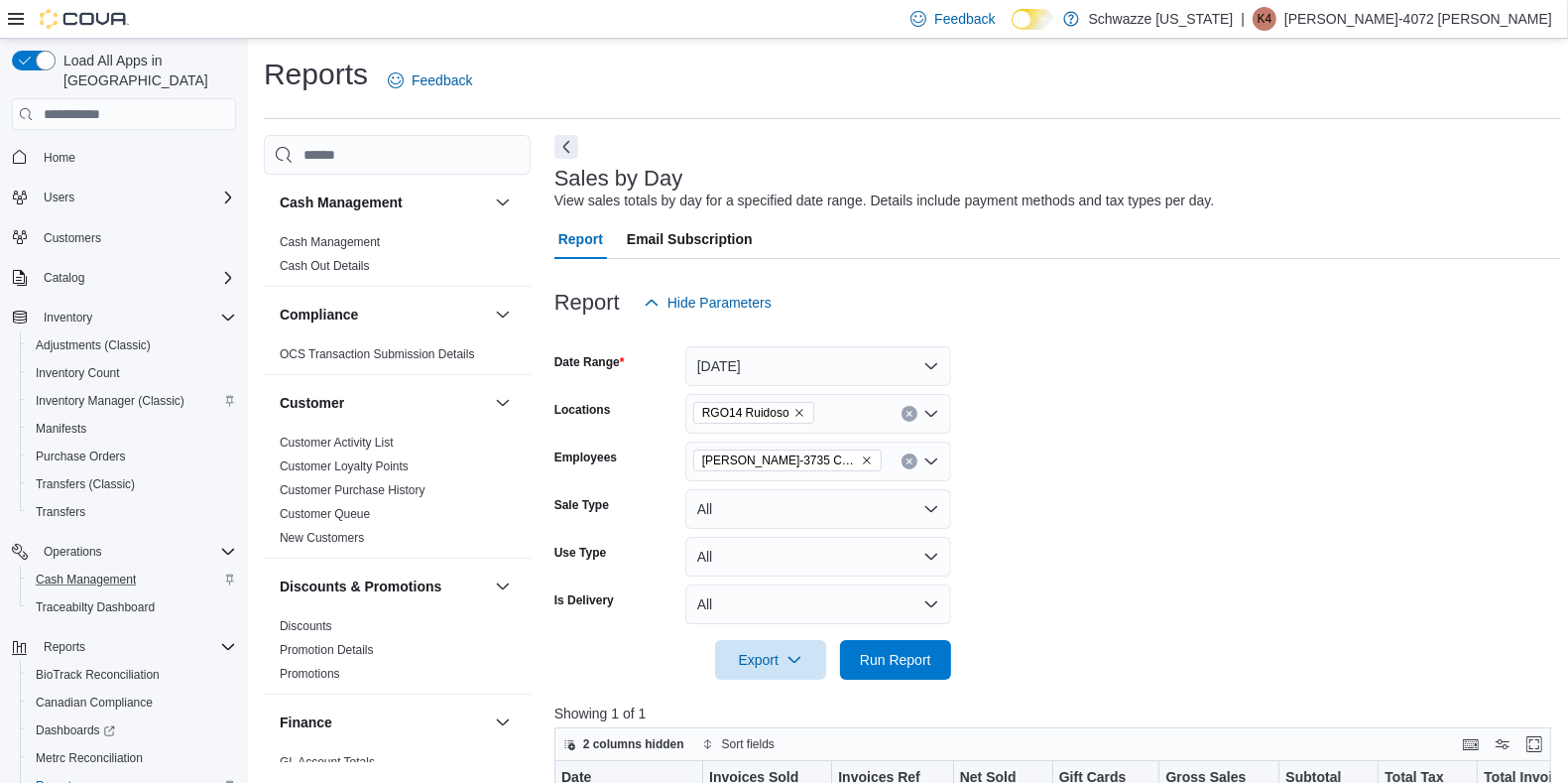
click at [1261, 511] on form "Date Range [DATE] Locations RGO14 Ruidoso Employees [PERSON_NAME]-3735 Chance S…" at bounding box center [1057, 500] width 1006 height 357
click at [895, 657] on span "Run Report" at bounding box center [896, 659] width 72 height 20
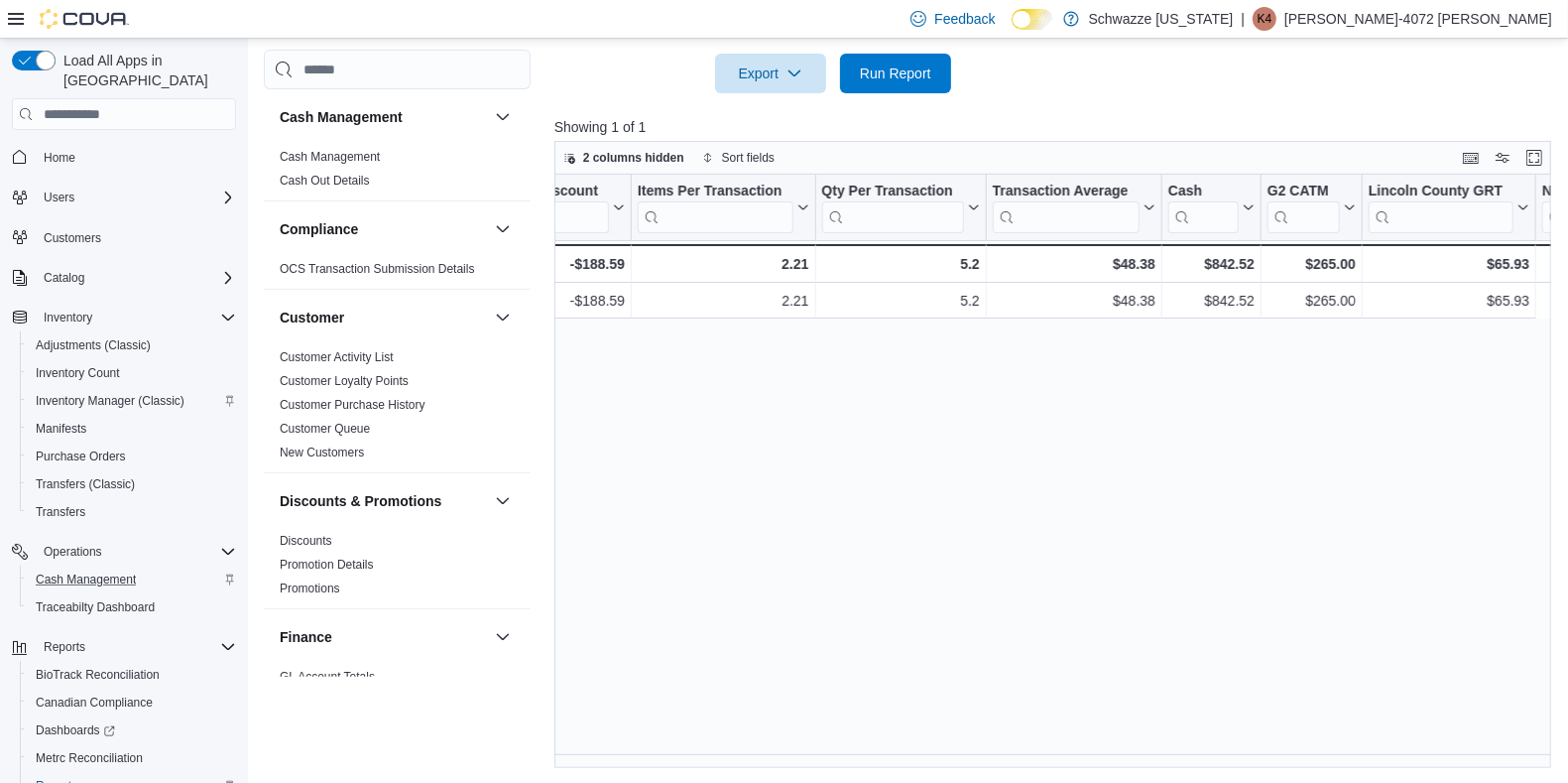
scroll to position [0, 1745]
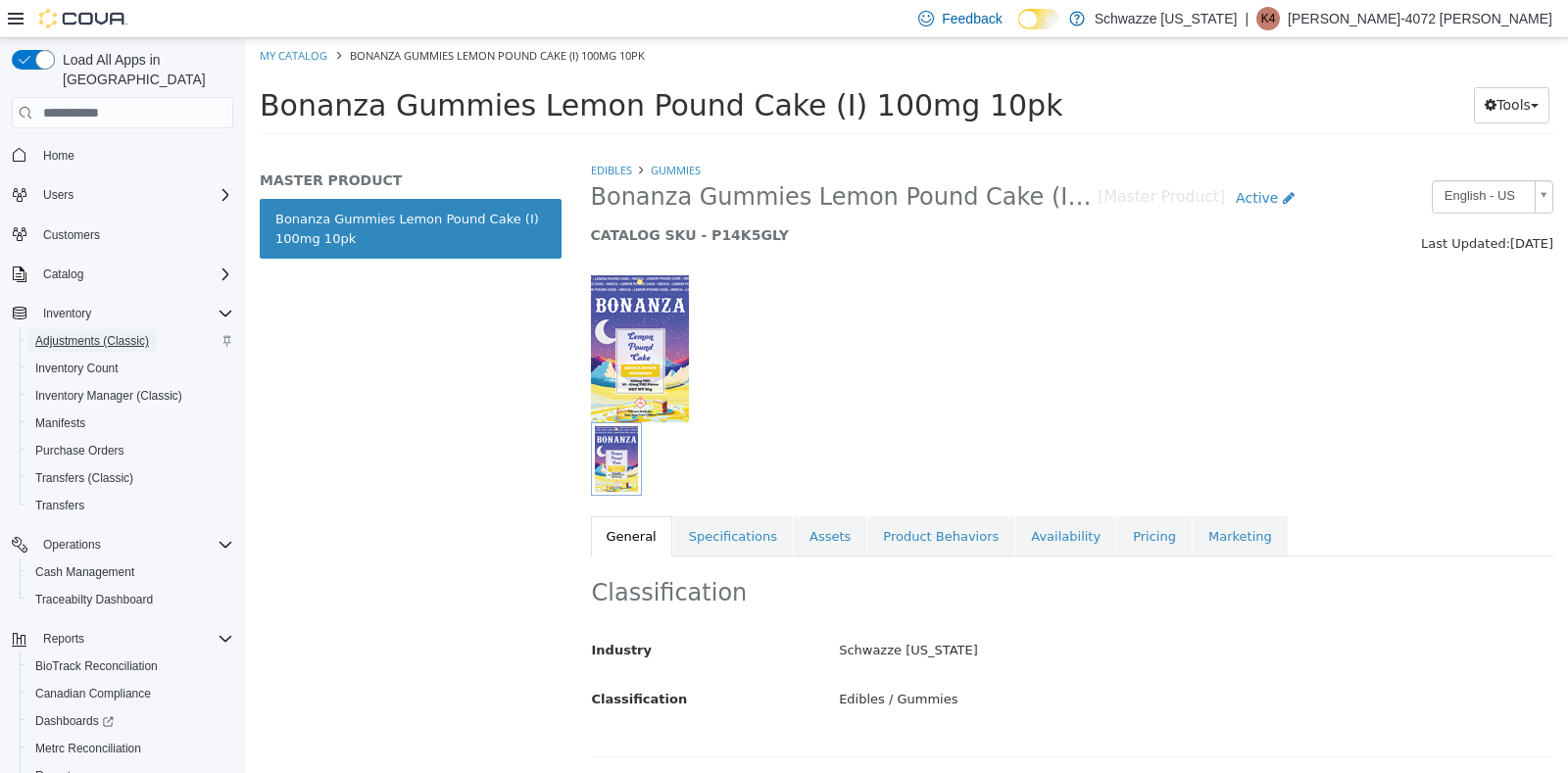
click at [103, 331] on span "Adjustments (Classic)" at bounding box center [92, 341] width 114 height 24
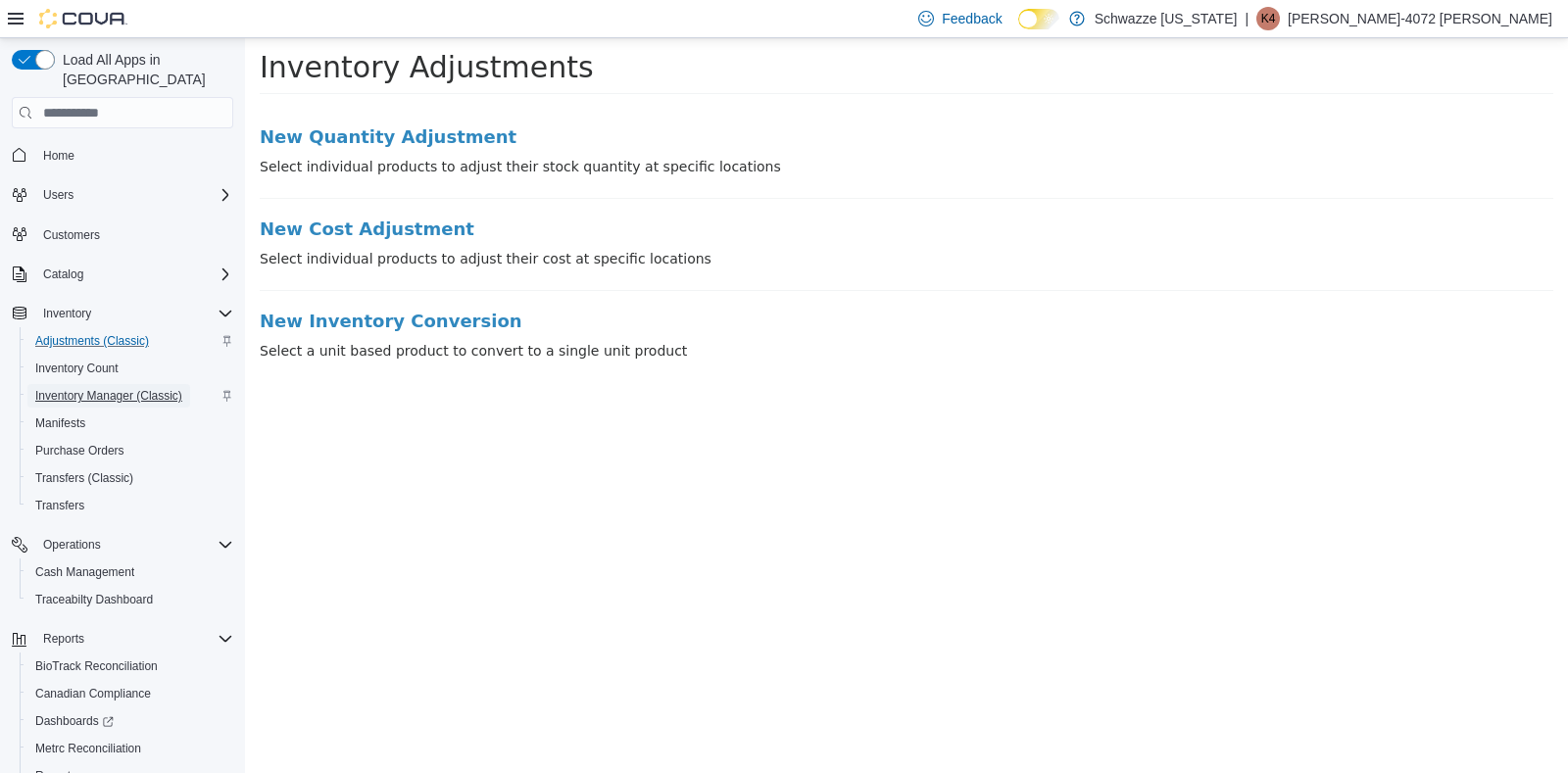
click at [113, 388] on span "Inventory Manager (Classic)" at bounding box center [109, 396] width 147 height 16
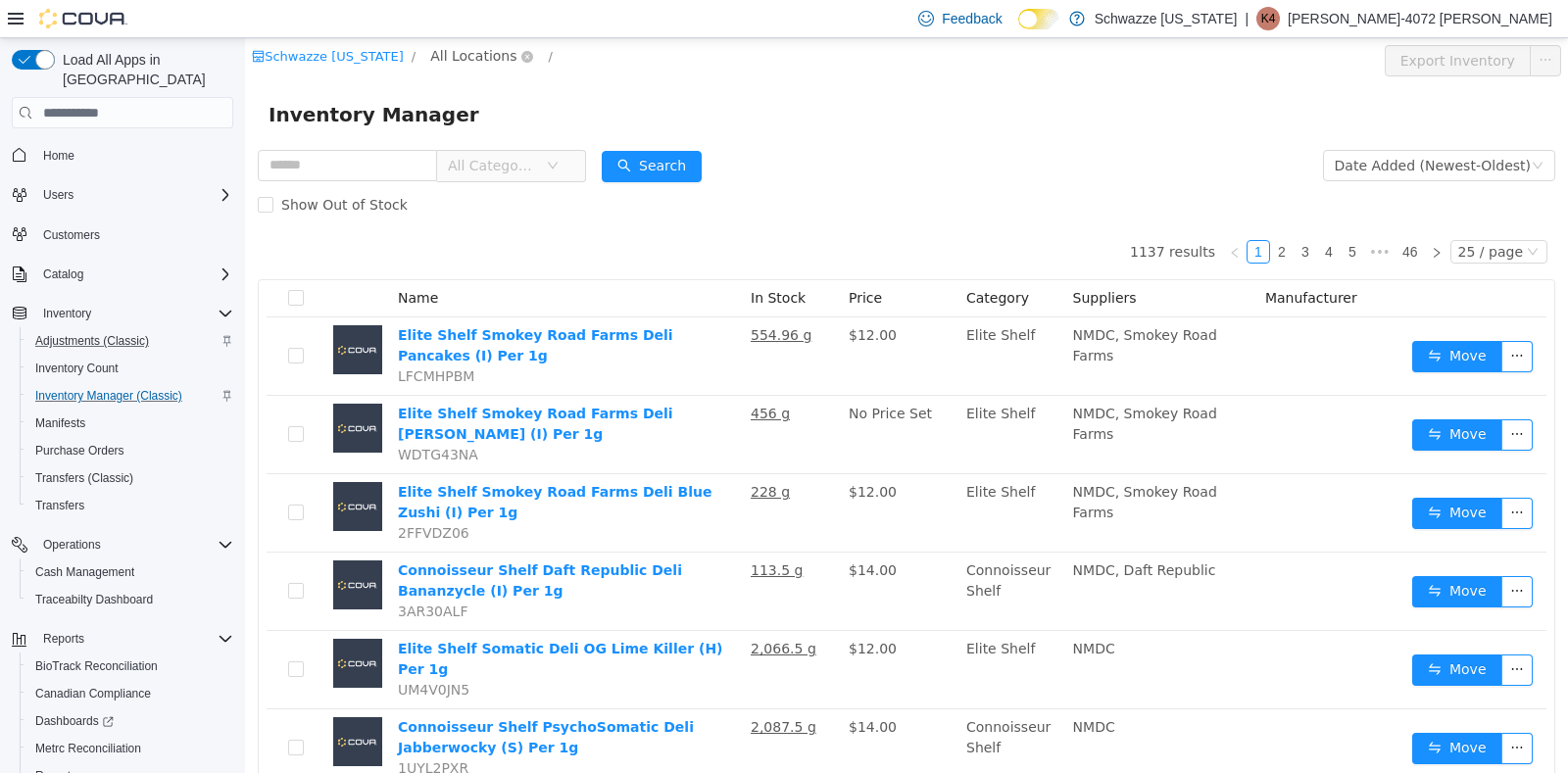
click at [494, 56] on span "All Locations" at bounding box center [474, 56] width 86 height 22
type input "***"
click at [525, 193] on span "RGO14 Ruidoso" at bounding box center [536, 195] width 107 height 16
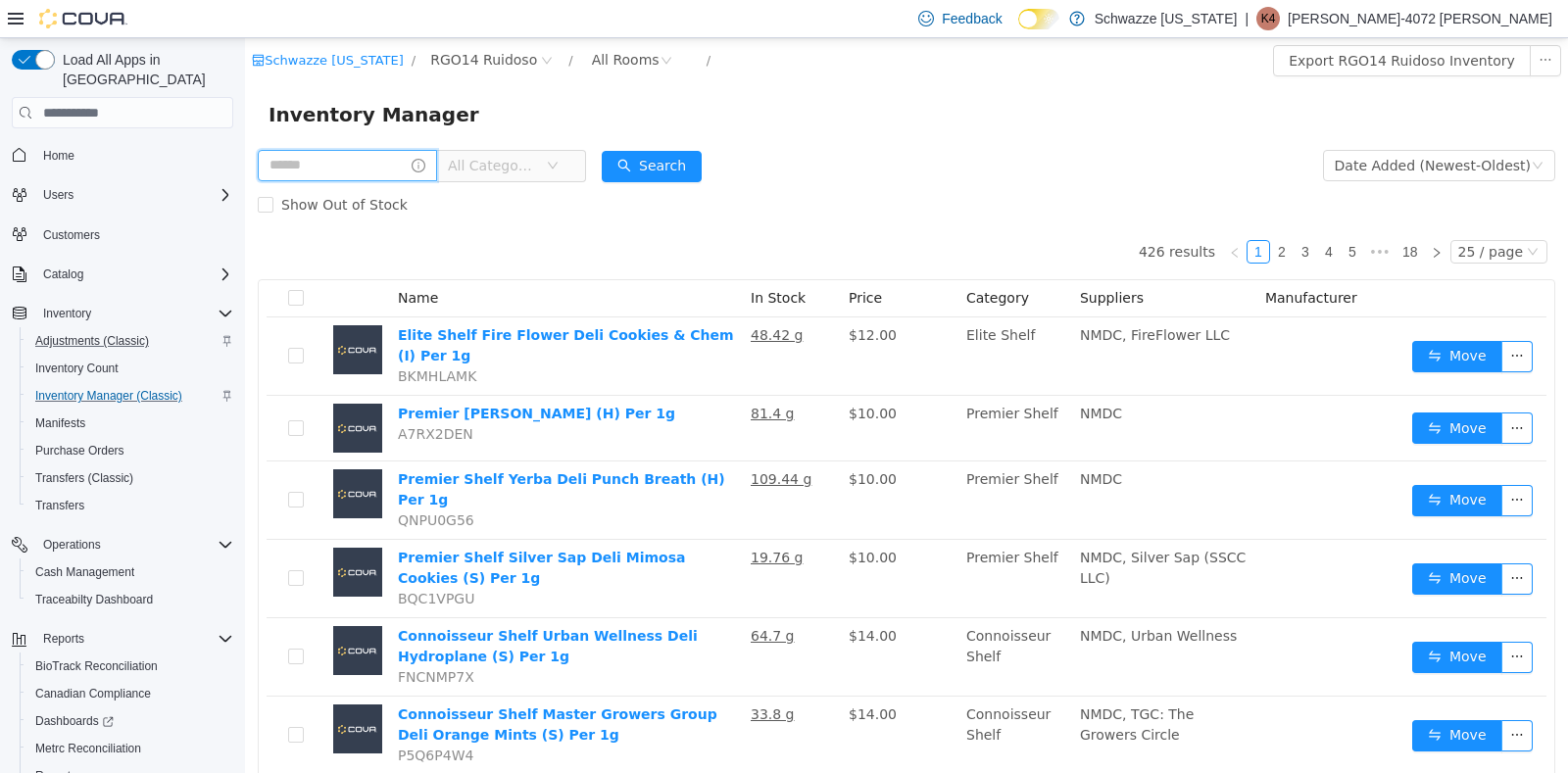
click at [354, 172] on input "text" at bounding box center [347, 166] width 179 height 31
type input "*******"
click at [690, 152] on button "Search" at bounding box center [670, 167] width 100 height 31
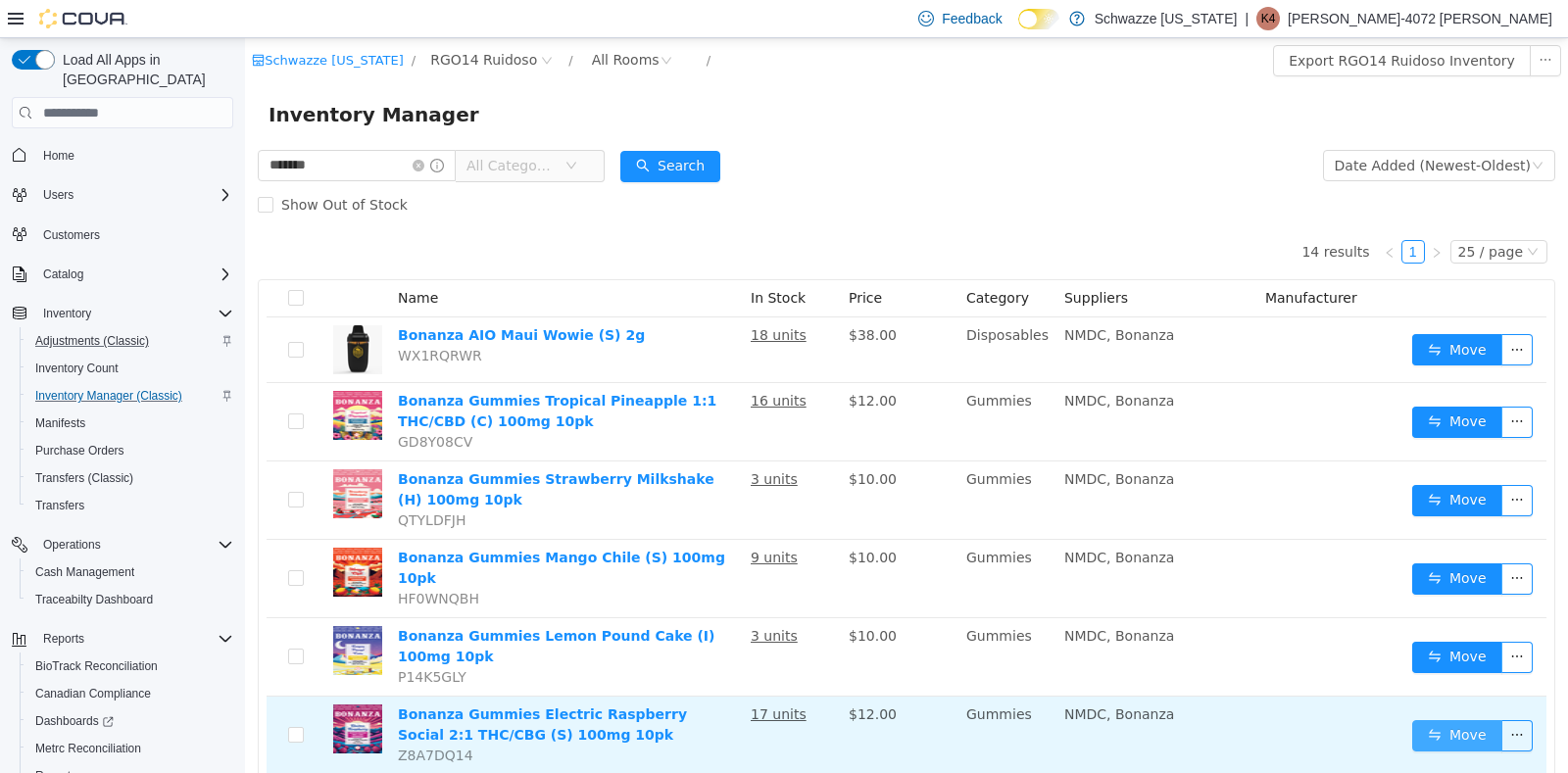
click at [1459, 720] on button "Move" at bounding box center [1457, 736] width 90 height 31
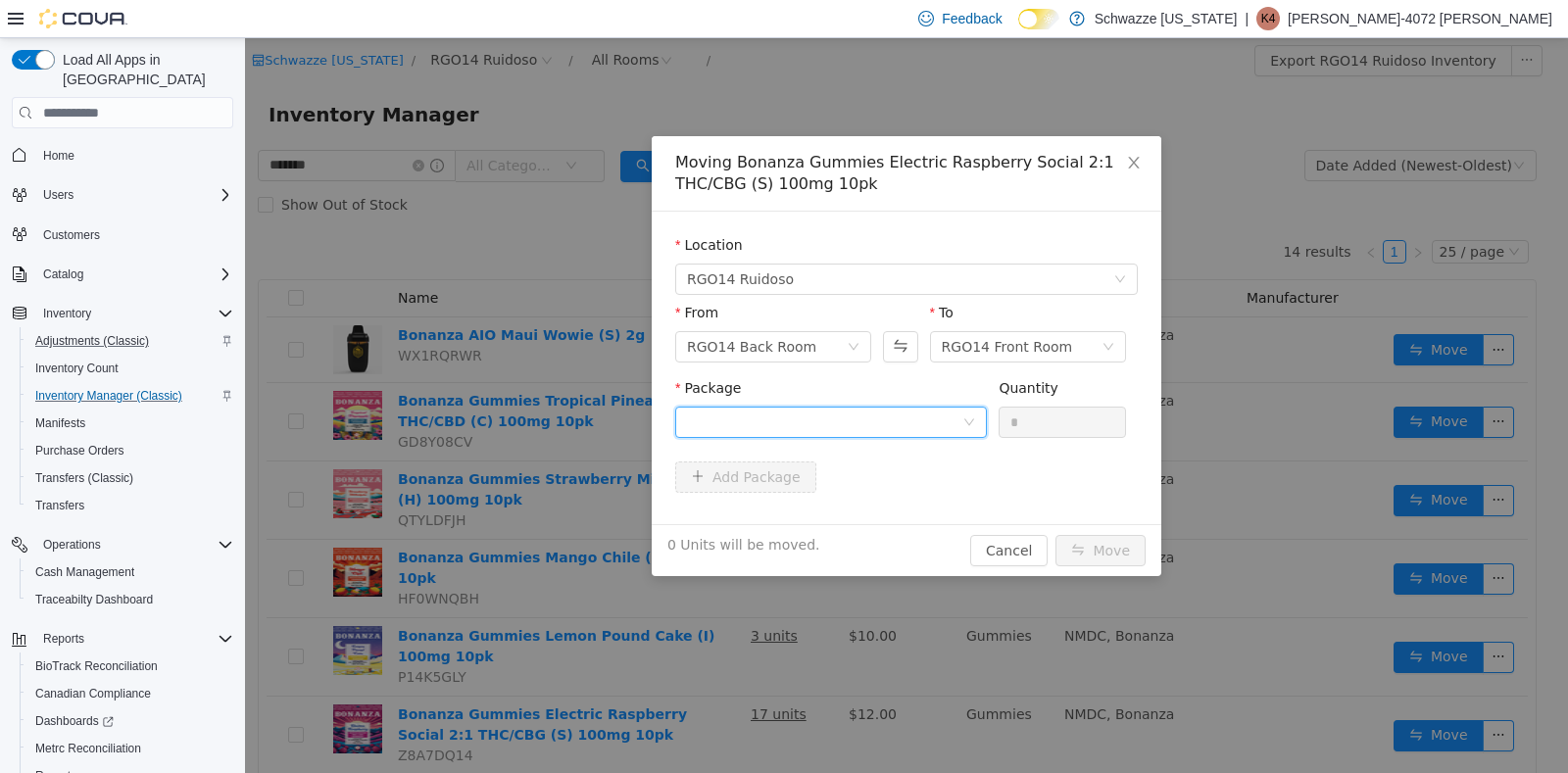
click at [955, 411] on div at bounding box center [824, 422] width 275 height 29
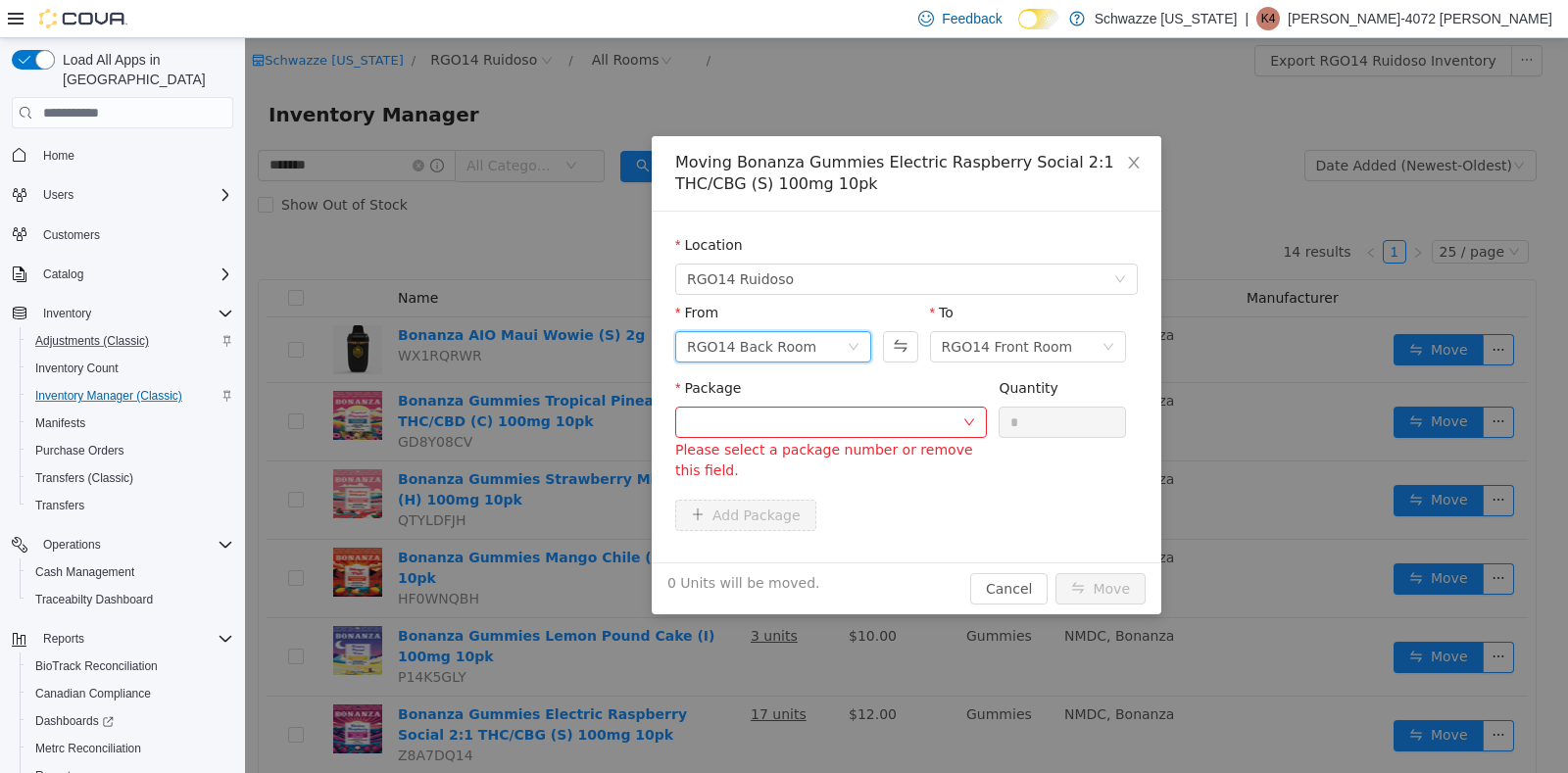
click at [852, 341] on icon "icon: down" at bounding box center [854, 347] width 12 height 12
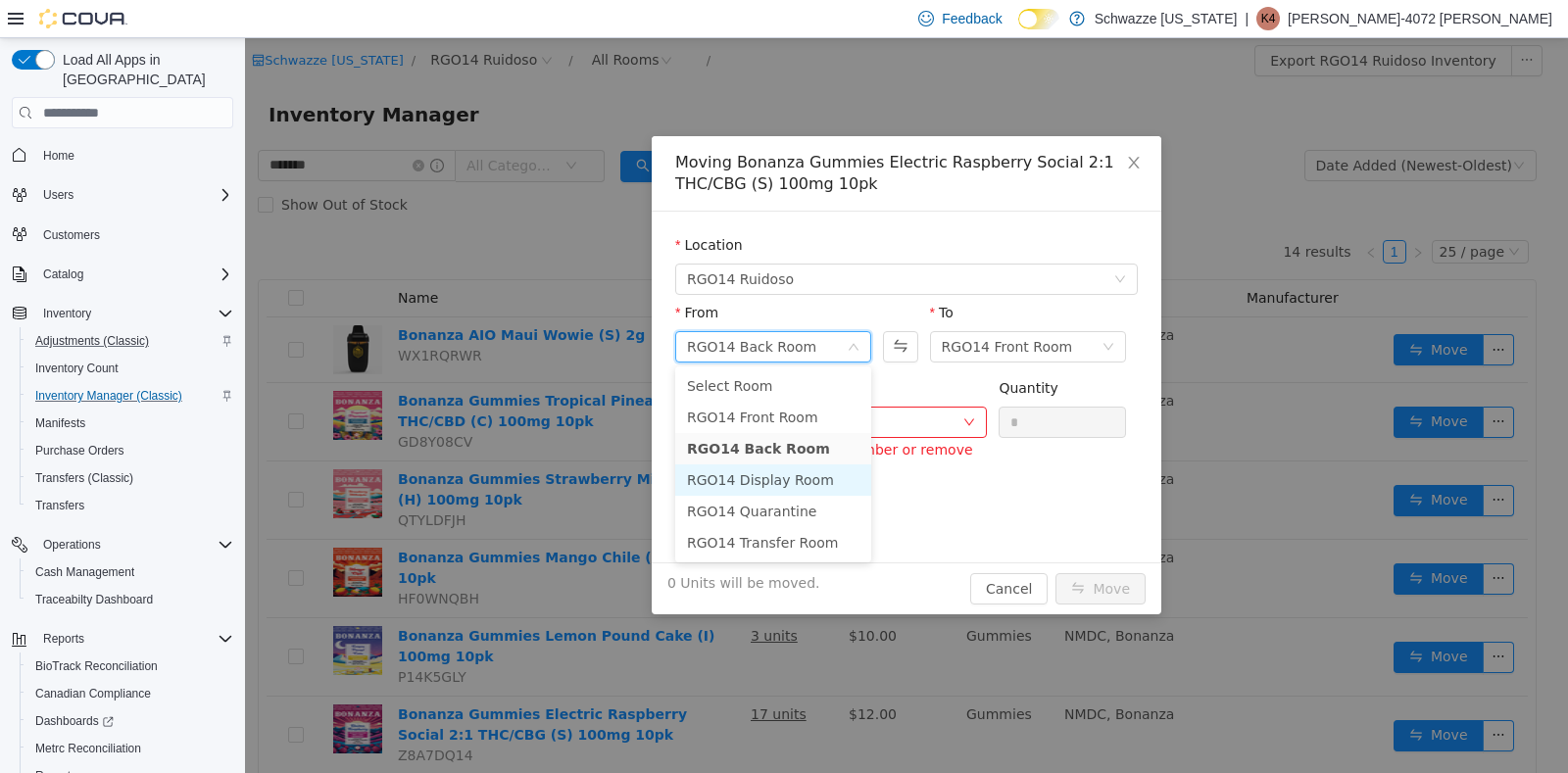
click at [809, 480] on li "RGO14 Display Room" at bounding box center [772, 480] width 196 height 31
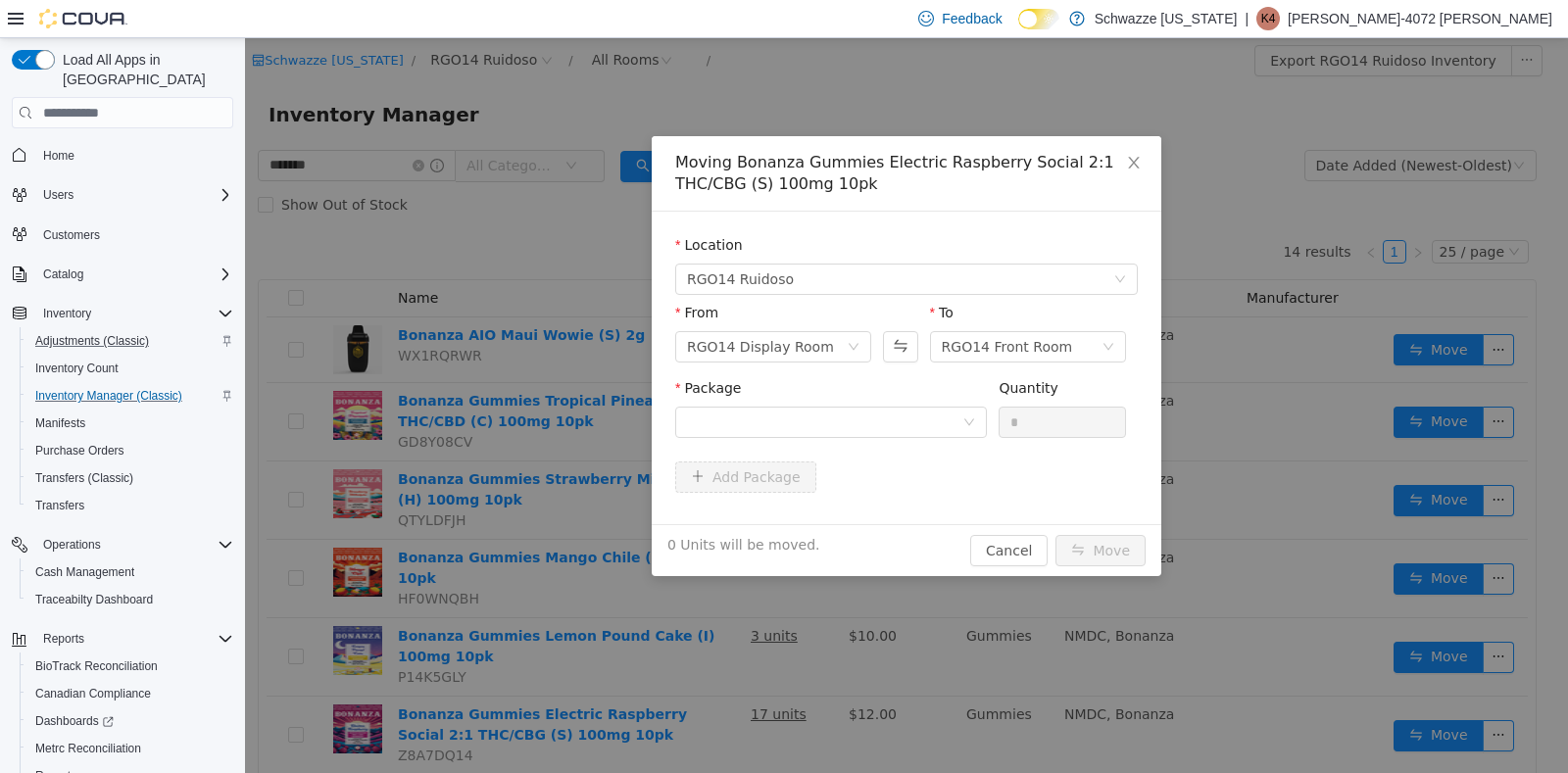
click at [955, 472] on div "Add Package" at bounding box center [906, 477] width 463 height 31
click at [972, 424] on icon "icon: down" at bounding box center [969, 422] width 12 height 12
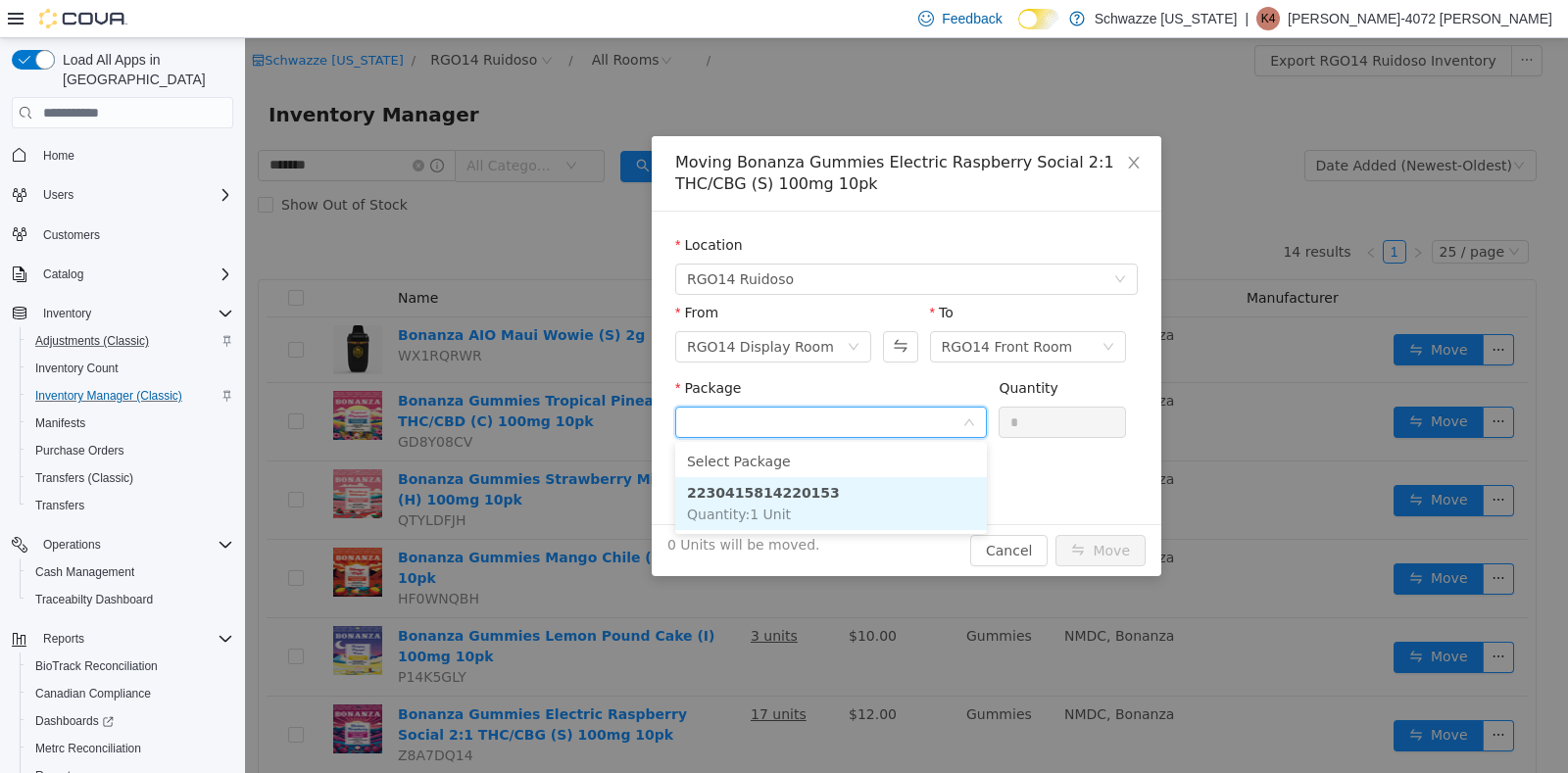
click at [831, 488] on li "2230415814220153 Quantity : 1 Unit" at bounding box center [830, 504] width 311 height 53
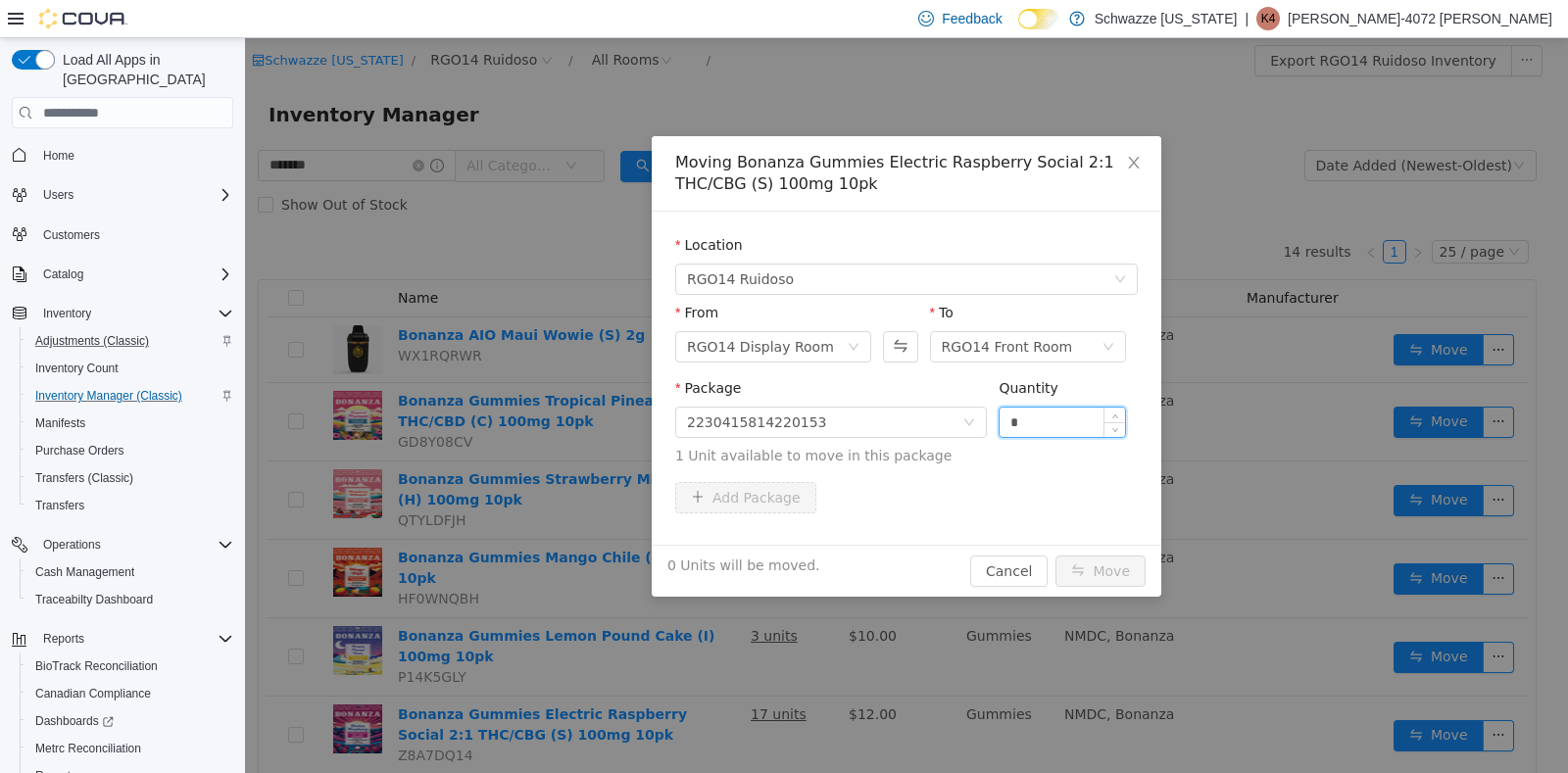
click at [1024, 419] on input "*" at bounding box center [1062, 422] width 126 height 29
type input "*"
click at [1118, 566] on button "Move" at bounding box center [1100, 571] width 90 height 31
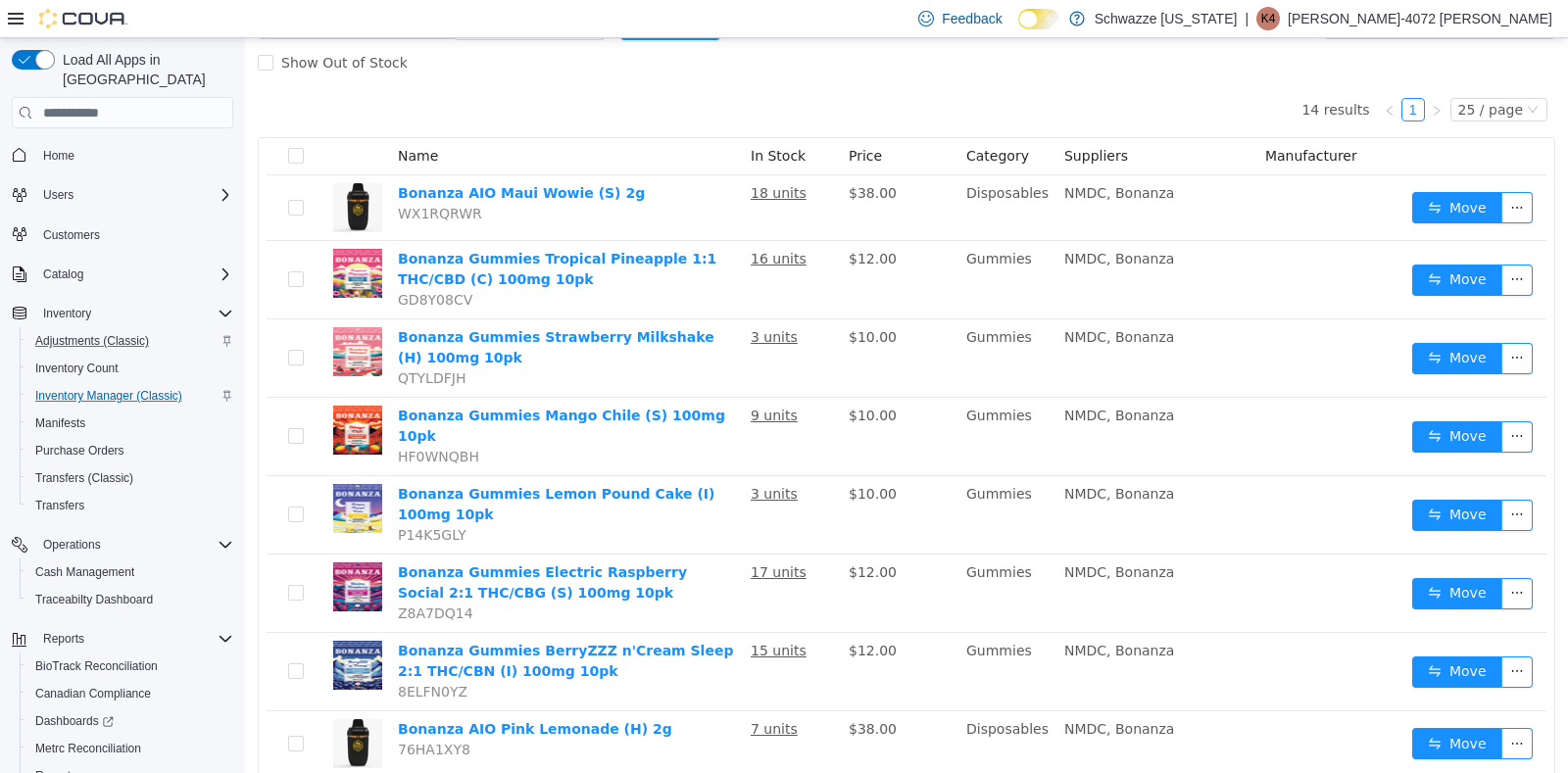
scroll to position [168, 0]
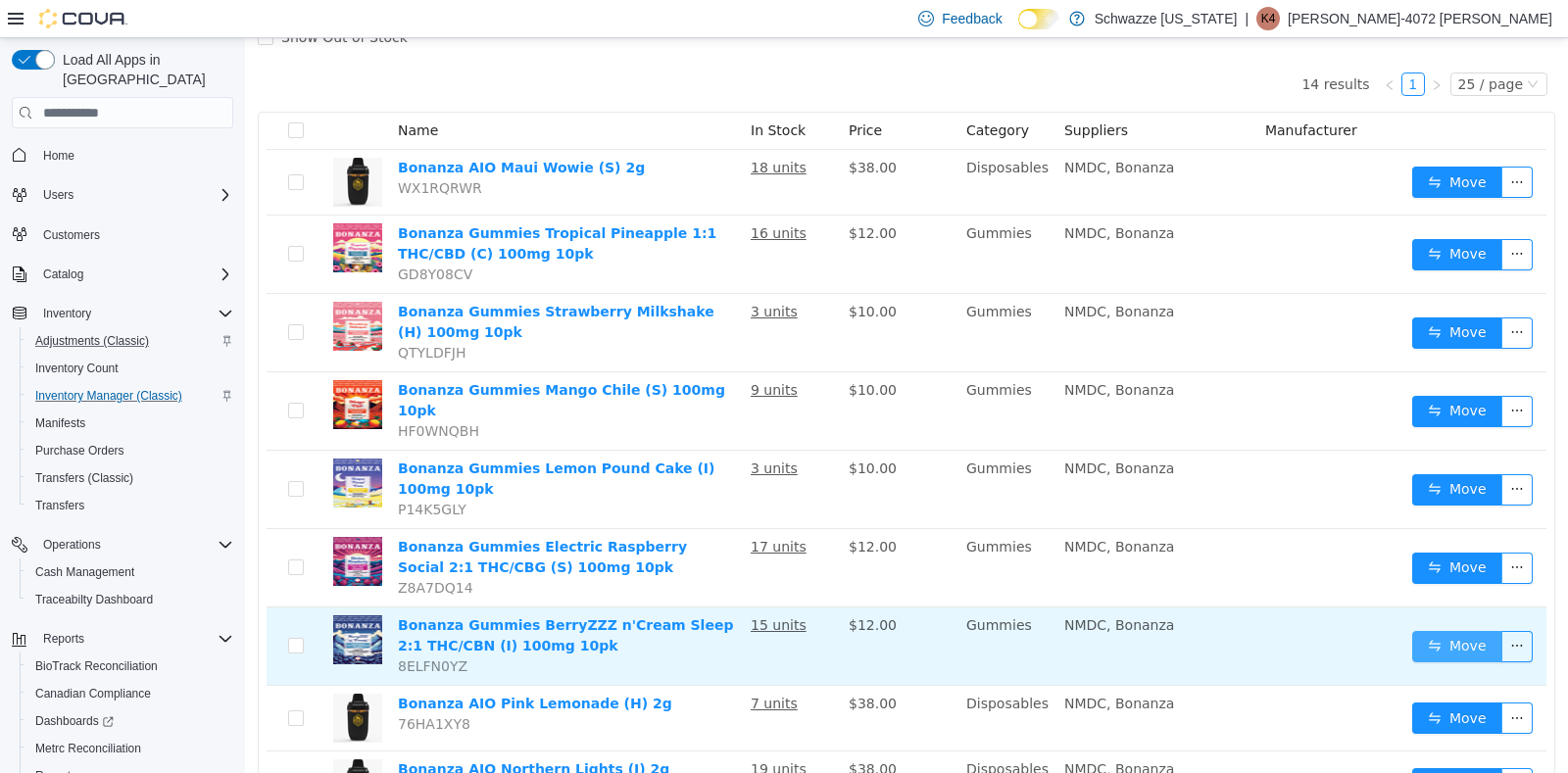
click at [1428, 632] on button "Move" at bounding box center [1457, 646] width 90 height 31
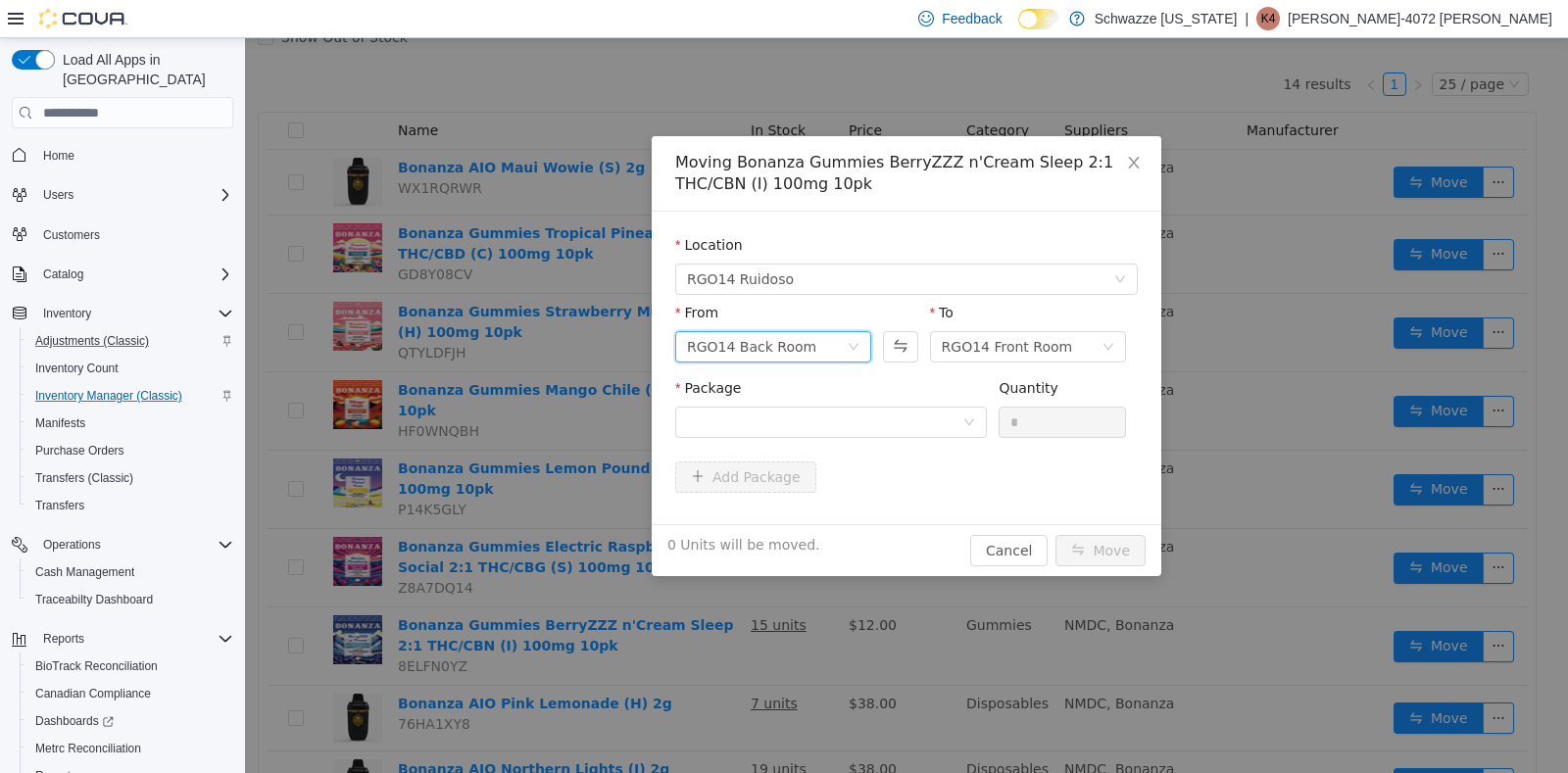
click at [850, 344] on icon "icon: down" at bounding box center [854, 347] width 10 height 7
click at [819, 458] on li "RGO14 Back Room" at bounding box center [772, 449] width 196 height 31
click at [857, 346] on icon "icon: down" at bounding box center [854, 347] width 10 height 7
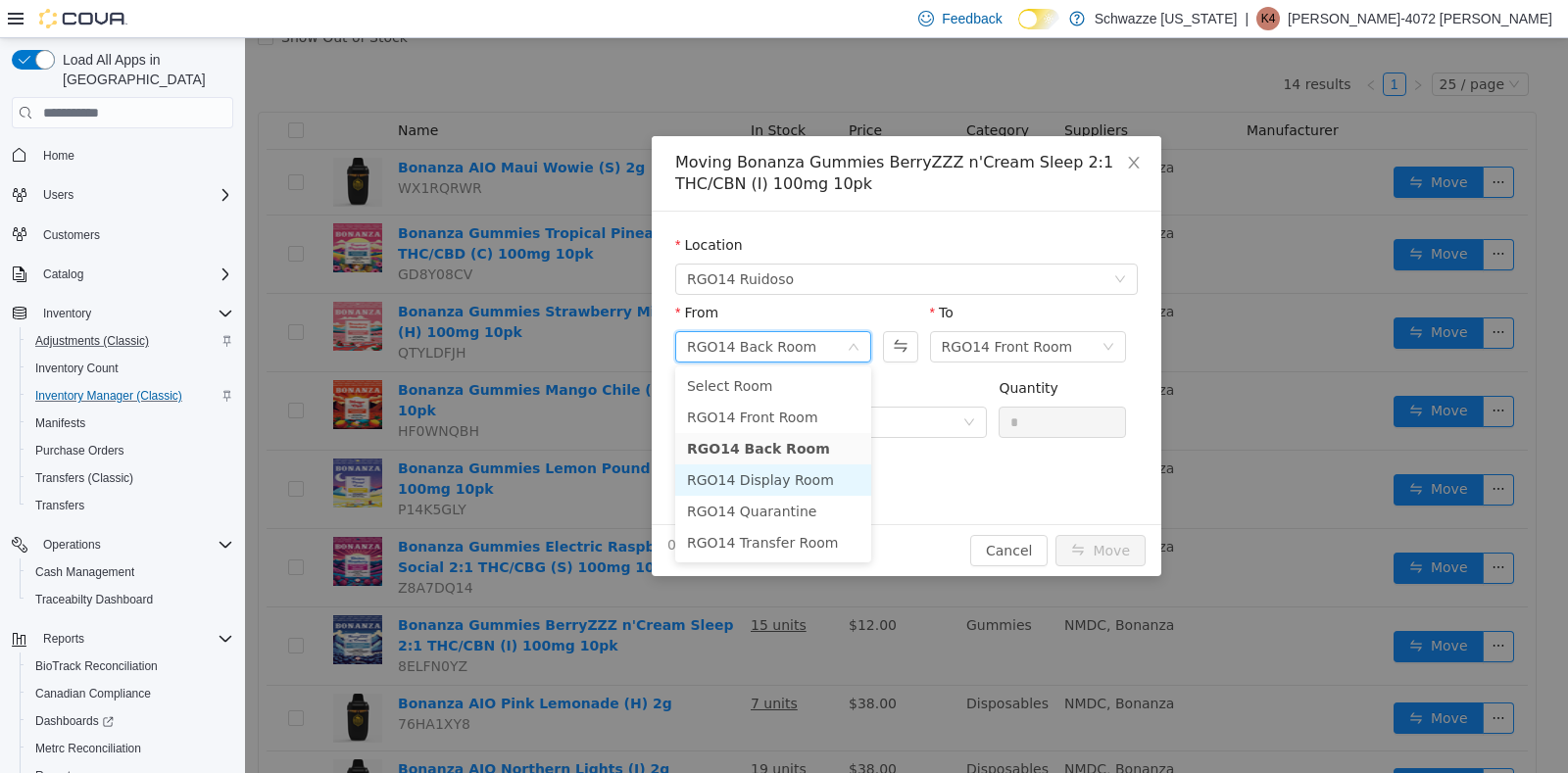
click at [809, 473] on li "RGO14 Display Room" at bounding box center [772, 480] width 196 height 31
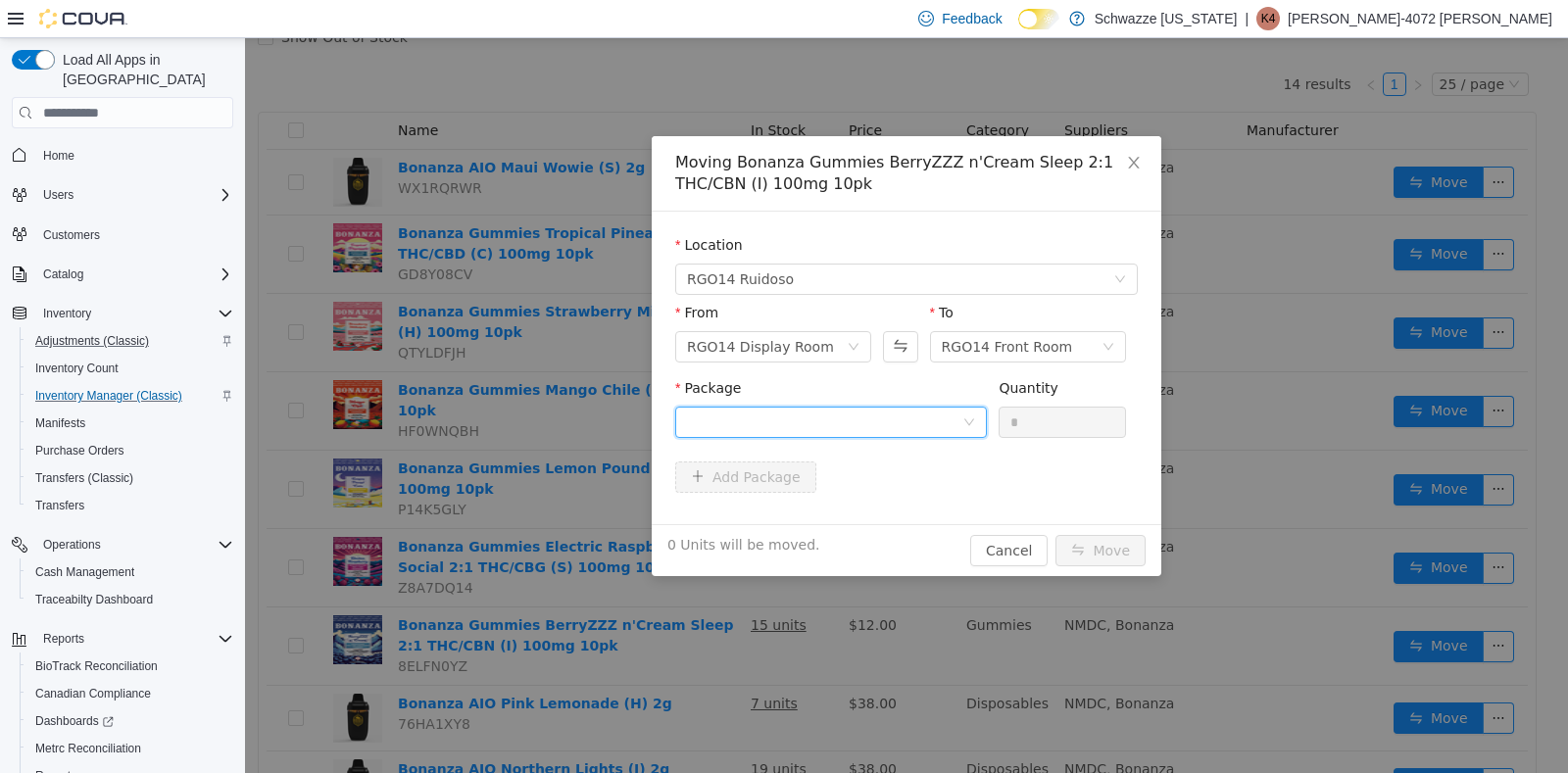
click at [958, 416] on div at bounding box center [824, 422] width 275 height 29
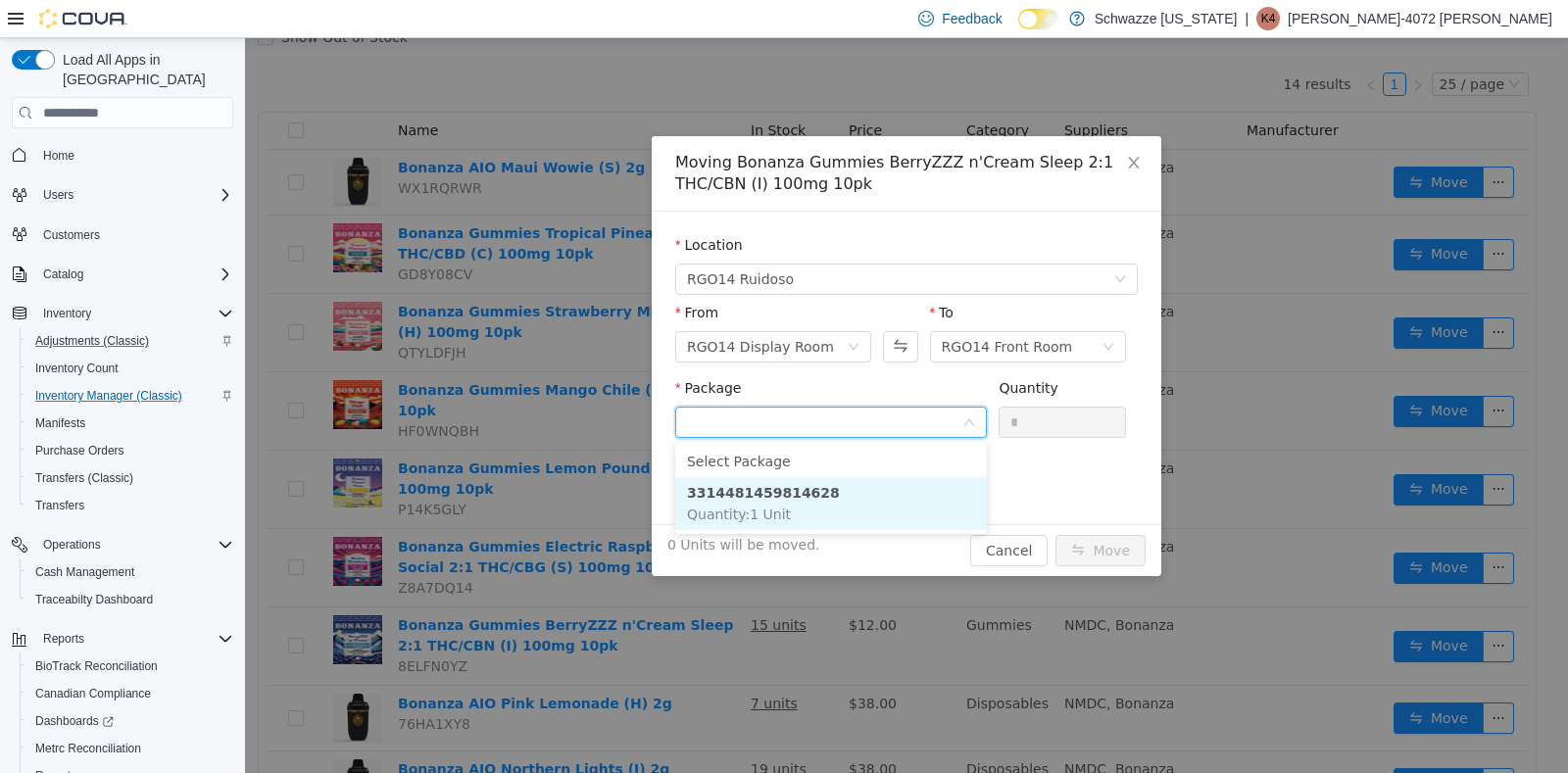
click at [812, 492] on li "3314481459814628 Quantity : 1 Unit" at bounding box center [830, 504] width 311 height 53
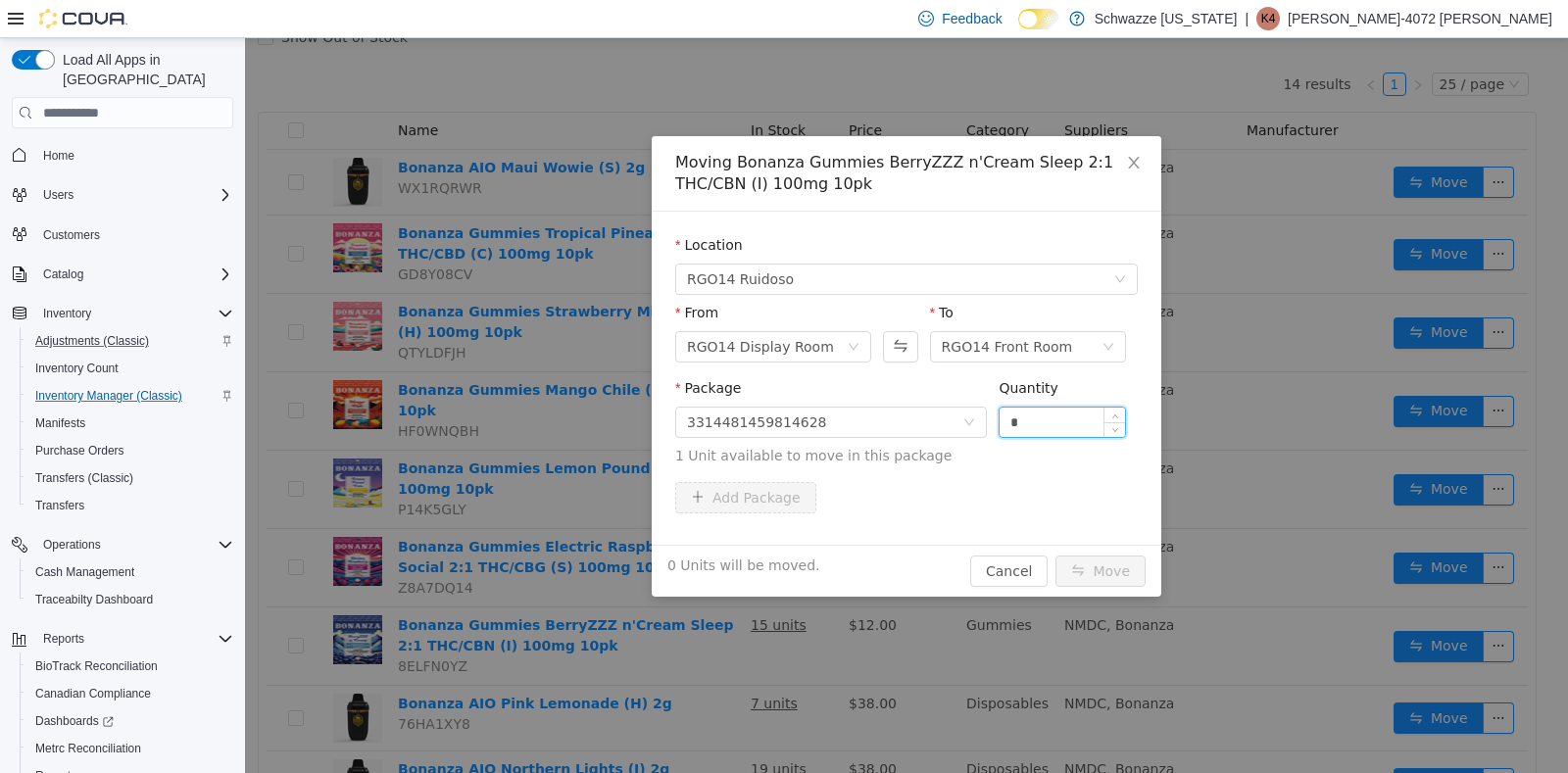
click at [1026, 417] on input "*" at bounding box center [1062, 422] width 126 height 29
type input "*"
click at [1111, 550] on div "1 Unit will be moved. Cancel Move" at bounding box center [906, 570] width 510 height 52
click at [1111, 568] on button "Move" at bounding box center [1100, 571] width 90 height 31
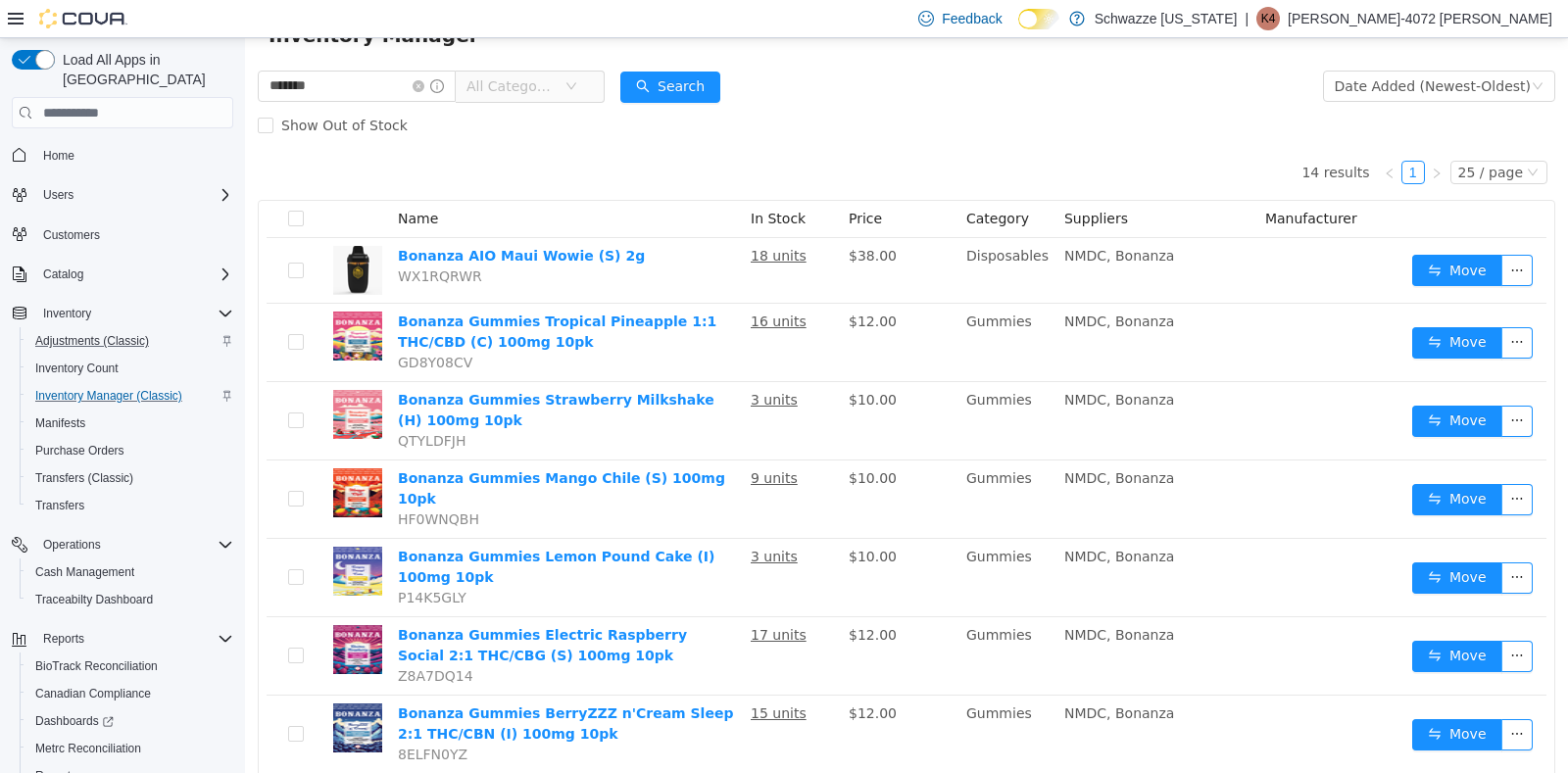
scroll to position [0, 0]
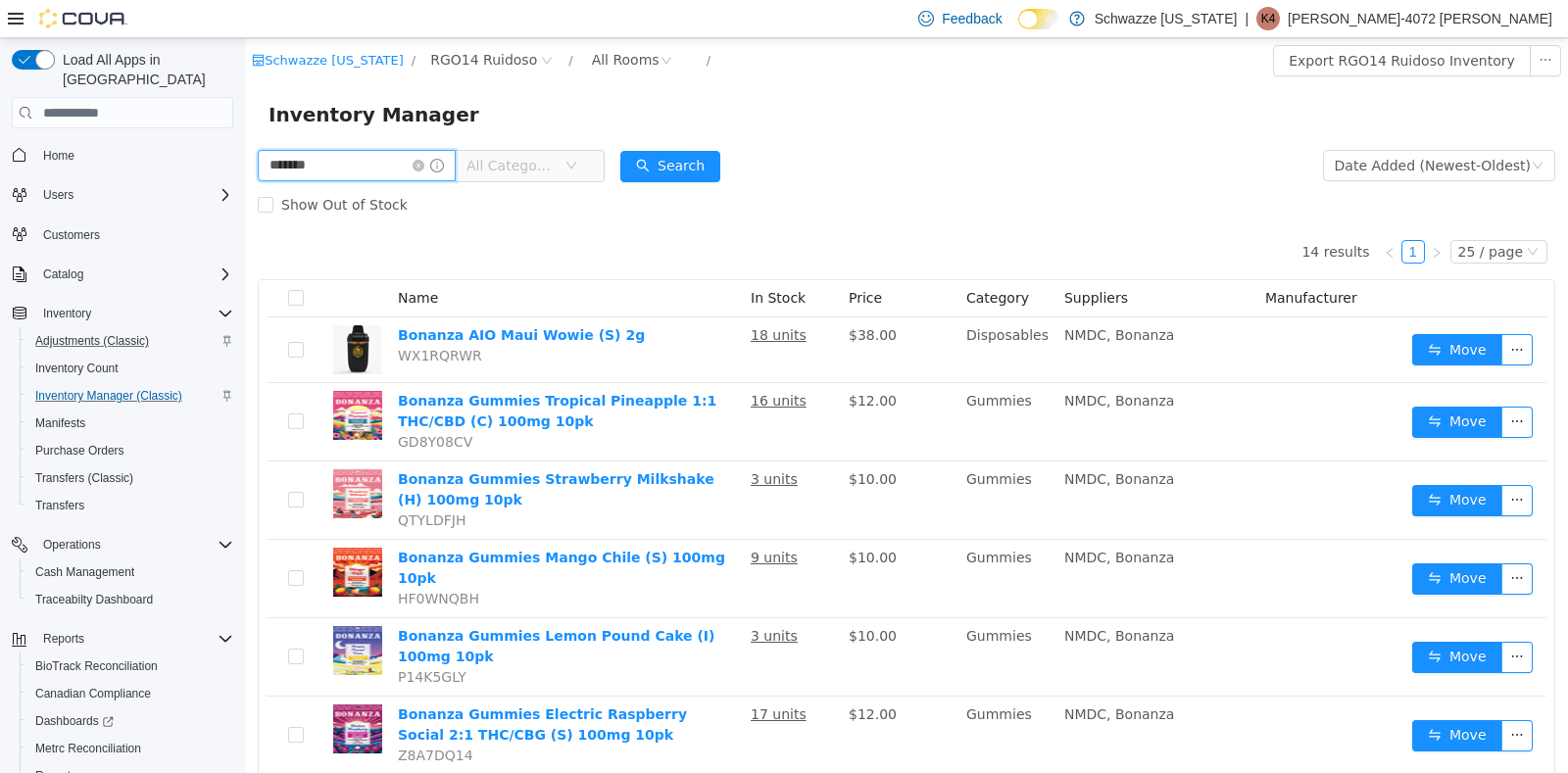
click at [338, 174] on input "*******" at bounding box center [356, 166] width 197 height 31
type input "*"
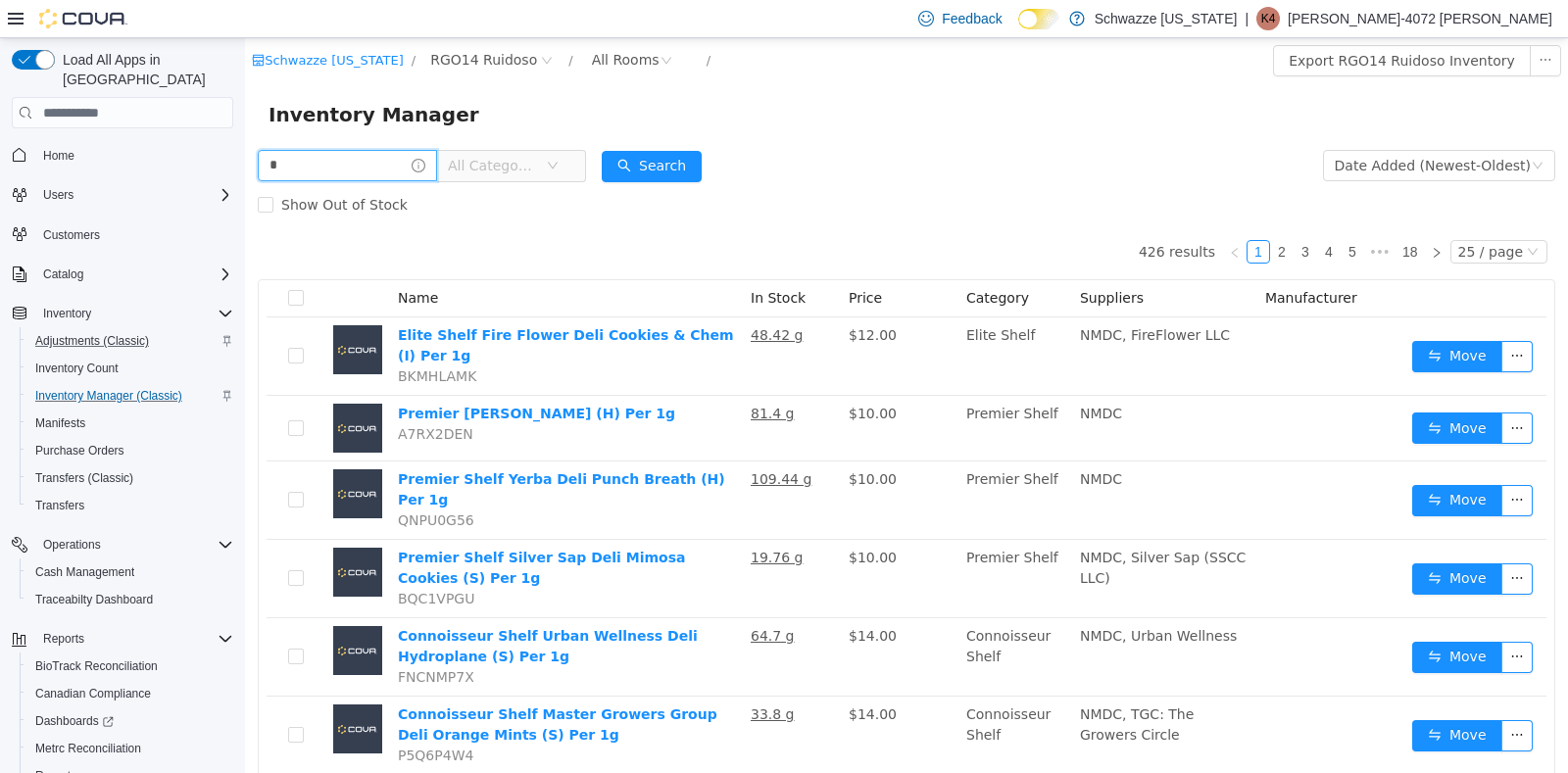
click at [338, 174] on input "*" at bounding box center [347, 166] width 179 height 31
type input "*"
type input "**********"
click at [686, 154] on button "Search" at bounding box center [670, 167] width 100 height 31
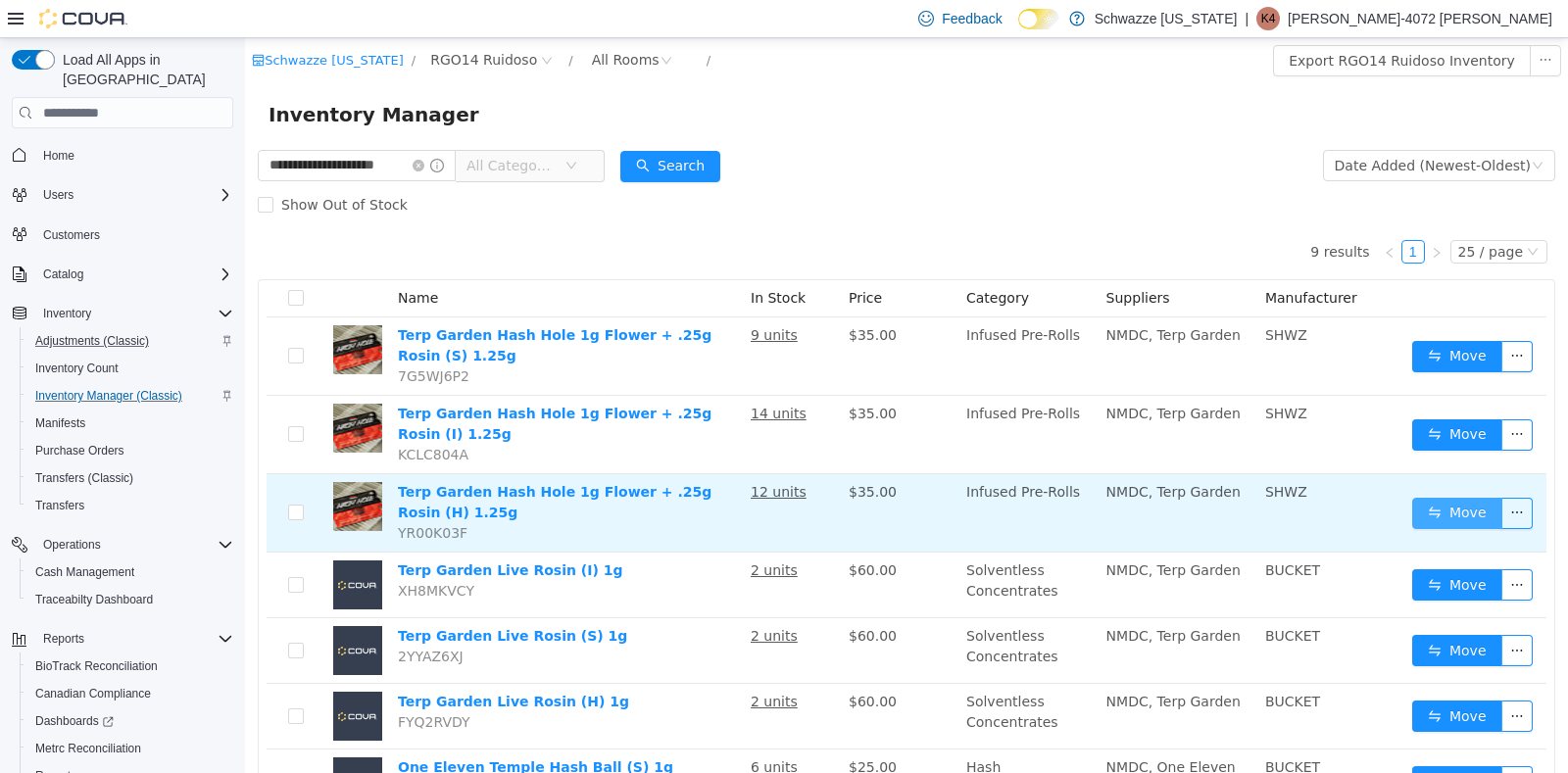
click at [1428, 517] on button "Move" at bounding box center [1457, 514] width 90 height 31
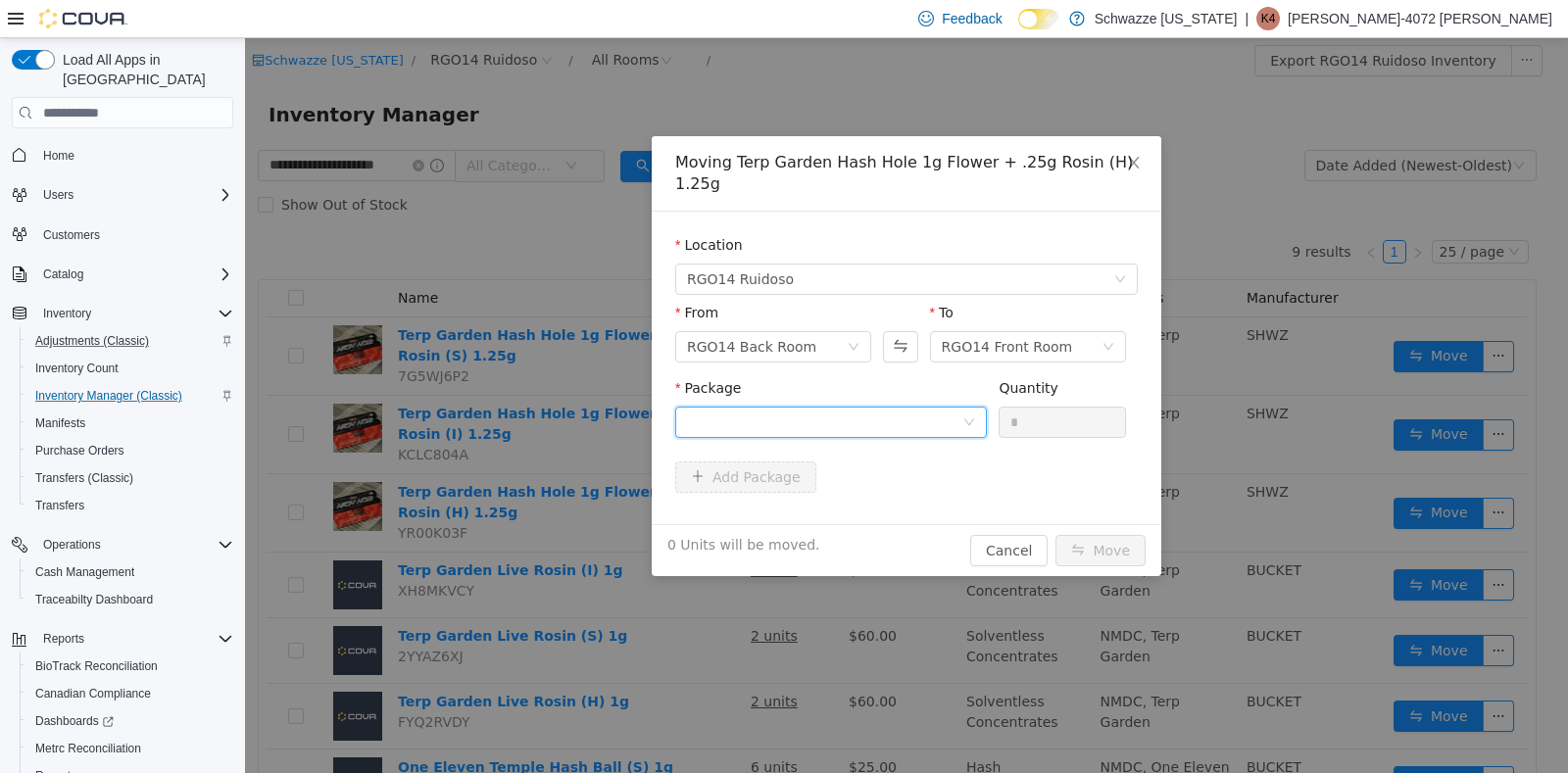
click at [973, 416] on icon "icon: down" at bounding box center [969, 422] width 12 height 12
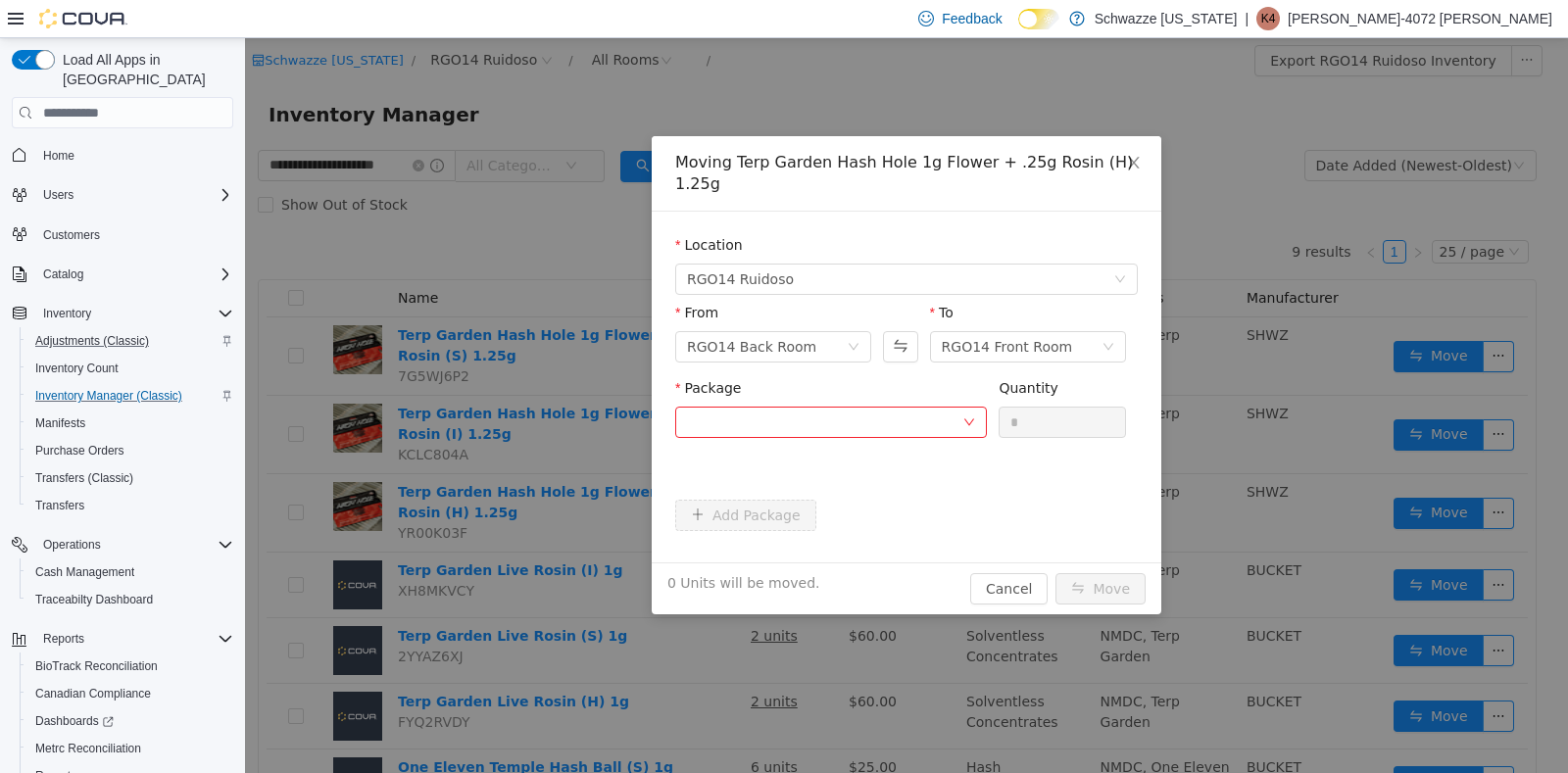
click at [1174, 93] on div "Moving Terp Garden Hash Hole 1g Flower + .25g Rosin (H) 1.25g Location RGO14 Ru…" at bounding box center [906, 406] width 1322 height 735
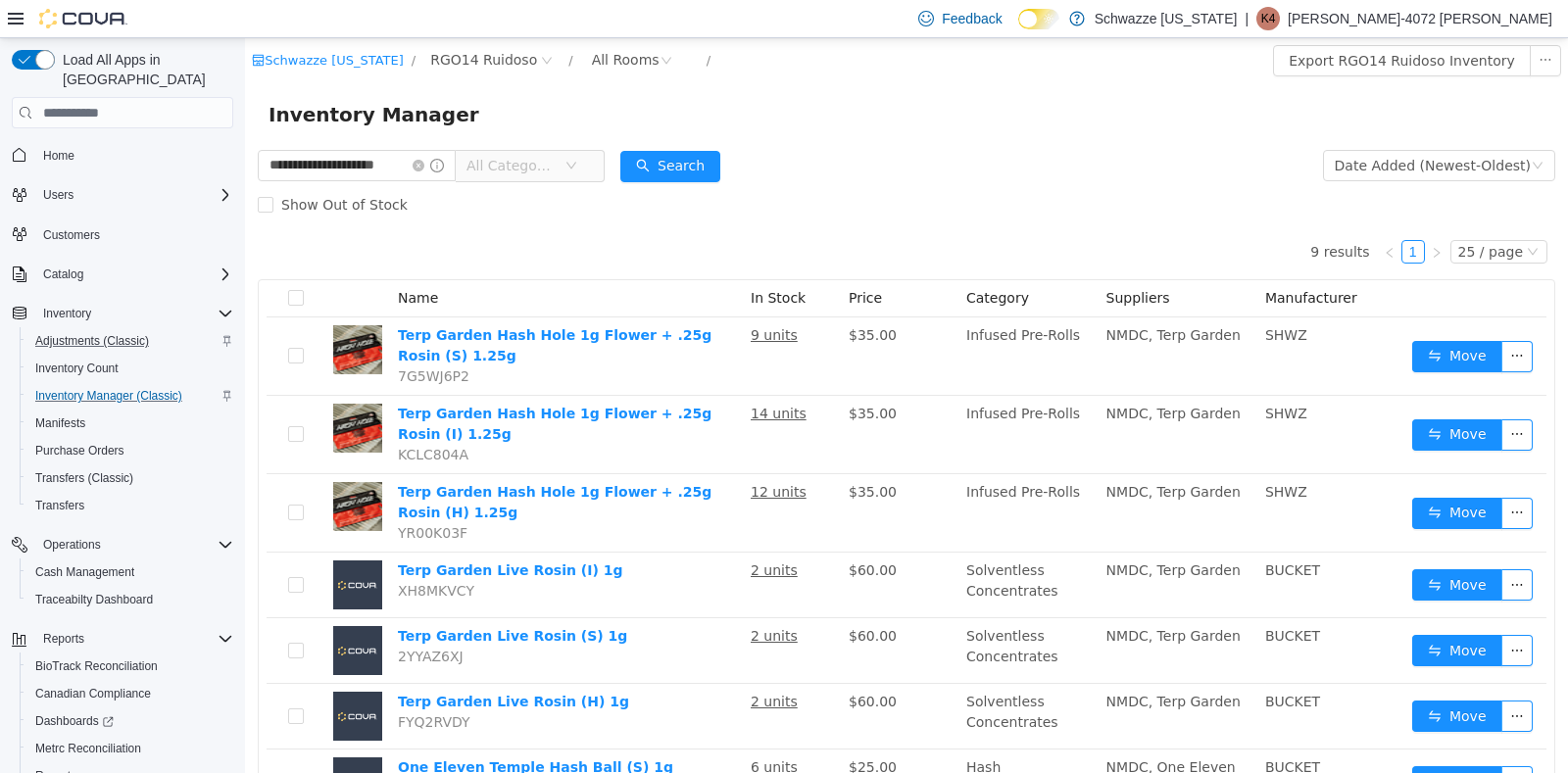
scroll to position [77, 0]
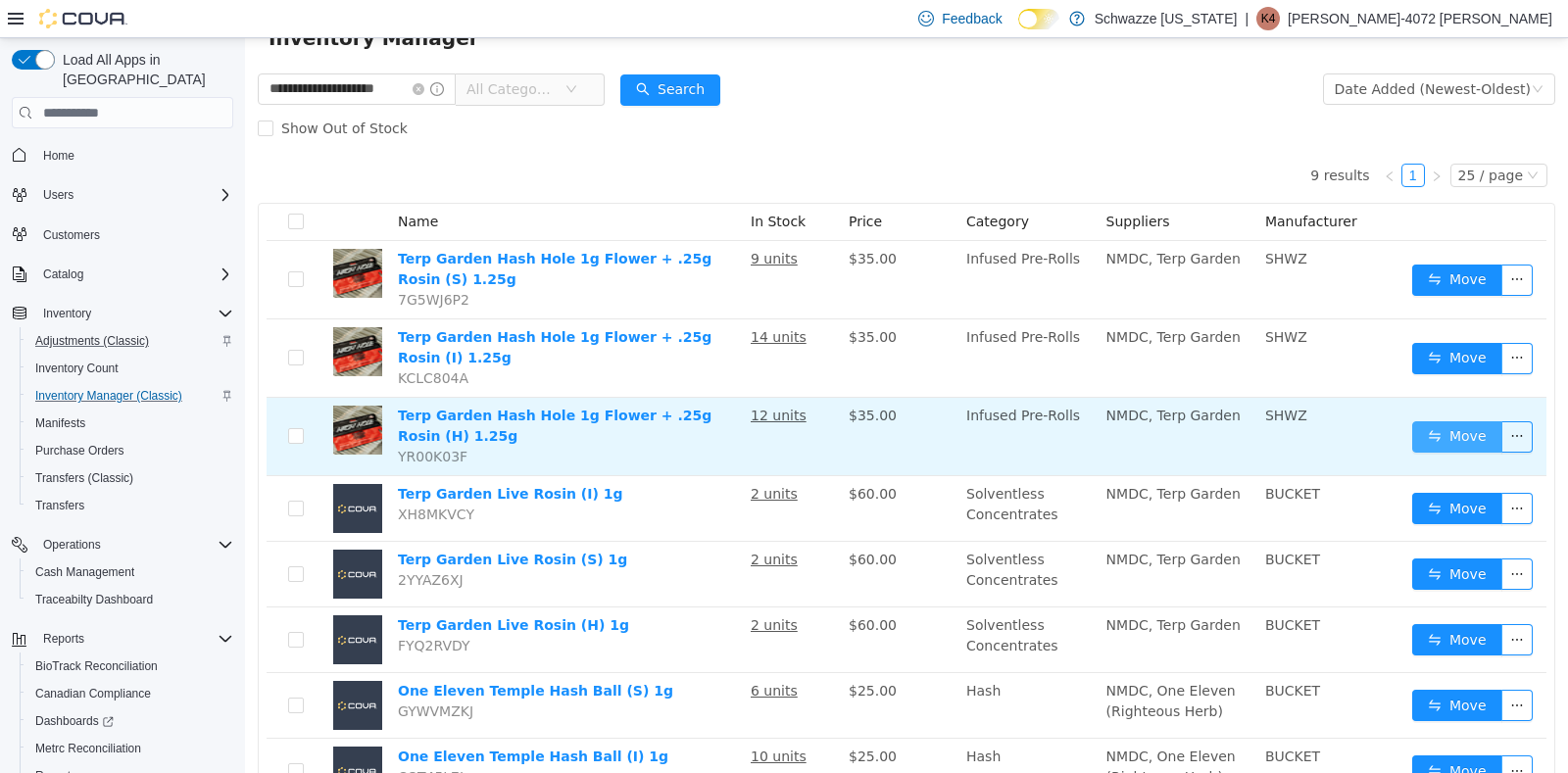
click at [1436, 428] on button "Move" at bounding box center [1457, 437] width 90 height 31
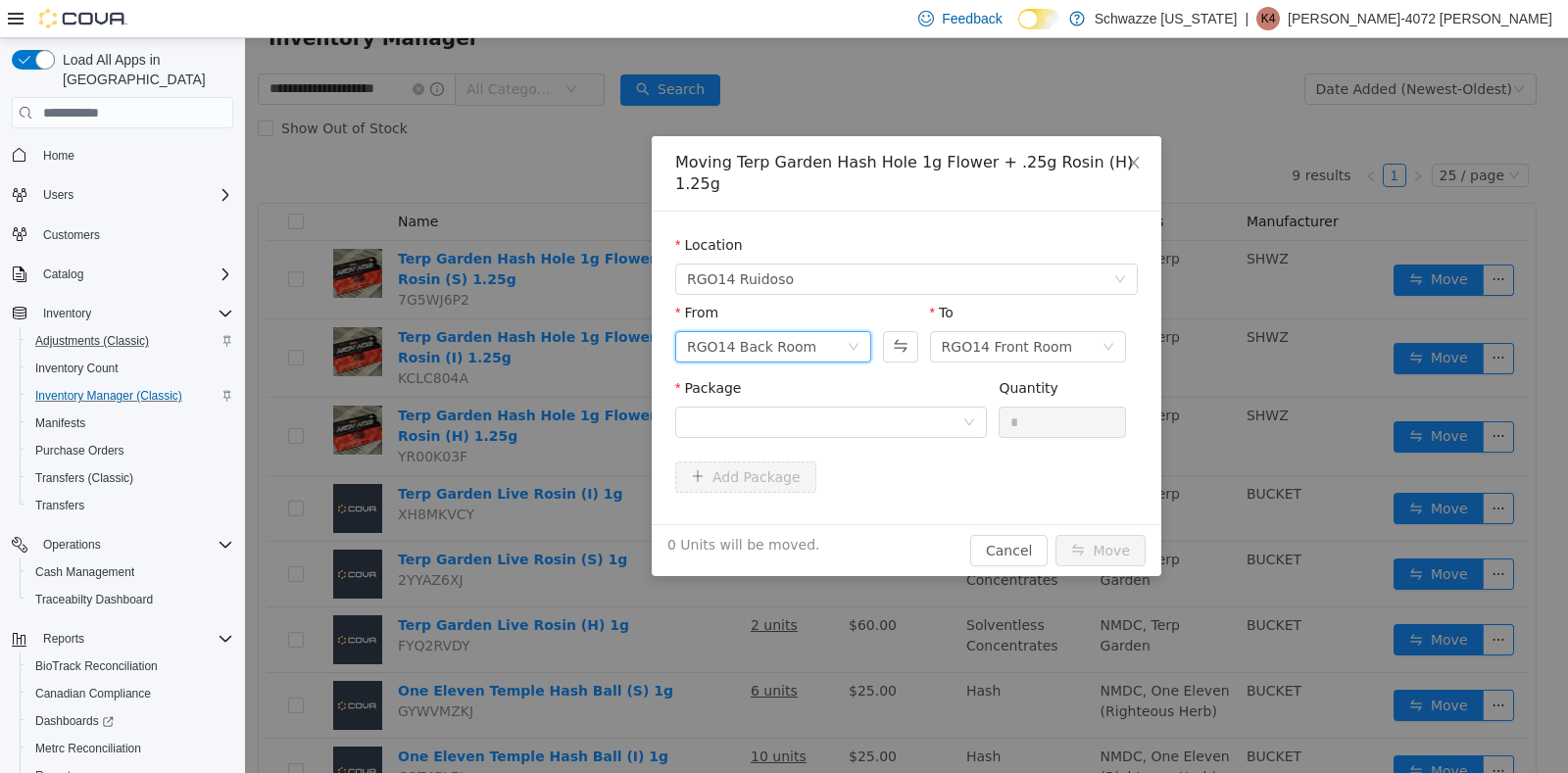
click at [856, 344] on icon "icon: down" at bounding box center [854, 347] width 10 height 7
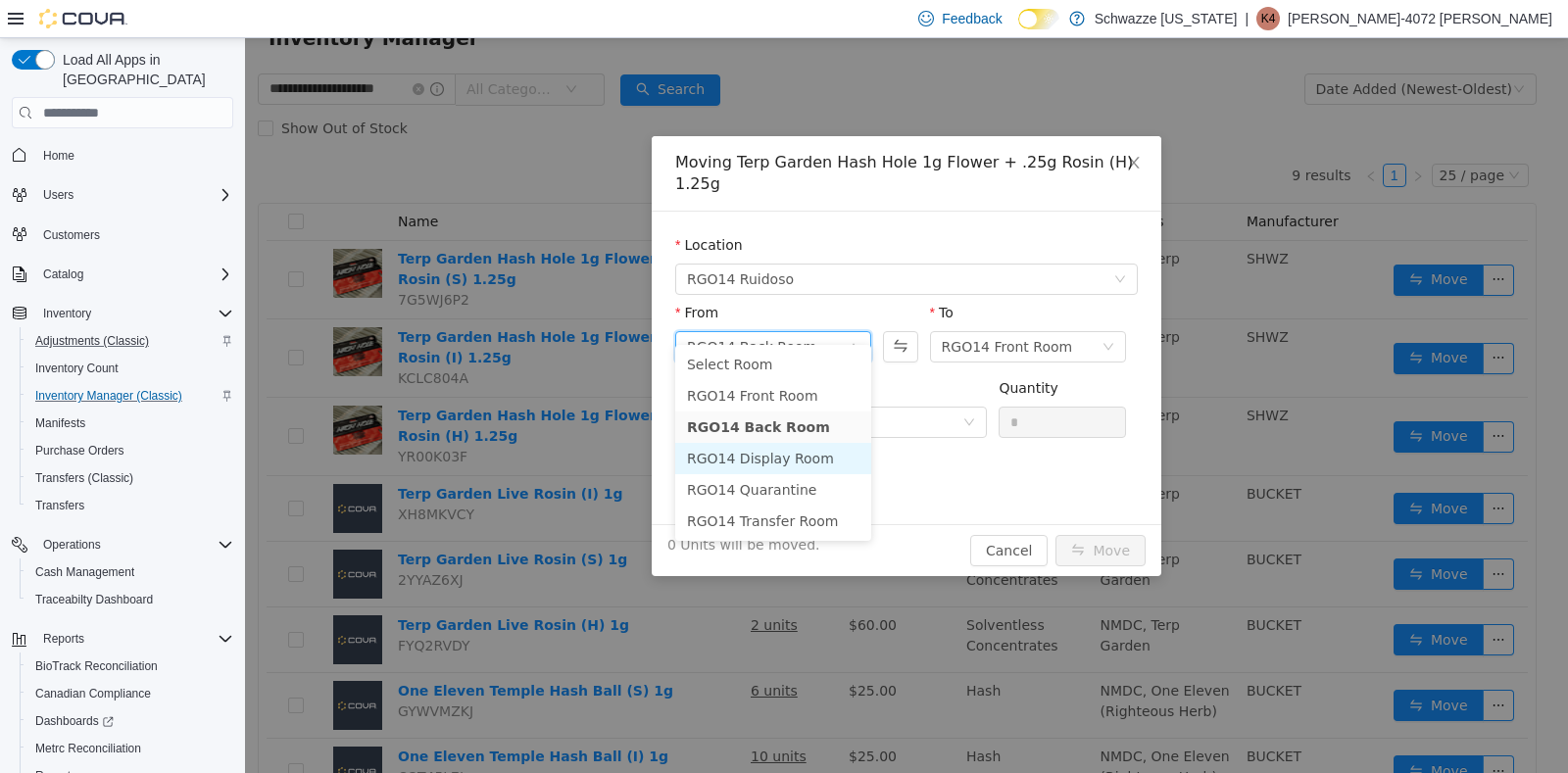
click at [795, 460] on li "RGO14 Display Room" at bounding box center [772, 459] width 196 height 31
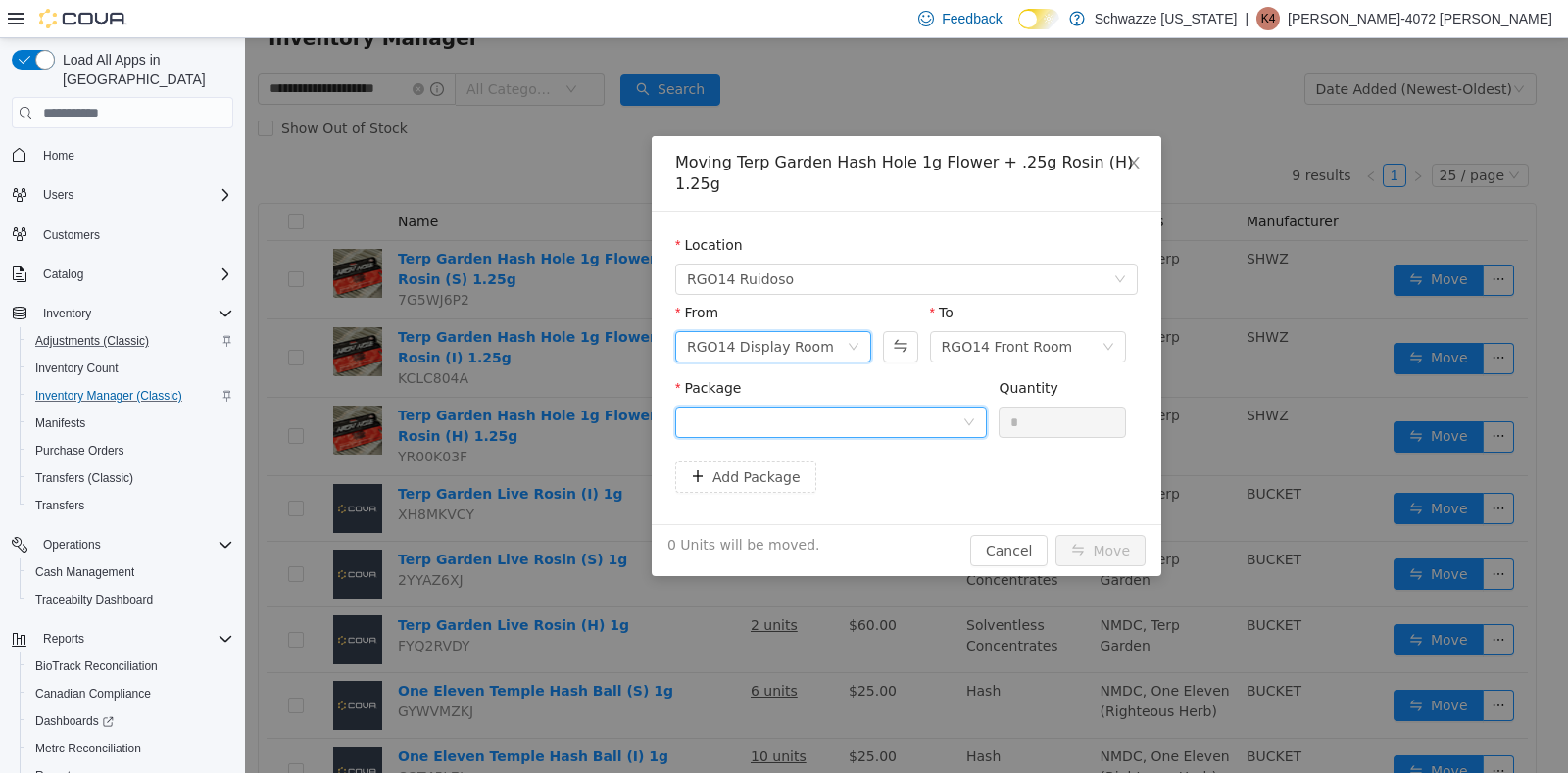
click at [960, 408] on div at bounding box center [824, 422] width 275 height 29
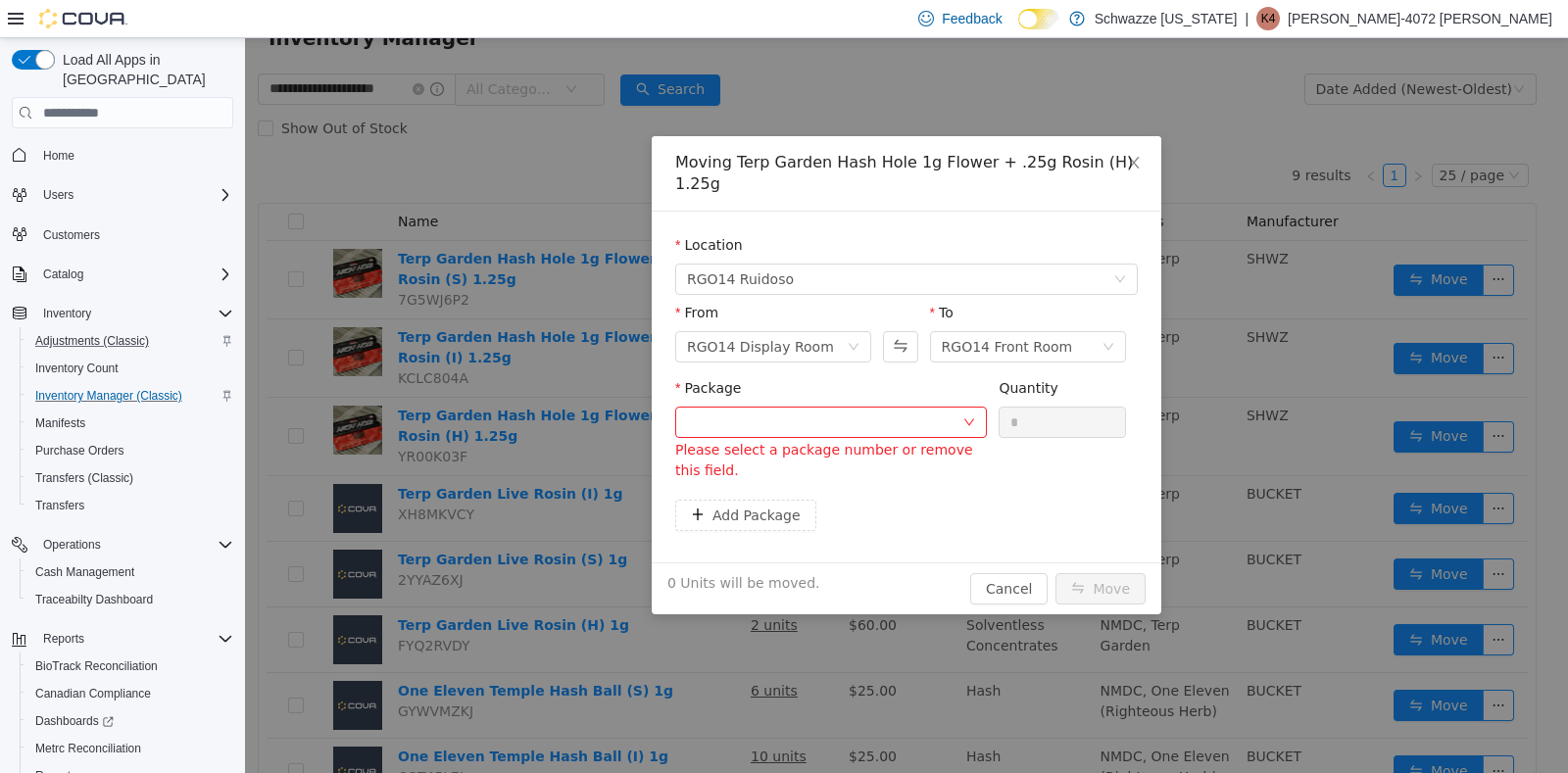
click at [1210, 107] on div "Moving Terp Garden Hash Hole 1g Flower + .25g Rosin (H) 1.25g Location RGO14 Ru…" at bounding box center [906, 406] width 1322 height 735
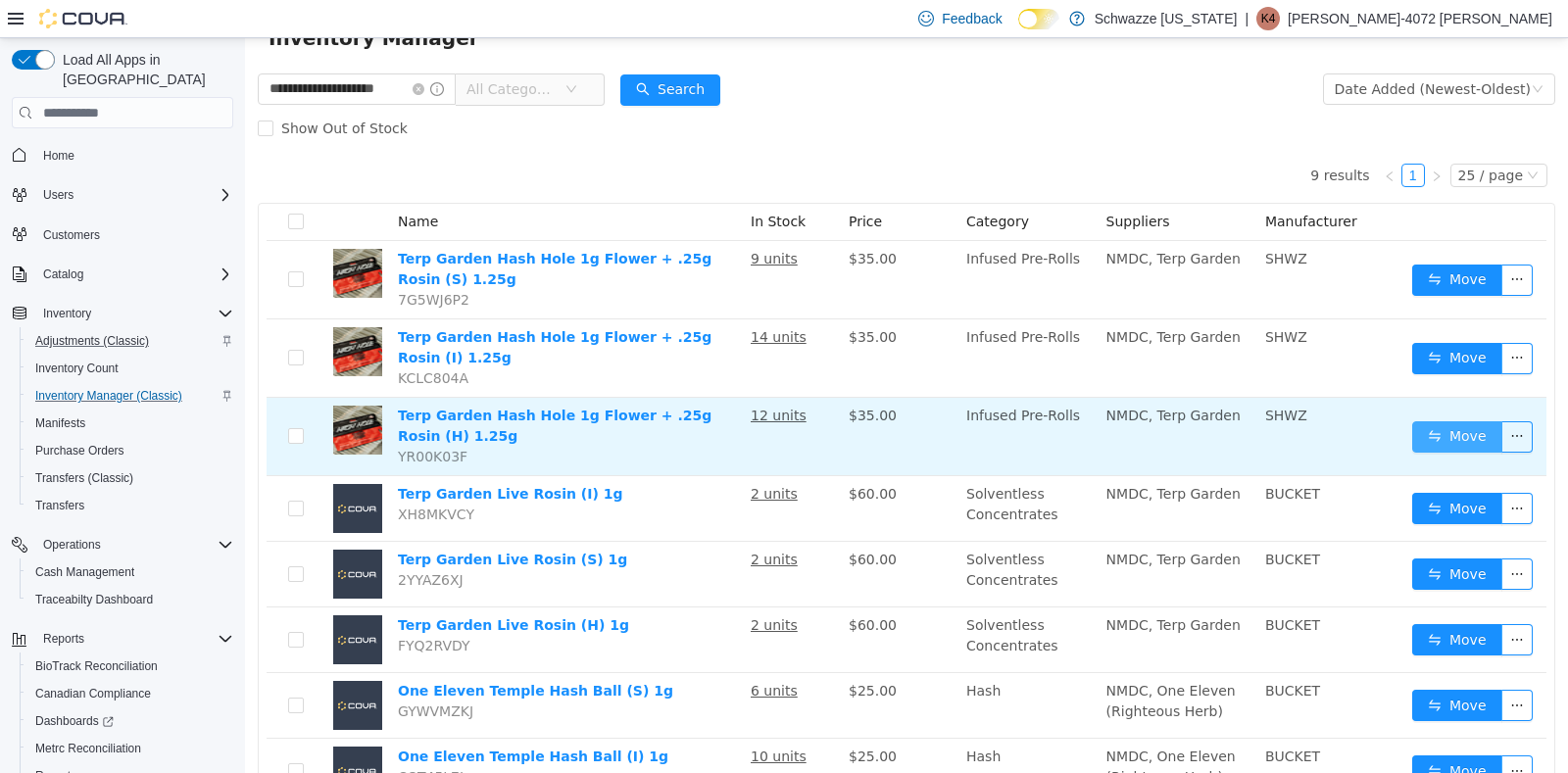
click at [1427, 430] on button "Move" at bounding box center [1457, 437] width 90 height 31
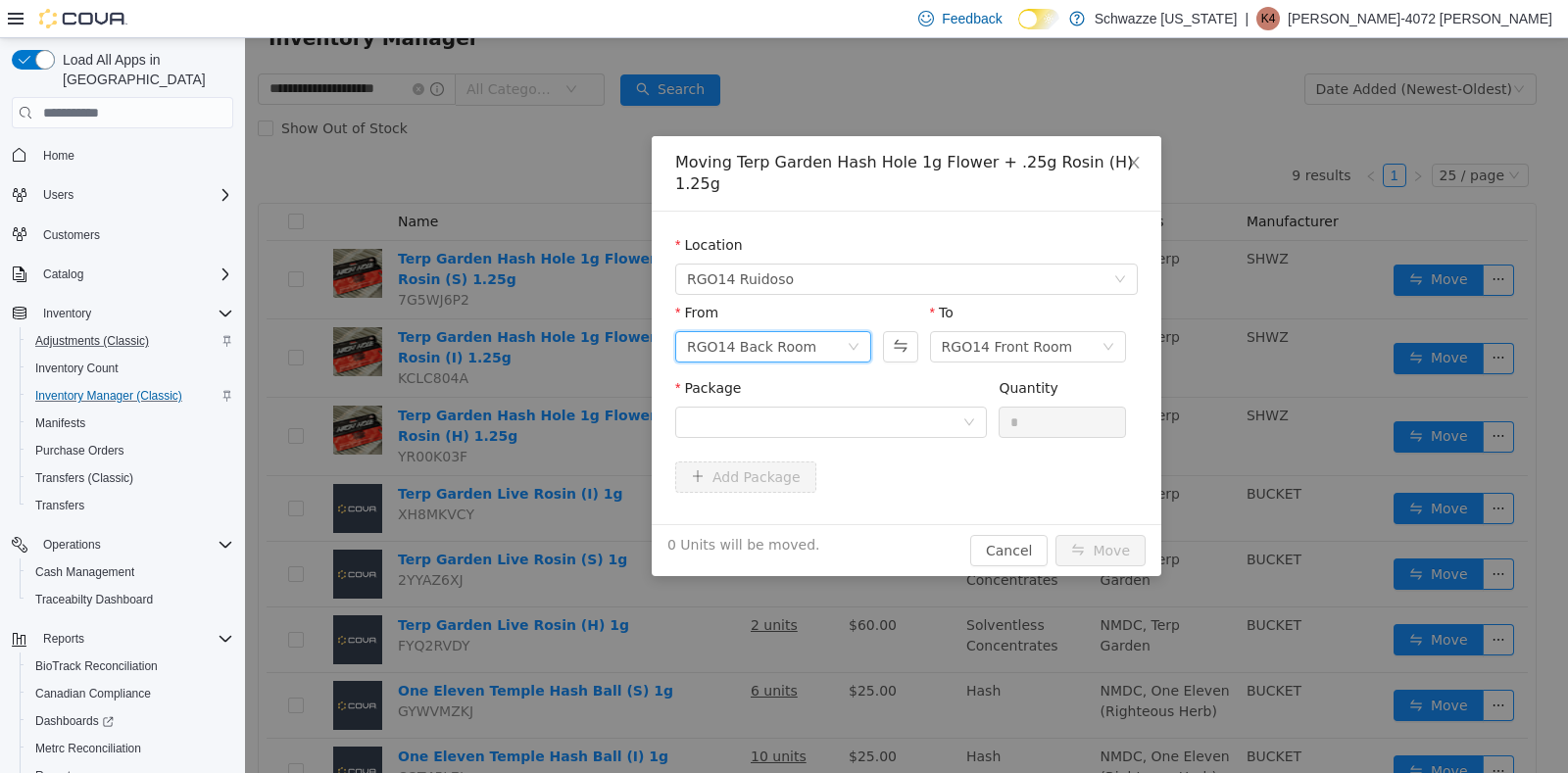
click at [854, 331] on div "RGO14 Back Room" at bounding box center [772, 347] width 196 height 31
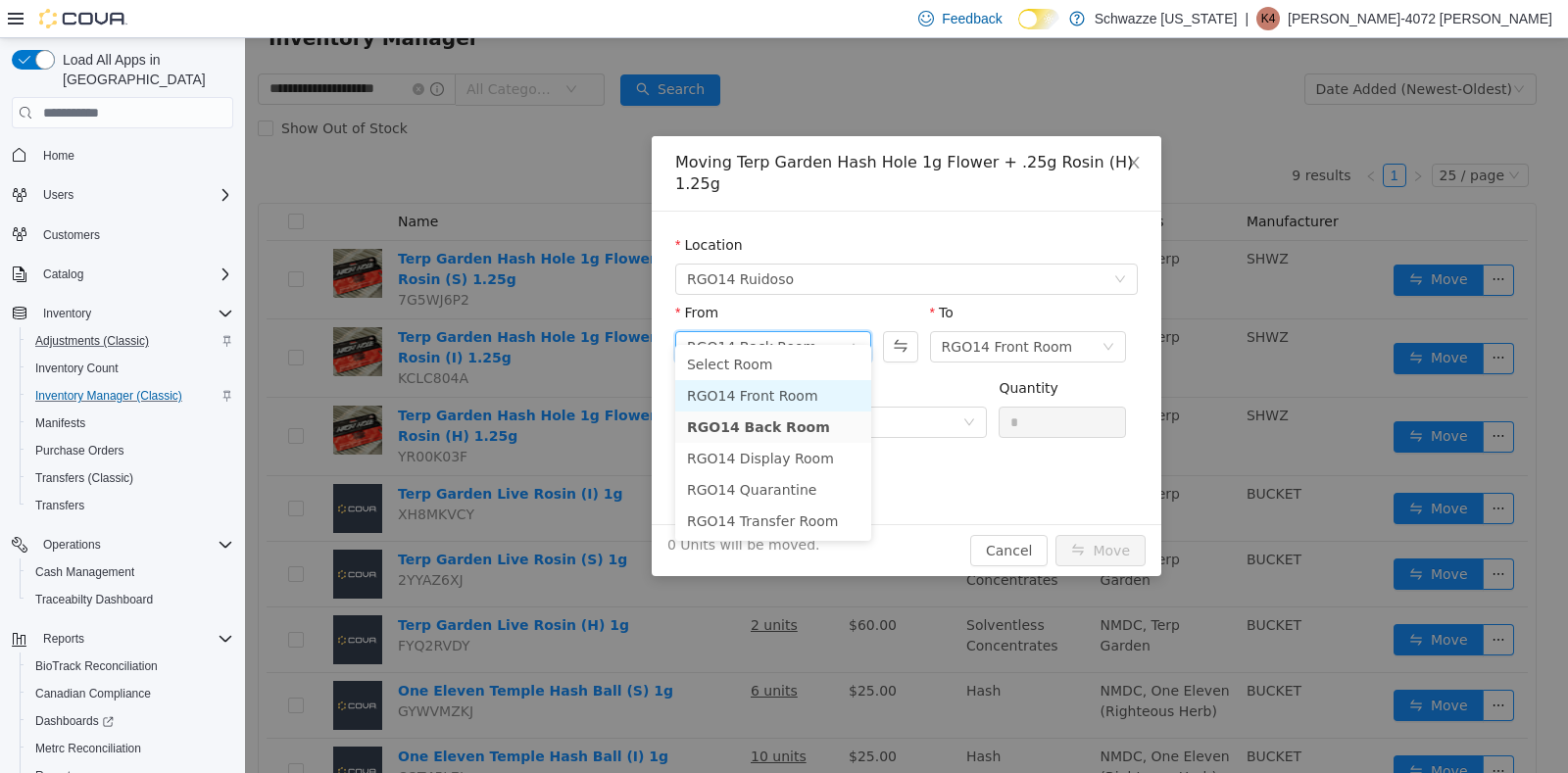
click at [780, 384] on li "RGO14 Front Room" at bounding box center [772, 396] width 196 height 31
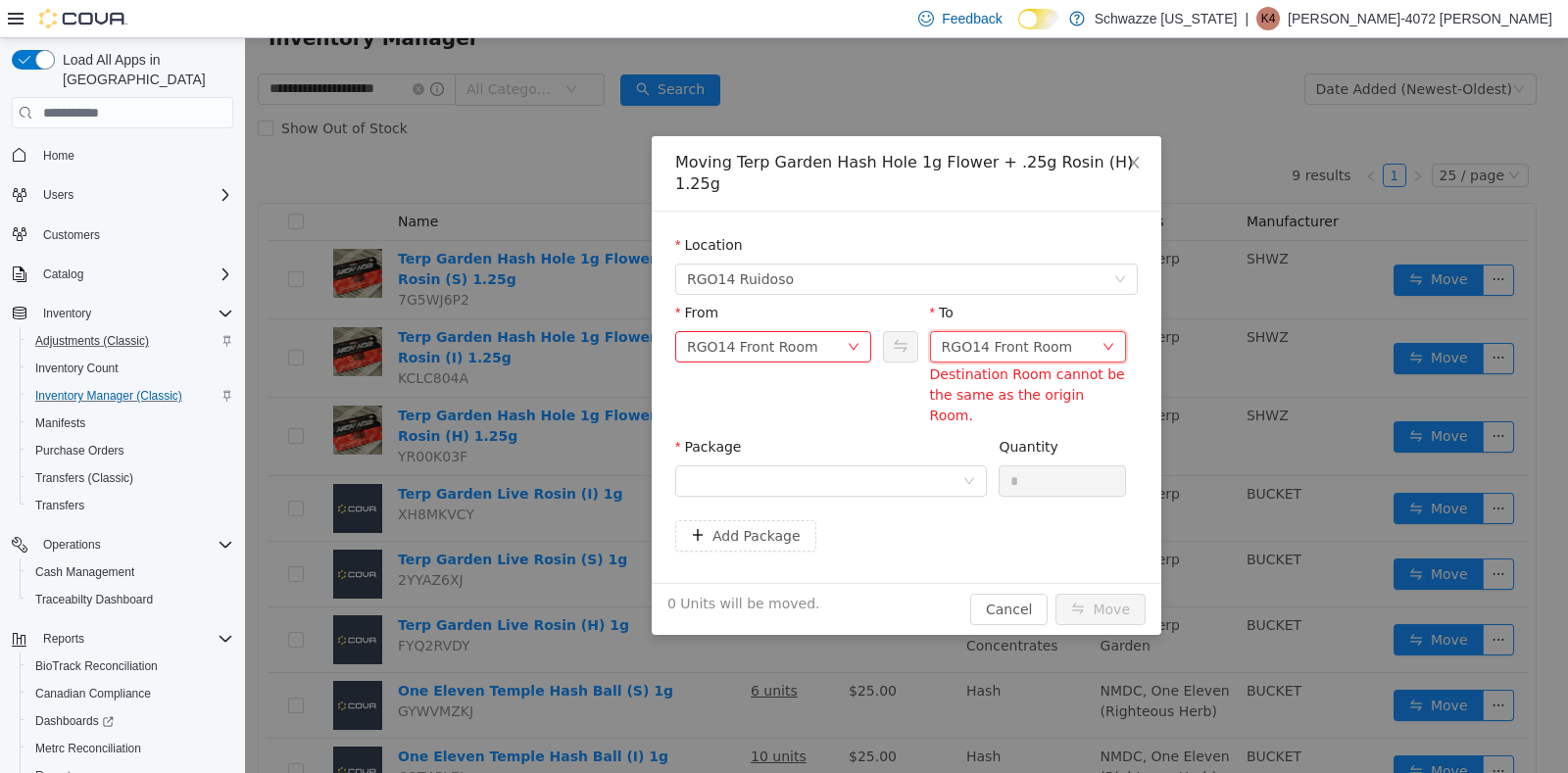
click at [1102, 341] on icon "icon: down" at bounding box center [1108, 347] width 12 height 12
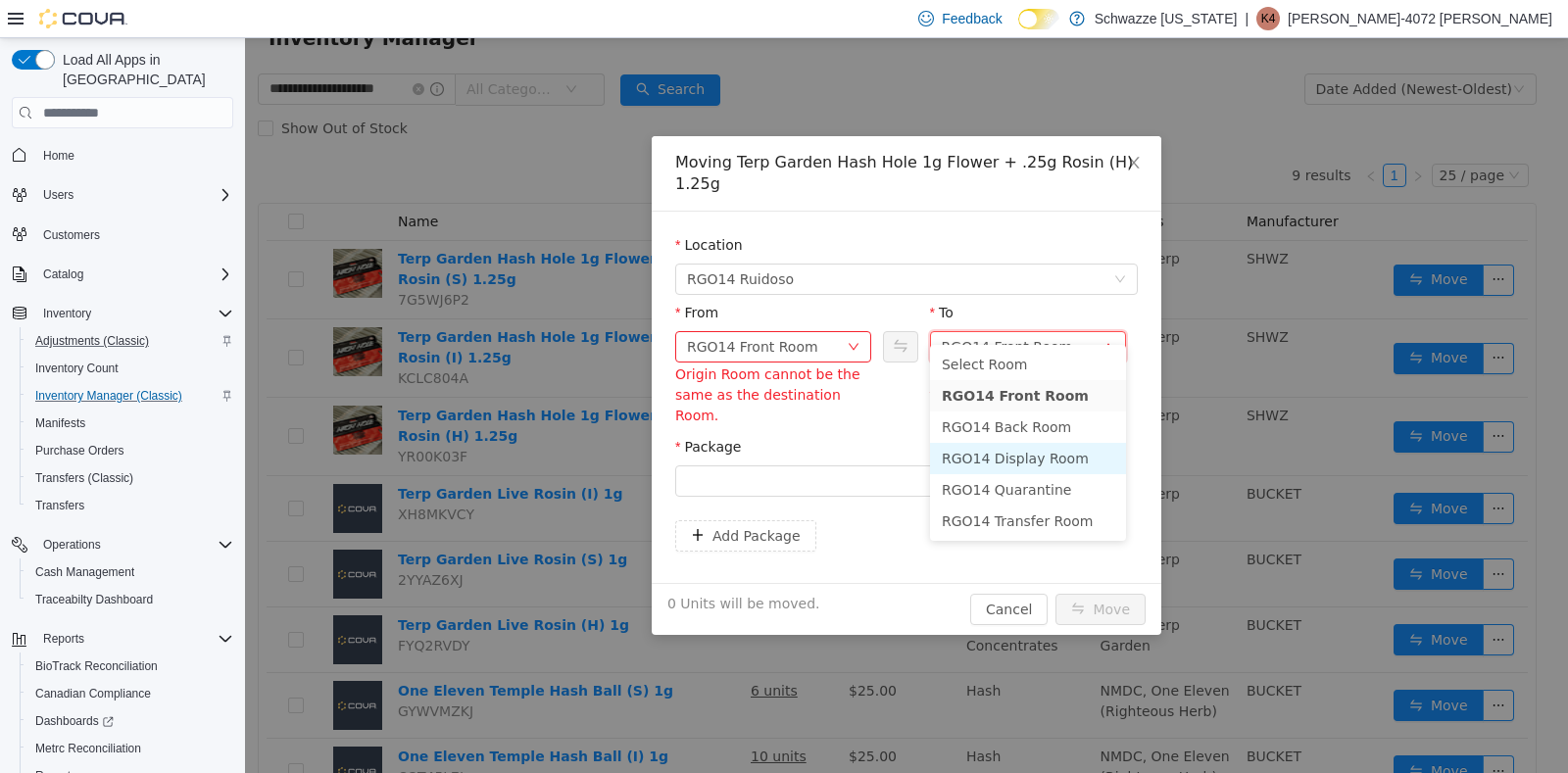
click at [1055, 454] on li "RGO14 Display Room" at bounding box center [1027, 459] width 196 height 31
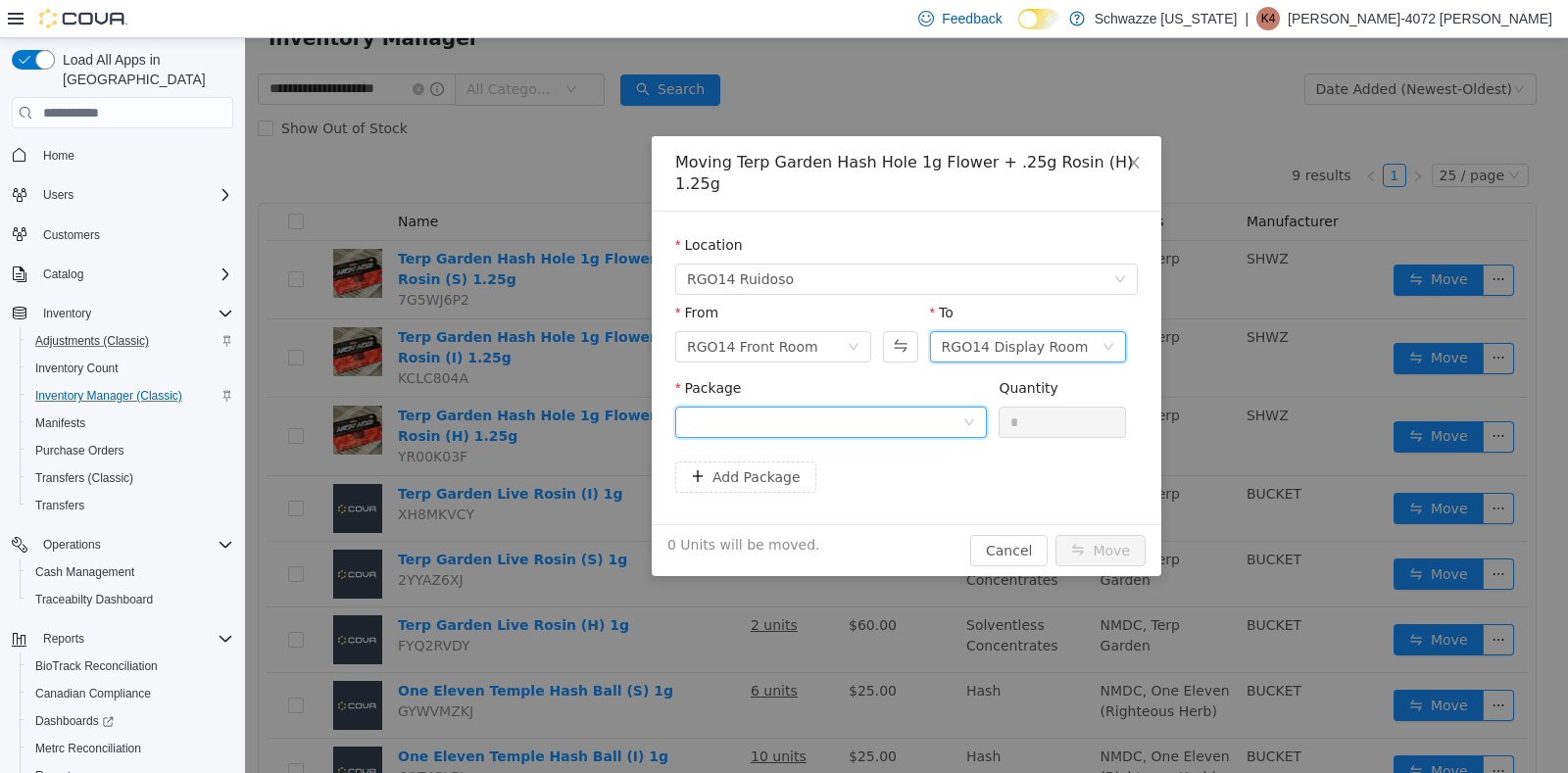
click at [960, 408] on div at bounding box center [824, 422] width 275 height 29
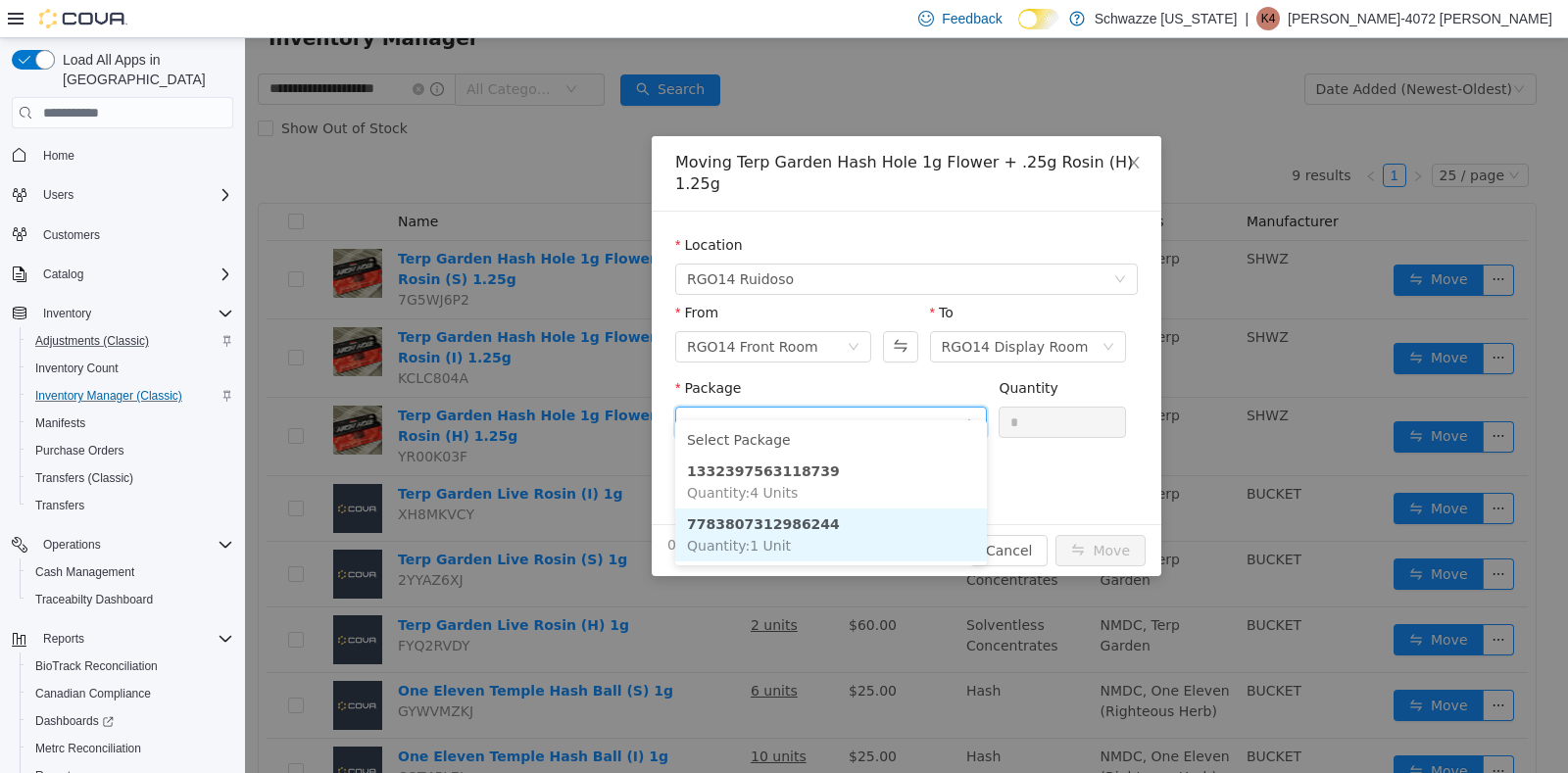
click at [832, 521] on li "7783807312986244 Quantity : 1 Unit" at bounding box center [830, 535] width 311 height 53
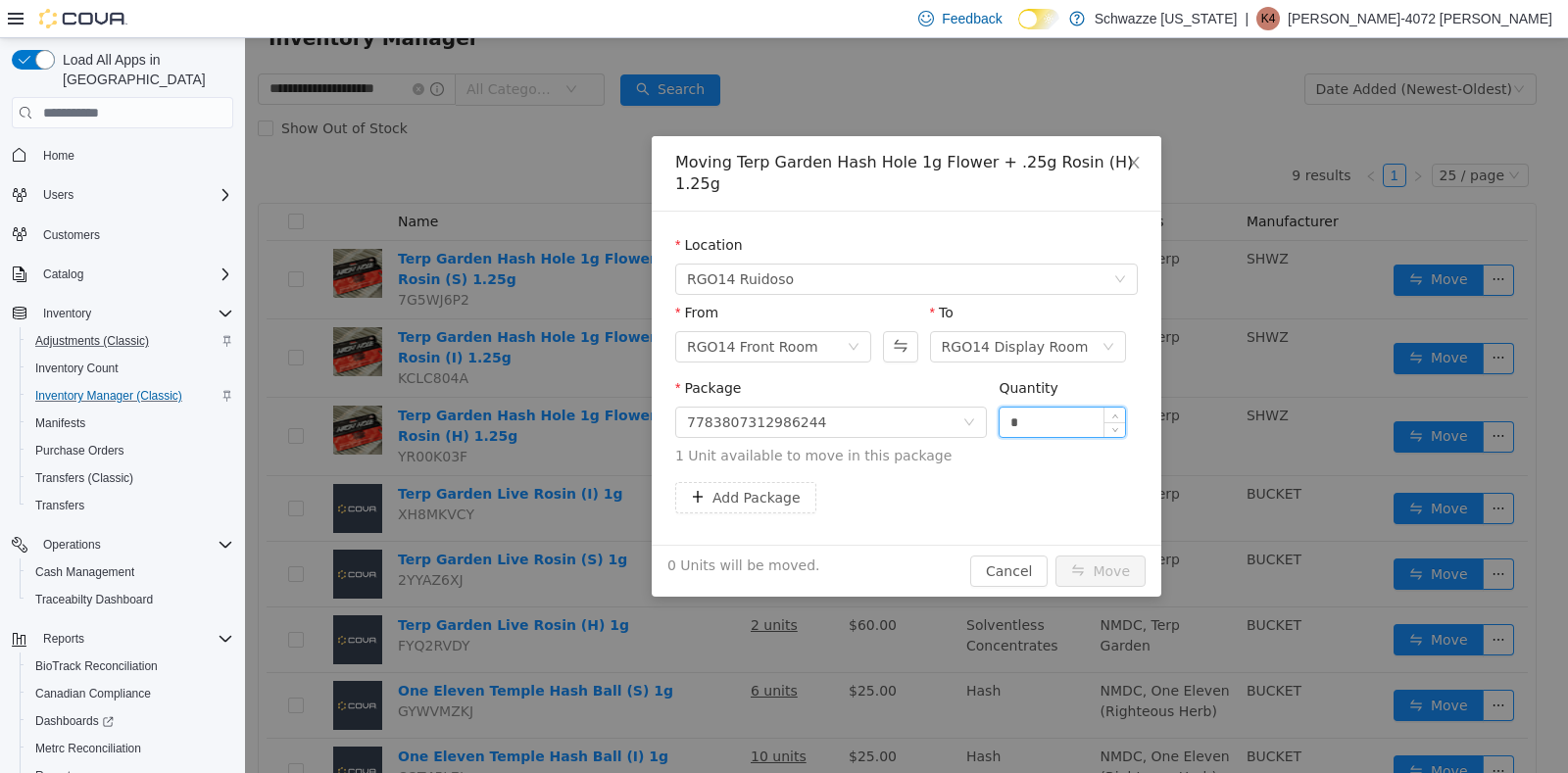
click at [1022, 408] on input "*" at bounding box center [1062, 422] width 126 height 29
type input "*"
click at [1092, 555] on button "Move" at bounding box center [1100, 571] width 90 height 31
